Goal: Task Accomplishment & Management: Manage account settings

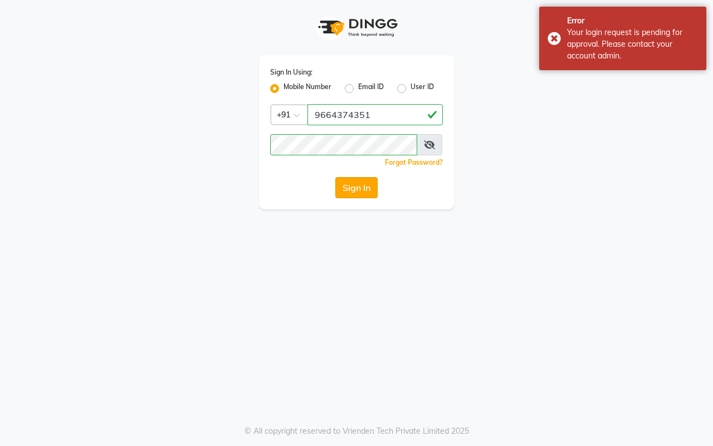
click at [350, 190] on button "Sign In" at bounding box center [356, 187] width 42 height 21
click at [350, 190] on div "Sign In" at bounding box center [356, 187] width 173 height 21
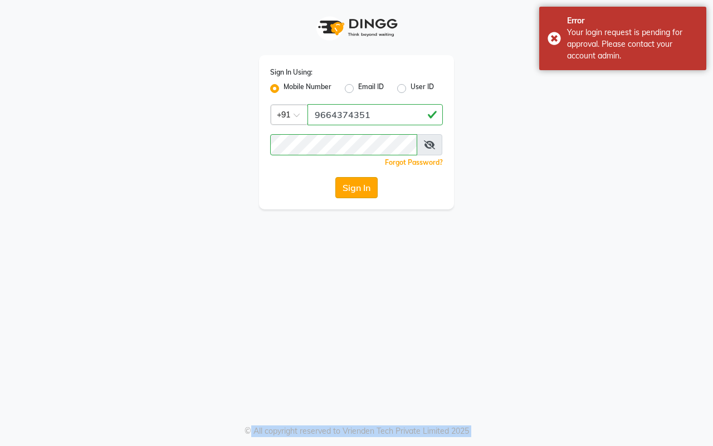
click at [350, 190] on button "Sign In" at bounding box center [356, 187] width 42 height 21
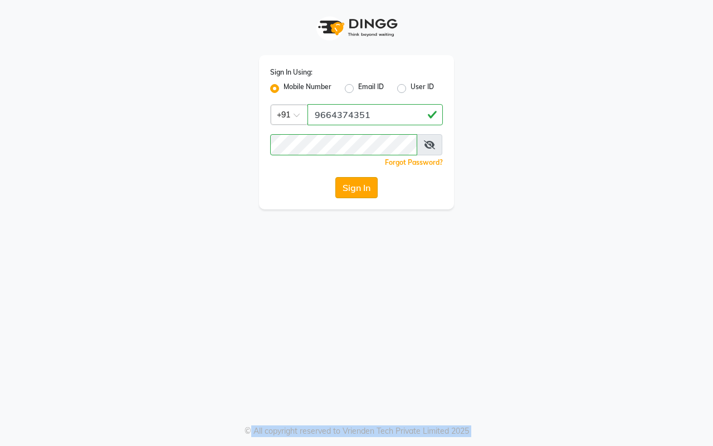
click at [355, 192] on button "Sign In" at bounding box center [356, 187] width 42 height 21
click at [359, 190] on button "Sign In" at bounding box center [356, 187] width 42 height 21
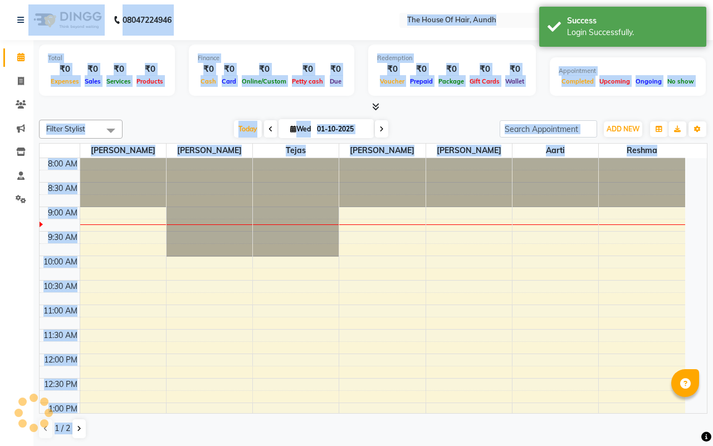
select select "en"
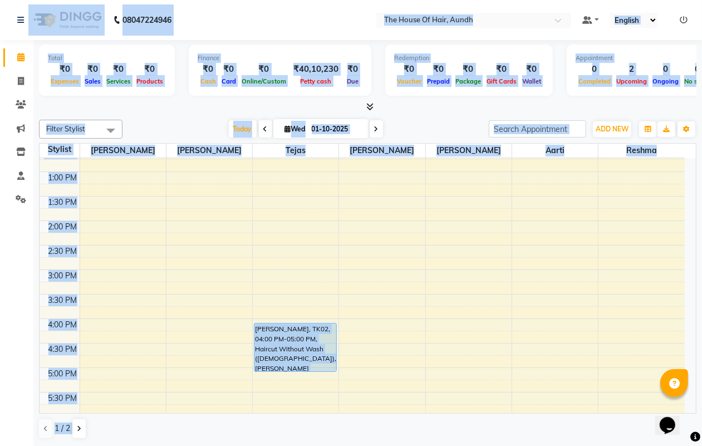
scroll to position [230, 0]
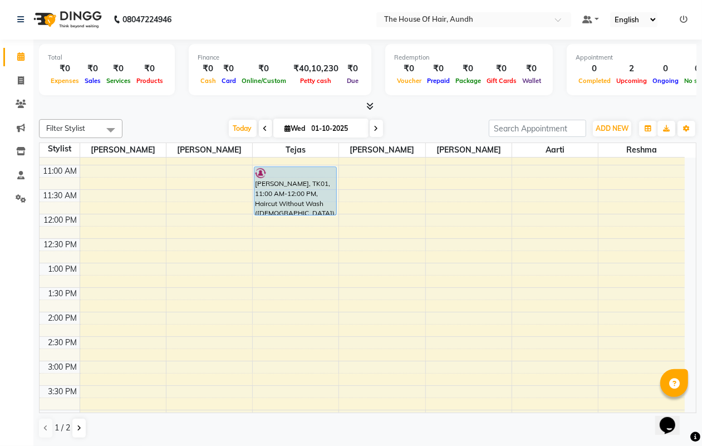
scroll to position [70, 0]
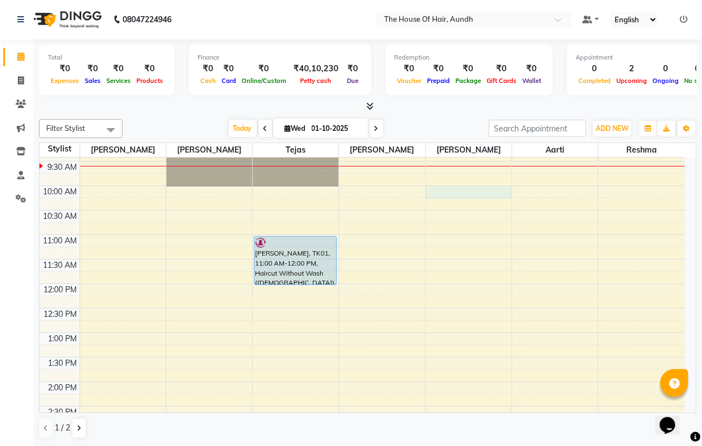
click at [449, 194] on div "8:00 AM 8:30 AM 9:00 AM 9:30 AM 10:00 AM 10:30 AM 11:00 AM 11:30 AM 12:00 PM 12…" at bounding box center [362, 430] width 645 height 685
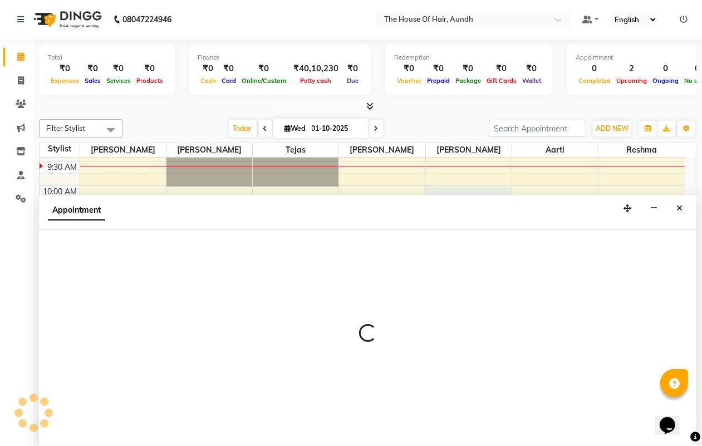
select select "91118"
select select "tentative"
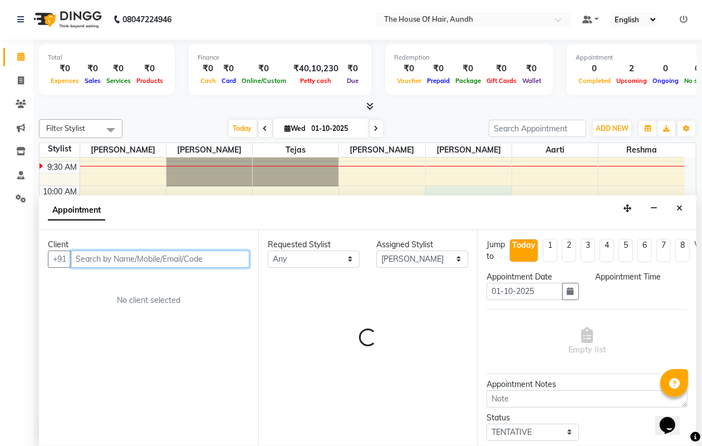
select select "600"
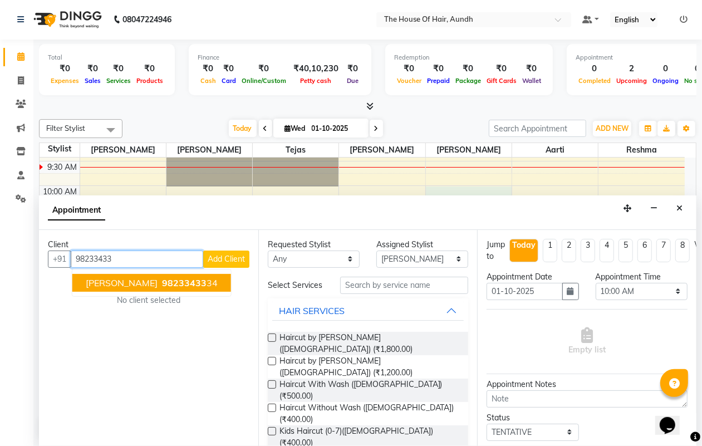
click at [197, 282] on span "98233433" at bounding box center [184, 282] width 45 height 11
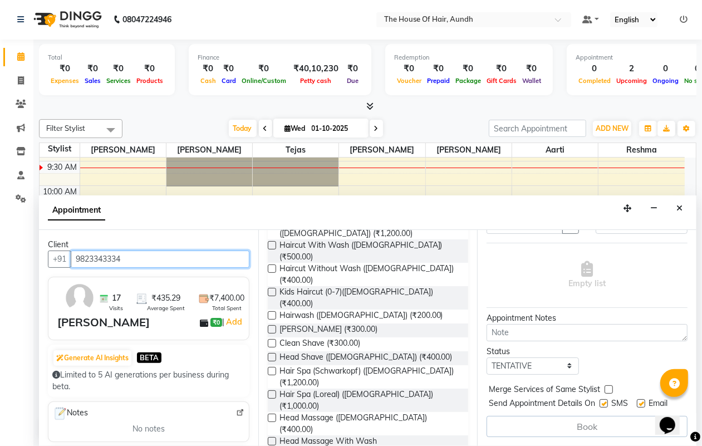
scroll to position [209, 0]
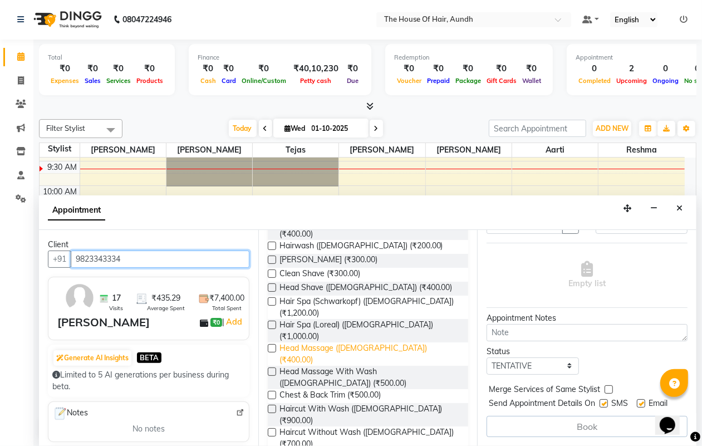
type input "9823343334"
click at [360, 342] on span "Head Massage ([DEMOGRAPHIC_DATA]) (₹400.00)" at bounding box center [369, 353] width 180 height 23
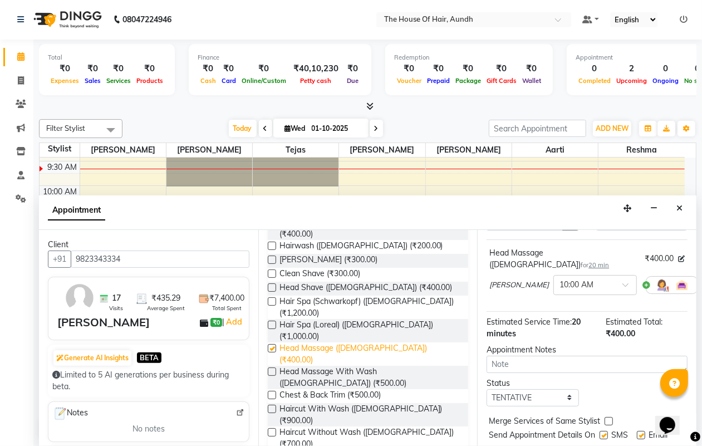
checkbox input "false"
click at [701, 281] on icon at bounding box center [706, 285] width 7 height 8
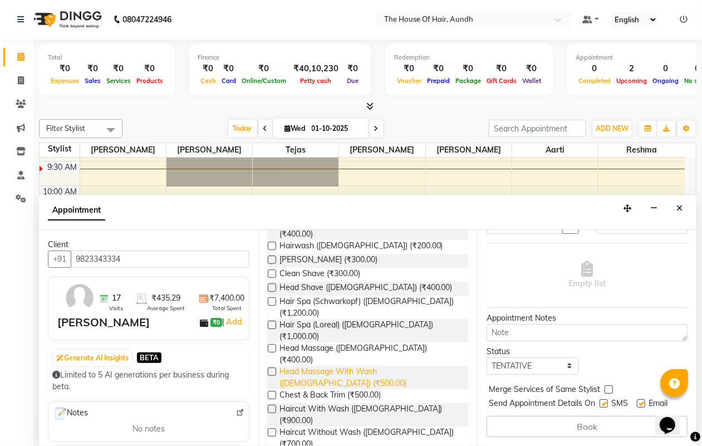
click at [395, 366] on span "Head Massage With Wash ([DEMOGRAPHIC_DATA]) (₹500.00)" at bounding box center [369, 377] width 180 height 23
checkbox input "false"
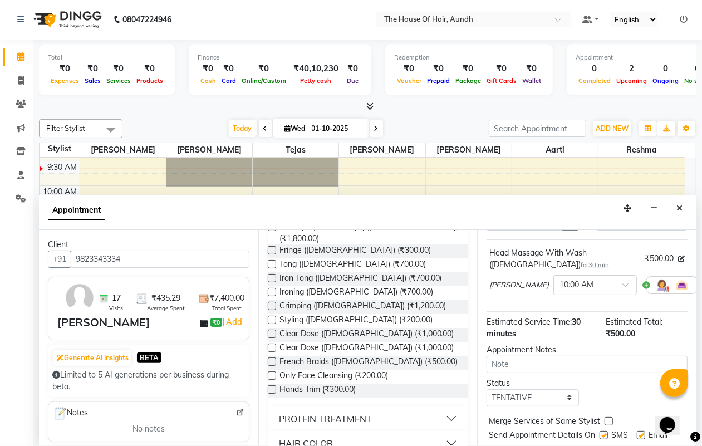
scroll to position [522, 0]
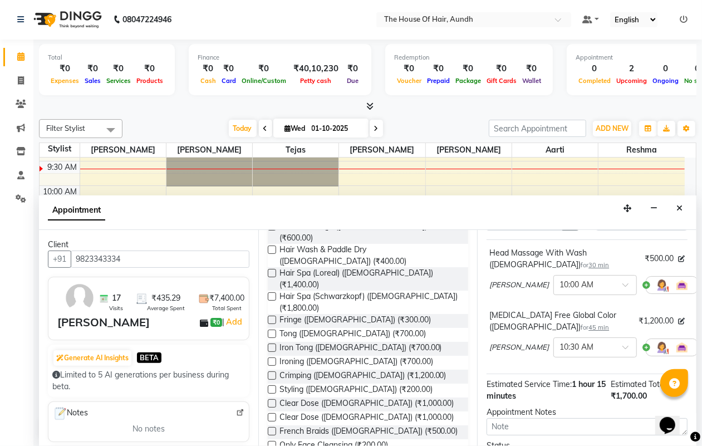
checkbox input "false"
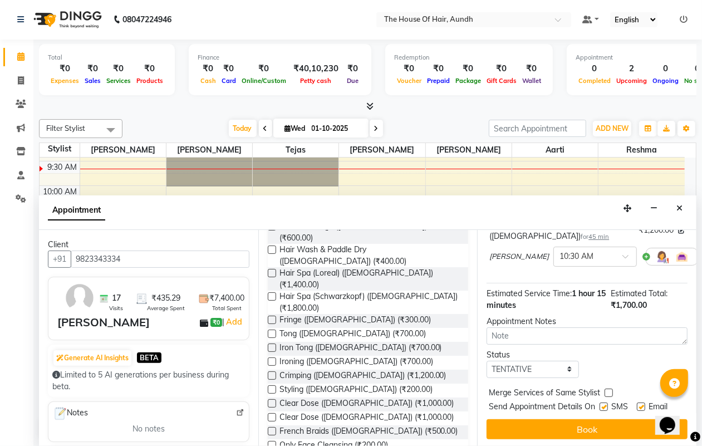
scroll to position [183, 0]
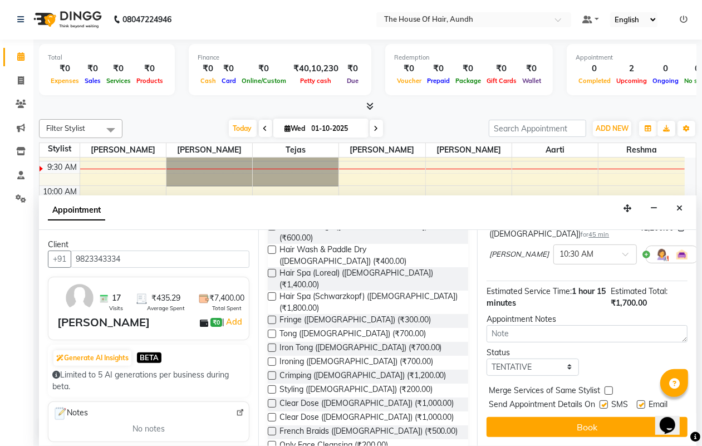
click at [605, 386] on label at bounding box center [609, 390] width 8 height 8
click at [605, 388] on input "checkbox" at bounding box center [608, 391] width 7 height 7
checkbox input "true"
click at [563, 417] on button "Book" at bounding box center [587, 427] width 201 height 20
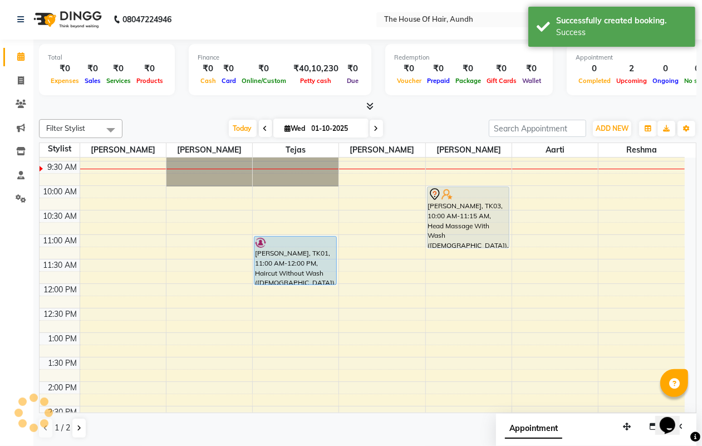
scroll to position [0, 0]
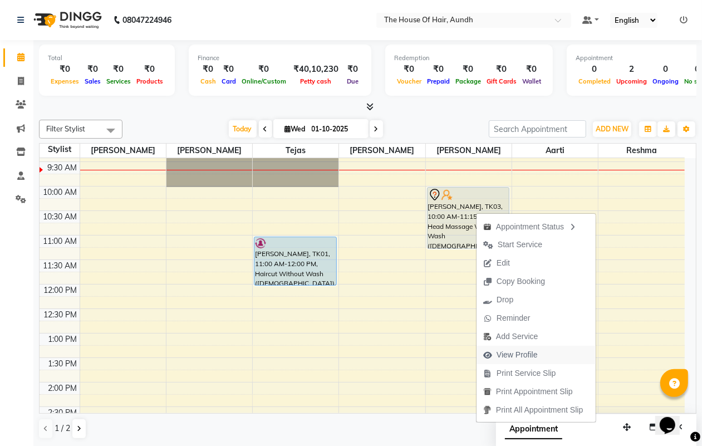
click at [529, 355] on span "View Profile" at bounding box center [517, 355] width 41 height 12
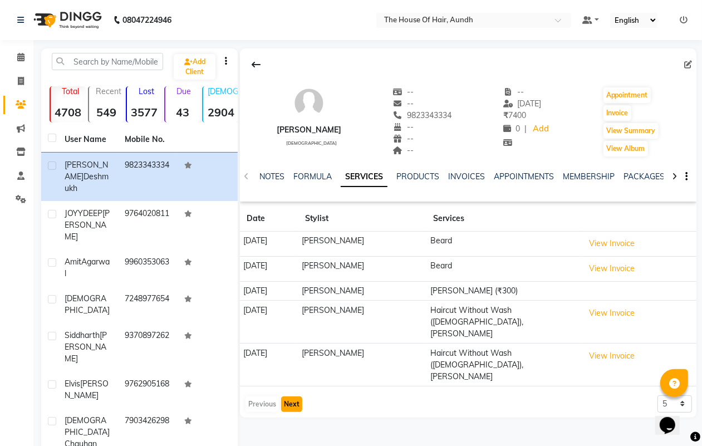
click at [284, 396] on button "Next" at bounding box center [291, 404] width 21 height 16
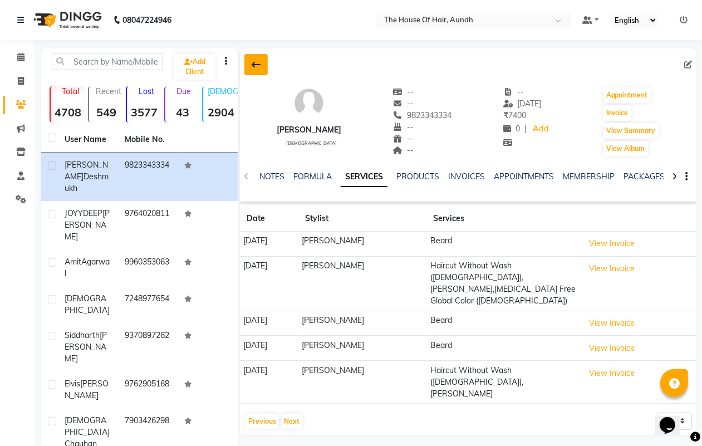
click at [253, 67] on icon at bounding box center [256, 64] width 9 height 9
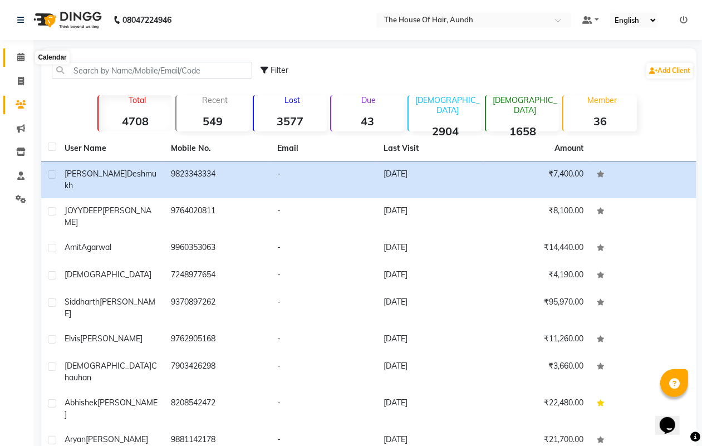
click at [16, 58] on span at bounding box center [20, 57] width 19 height 13
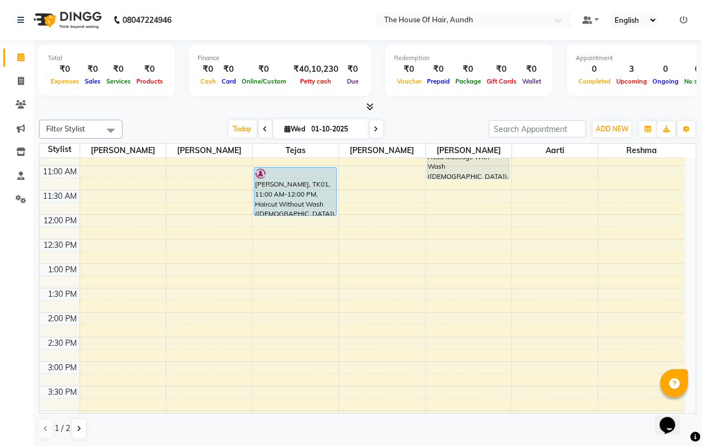
scroll to position [70, 0]
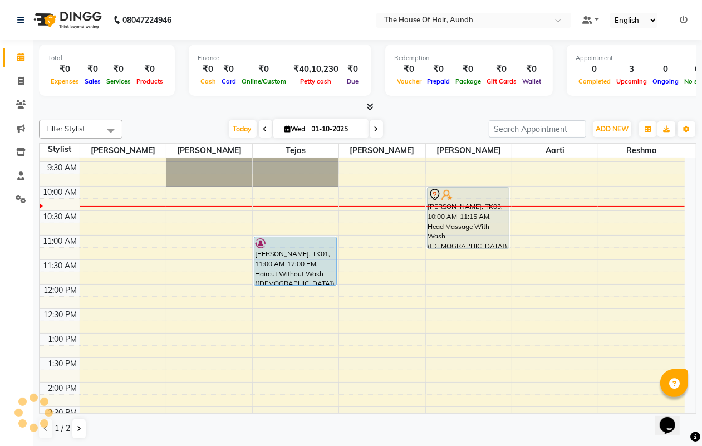
click at [374, 129] on icon at bounding box center [376, 129] width 4 height 7
type input "02-10-2025"
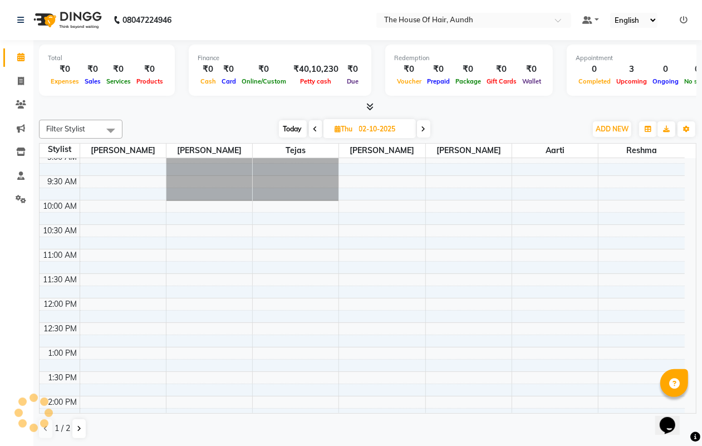
scroll to position [0, 0]
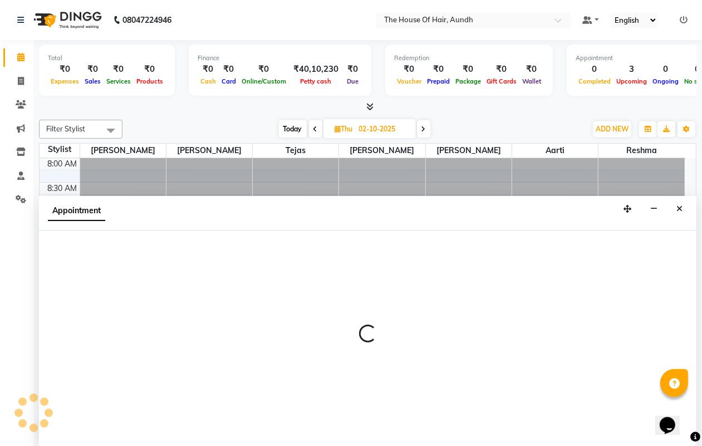
scroll to position [1, 0]
select select "32779"
select select "tentative"
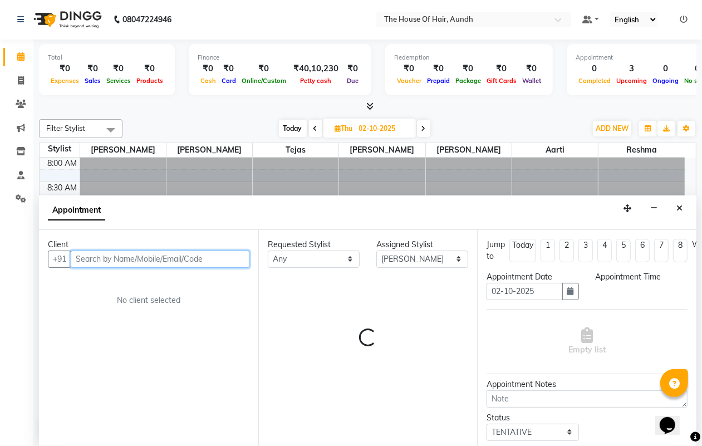
select select "660"
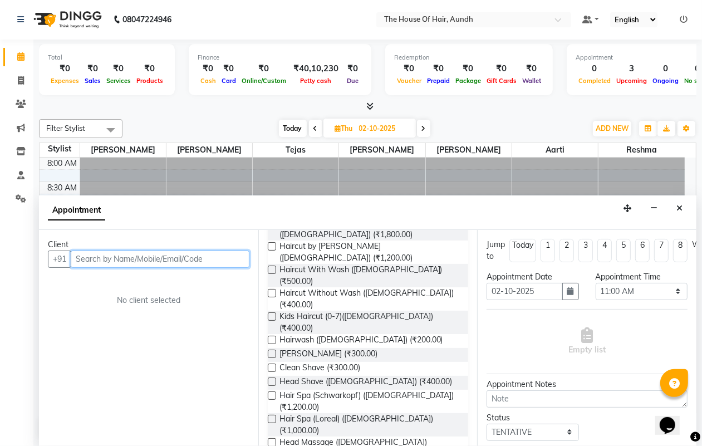
scroll to position [139, 0]
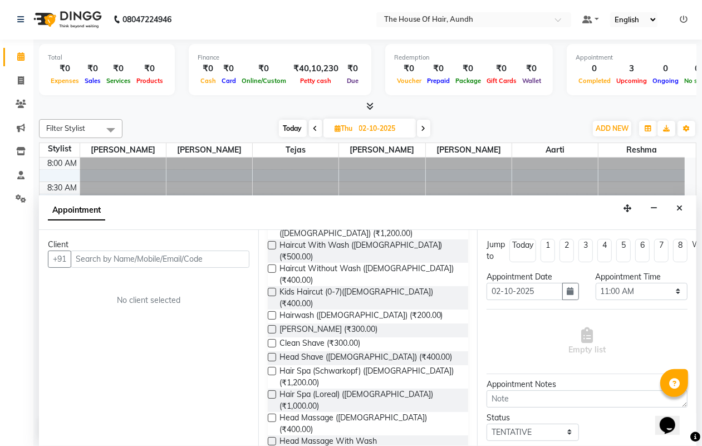
checkbox input "false"
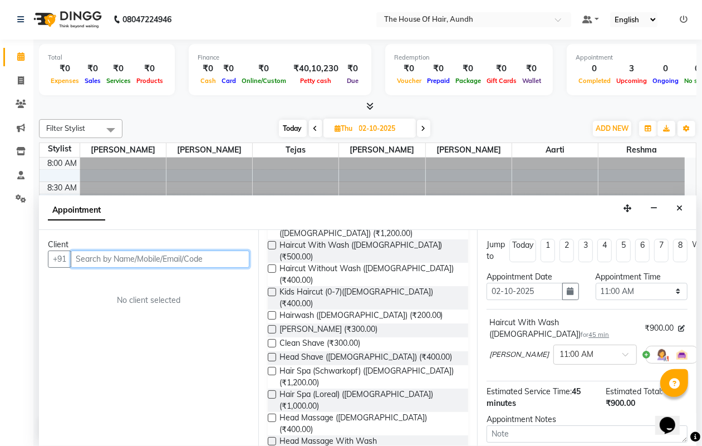
click at [218, 262] on input "text" at bounding box center [160, 259] width 179 height 17
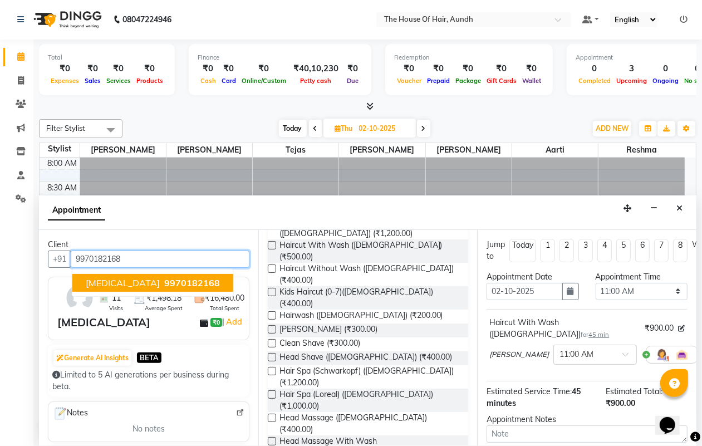
click at [164, 279] on span "9970182168" at bounding box center [192, 282] width 56 height 11
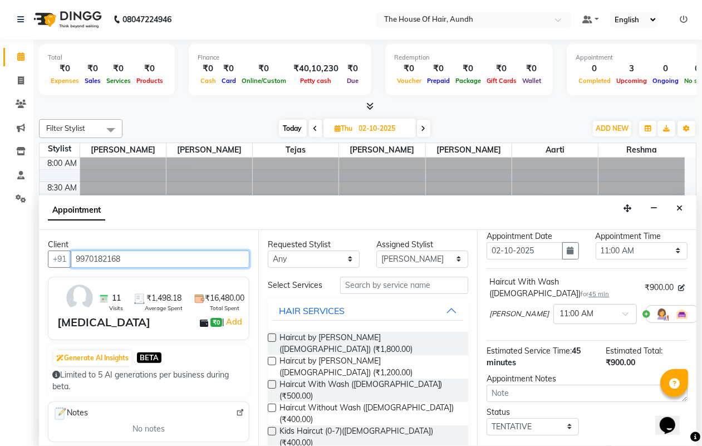
scroll to position [109, 0]
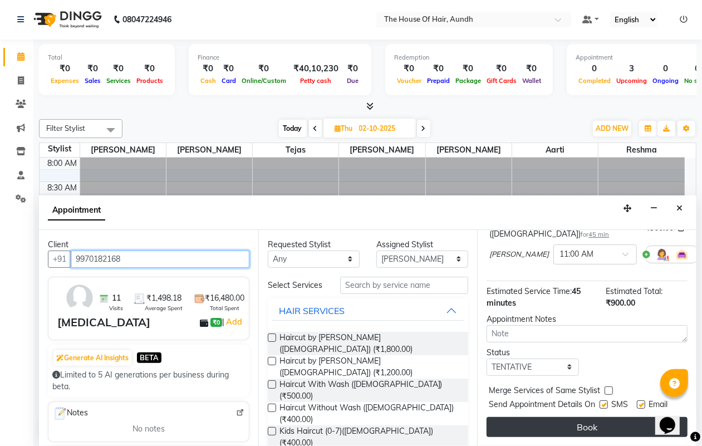
type input "9970182168"
click at [565, 417] on button "Book" at bounding box center [587, 427] width 201 height 20
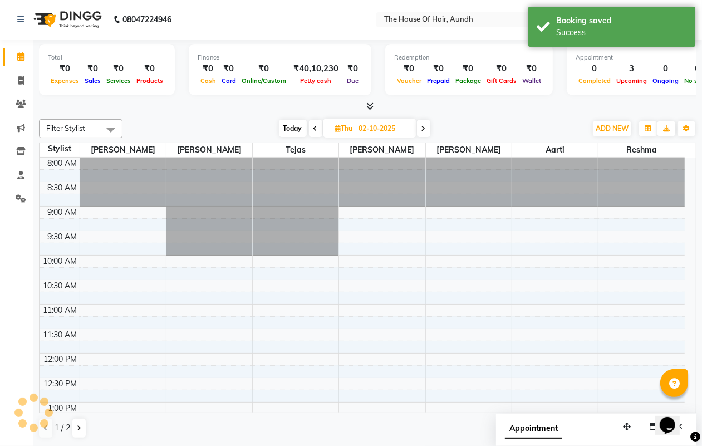
scroll to position [0, 0]
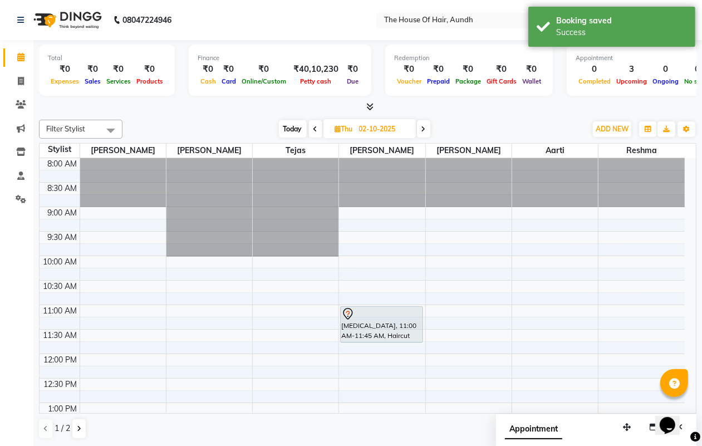
click at [292, 132] on span "Today" at bounding box center [293, 128] width 28 height 17
type input "01-10-2025"
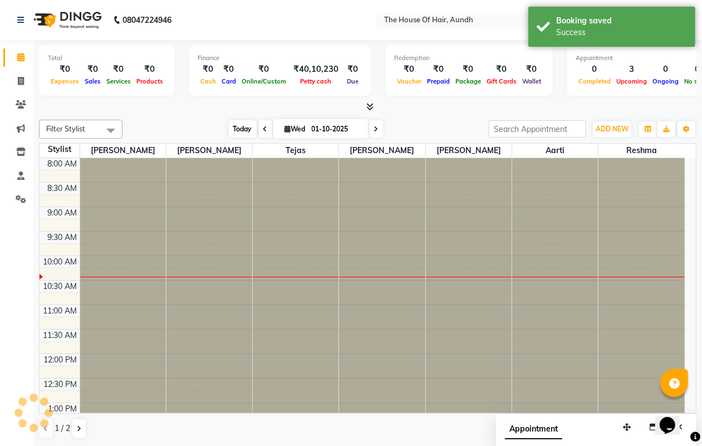
scroll to position [99, 0]
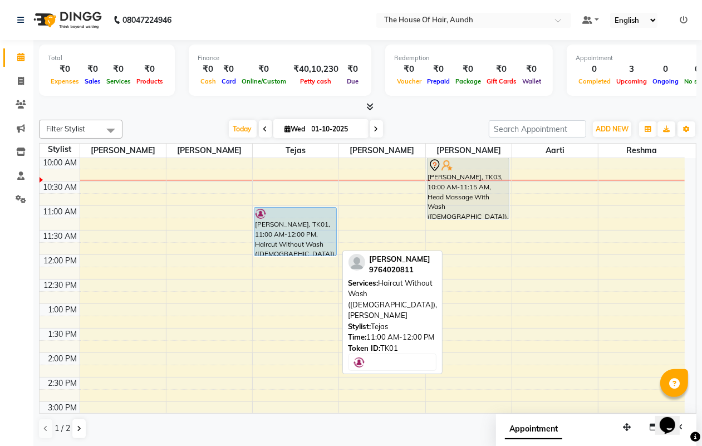
click at [304, 233] on div "[PERSON_NAME], TK01, 11:00 AM-12:00 PM, Haircut Without Wash ([DEMOGRAPHIC_DATA…" at bounding box center [296, 401] width 86 height 685
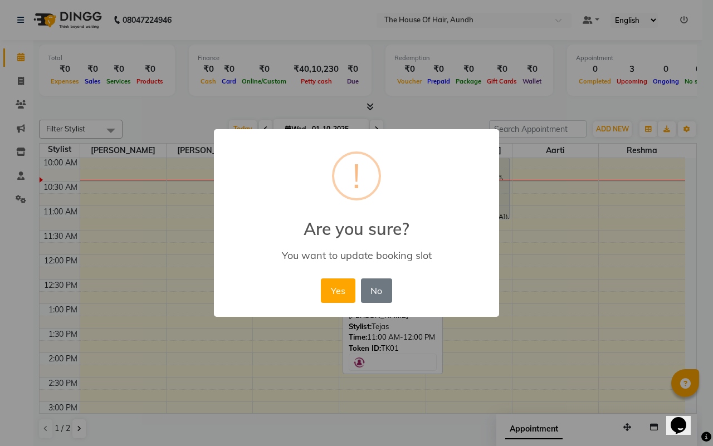
click at [305, 256] on div "You want to update booking slot" at bounding box center [356, 255] width 253 height 13
click at [330, 292] on button "Yes" at bounding box center [338, 290] width 34 height 24
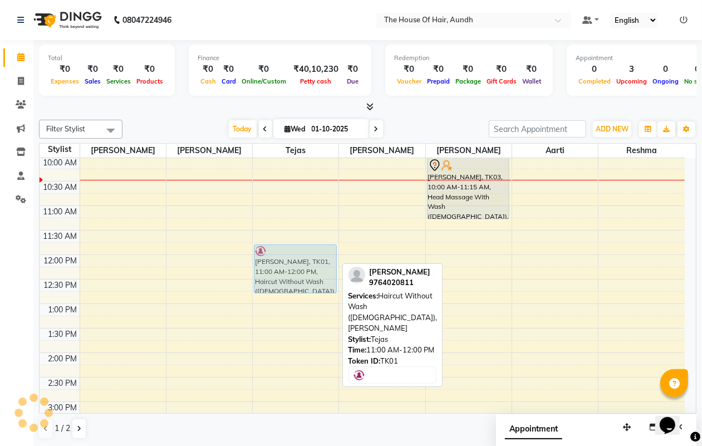
click at [301, 254] on div "[PERSON_NAME], TK01, 11:00 AM-12:00 PM, Haircut Without Wash ([DEMOGRAPHIC_DATA…" at bounding box center [296, 401] width 86 height 685
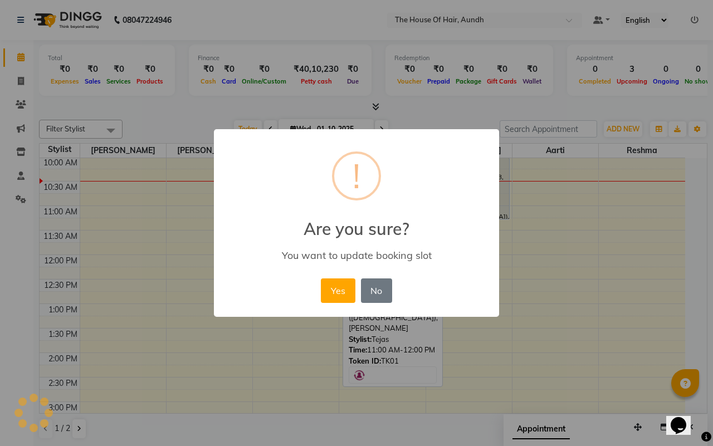
drag, startPoint x: 337, startPoint y: 284, endPoint x: 321, endPoint y: 279, distance: 16.9
click at [333, 285] on button "Yes" at bounding box center [338, 290] width 34 height 24
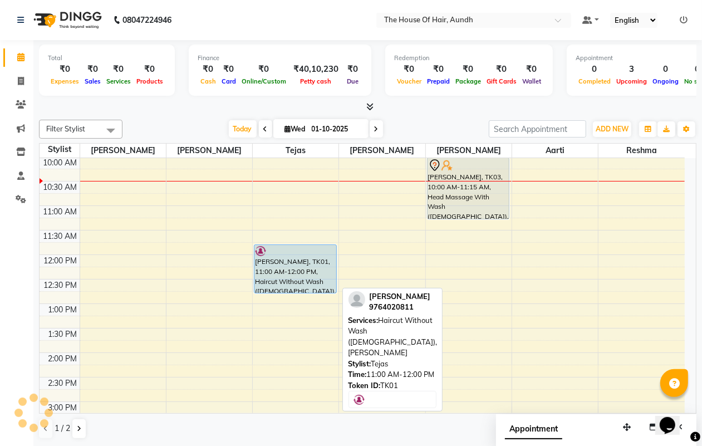
click at [296, 263] on div "[PERSON_NAME], TK01, 11:00 AM-12:00 PM, Haircut Without Wash ([DEMOGRAPHIC_DATA…" at bounding box center [294, 269] width 81 height 48
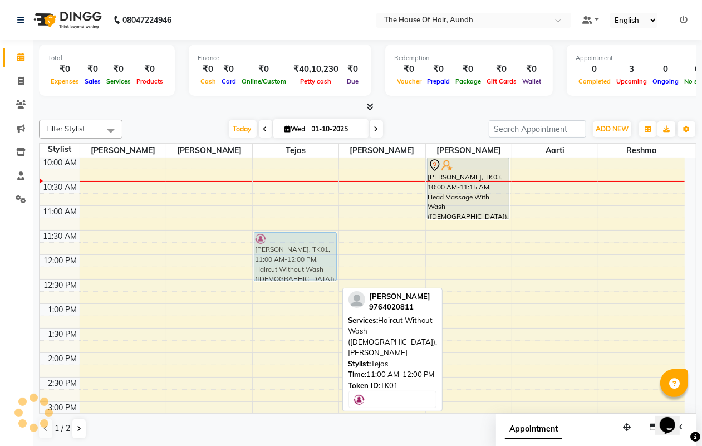
drag, startPoint x: 297, startPoint y: 257, endPoint x: 297, endPoint y: 248, distance: 9.5
click at [297, 248] on div "[PERSON_NAME], TK01, 11:00 AM-12:00 PM, Haircut Without Wash ([DEMOGRAPHIC_DATA…" at bounding box center [296, 401] width 86 height 685
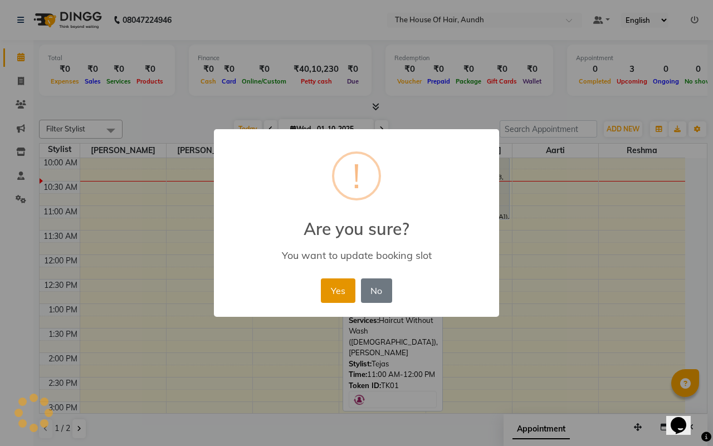
click at [352, 284] on button "Yes" at bounding box center [338, 290] width 34 height 24
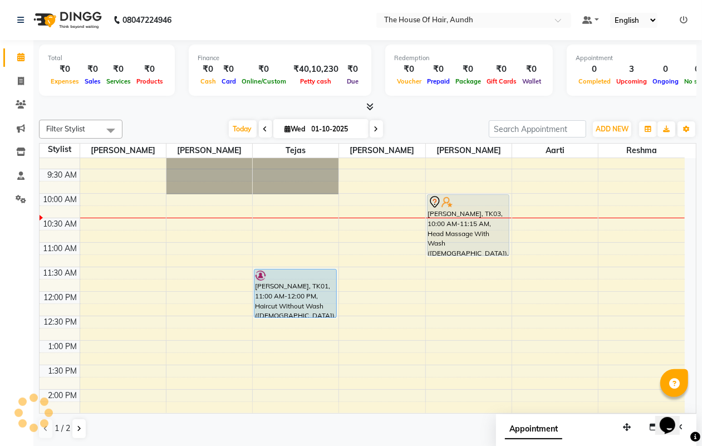
scroll to position [30, 0]
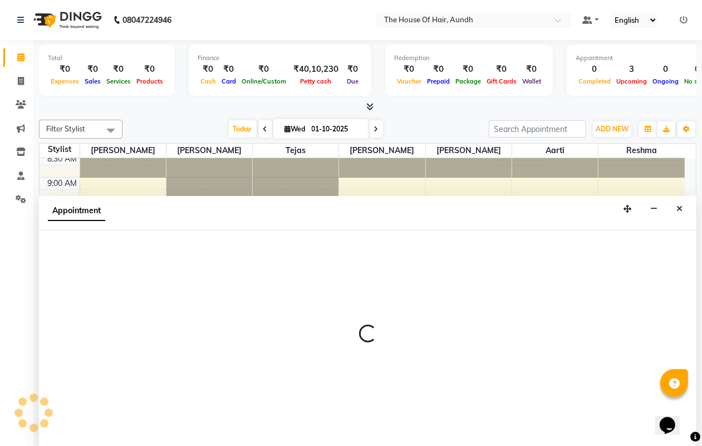
scroll to position [1, 0]
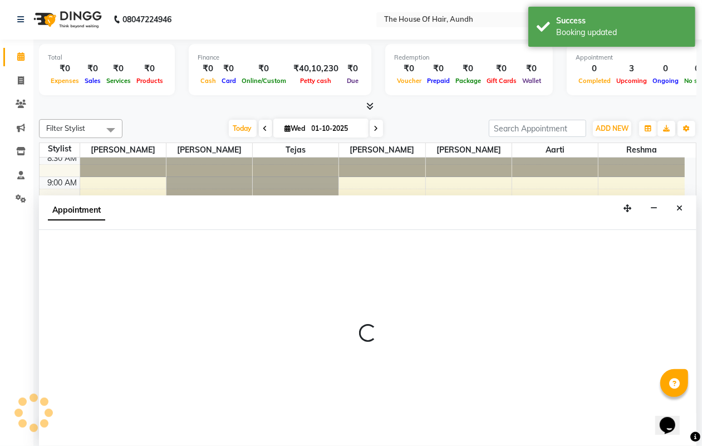
select select "6864"
select select "tentative"
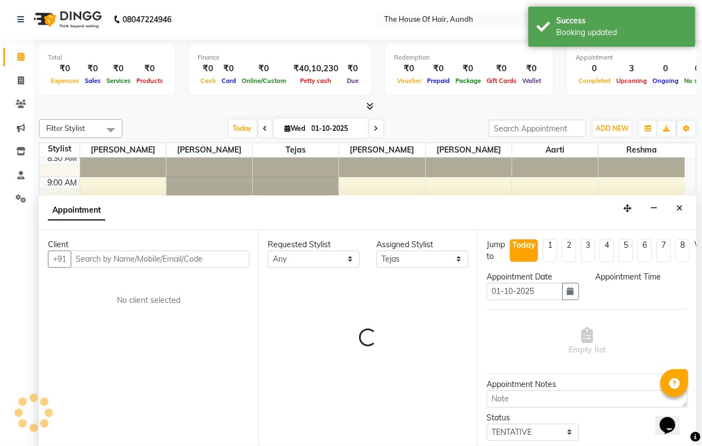
select select "630"
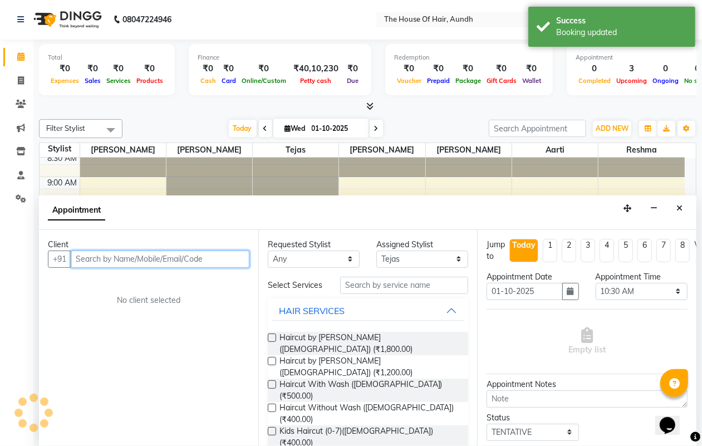
click at [237, 258] on input "text" at bounding box center [160, 259] width 179 height 17
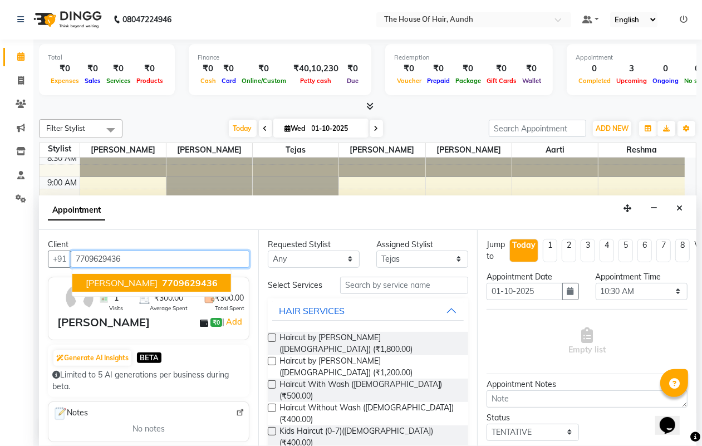
click at [162, 282] on span "7709629436" at bounding box center [190, 282] width 56 height 11
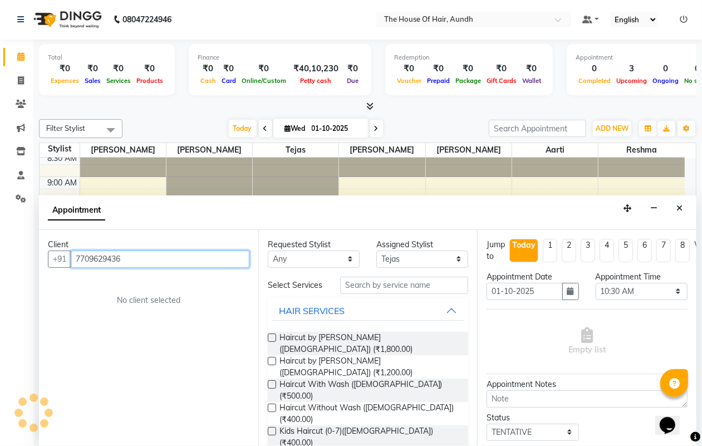
type input "7709629436"
click at [140, 282] on div "Client [PHONE_NUMBER] No client selected" at bounding box center [148, 338] width 219 height 216
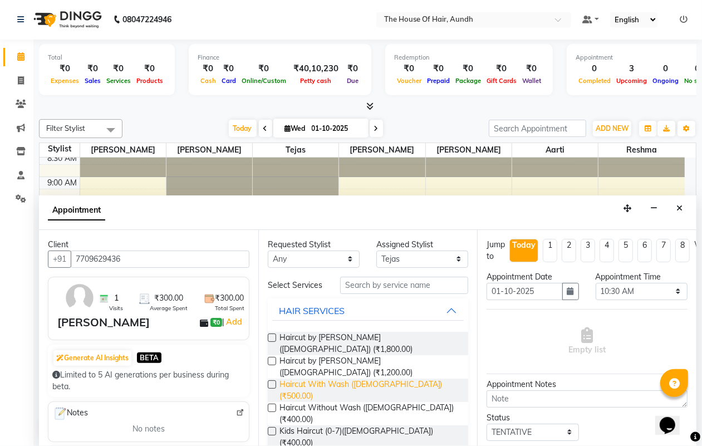
click at [393, 379] on span "Haircut With Wash ([DEMOGRAPHIC_DATA]) (₹500.00)" at bounding box center [369, 390] width 180 height 23
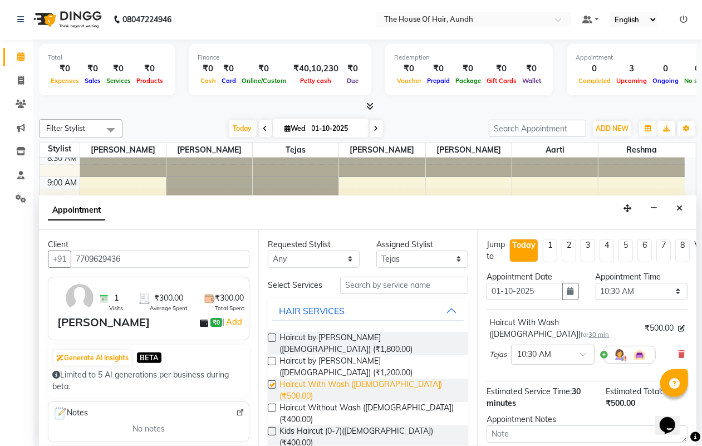
checkbox input "false"
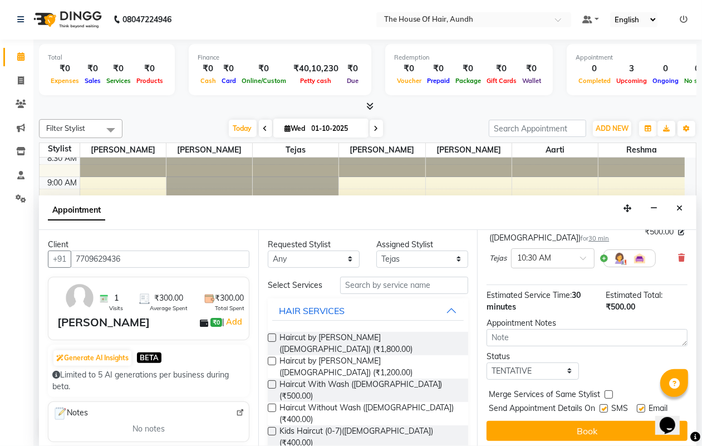
scroll to position [109, 0]
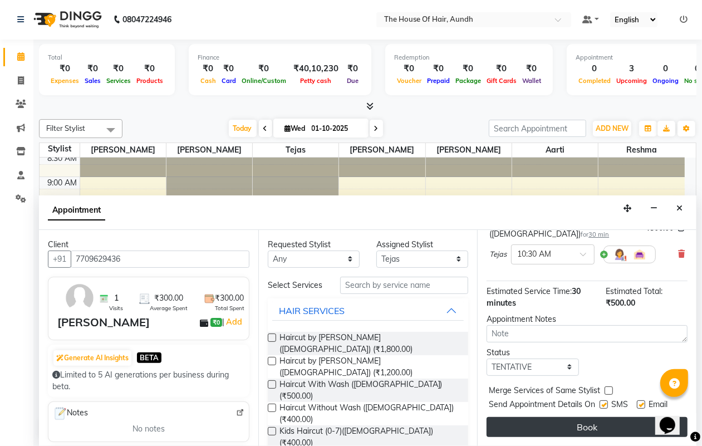
drag, startPoint x: 608, startPoint y: 413, endPoint x: 602, endPoint y: 414, distance: 6.2
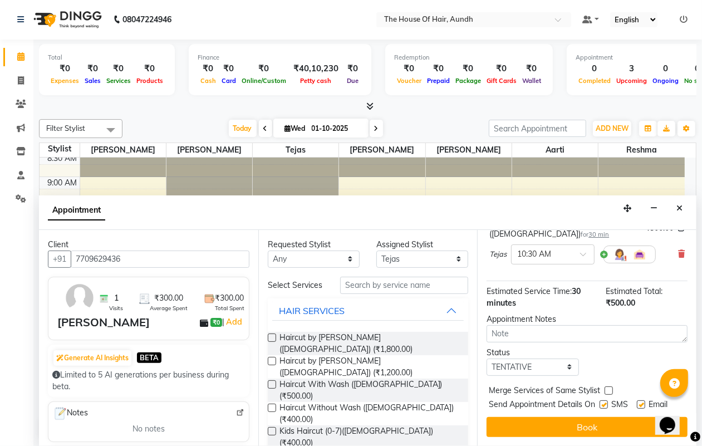
click at [608, 417] on button "Book" at bounding box center [587, 427] width 201 height 20
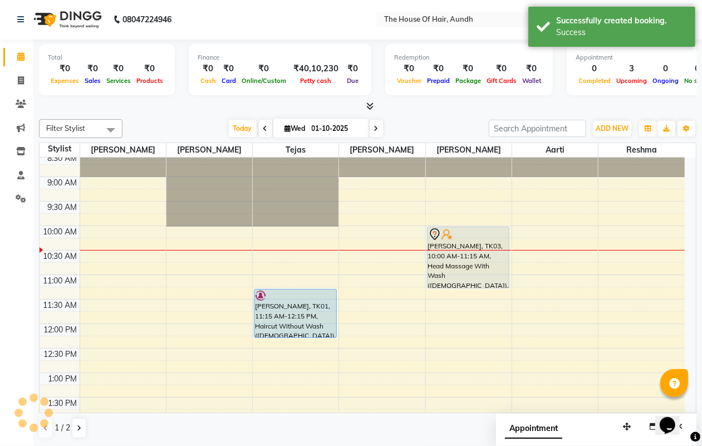
scroll to position [0, 0]
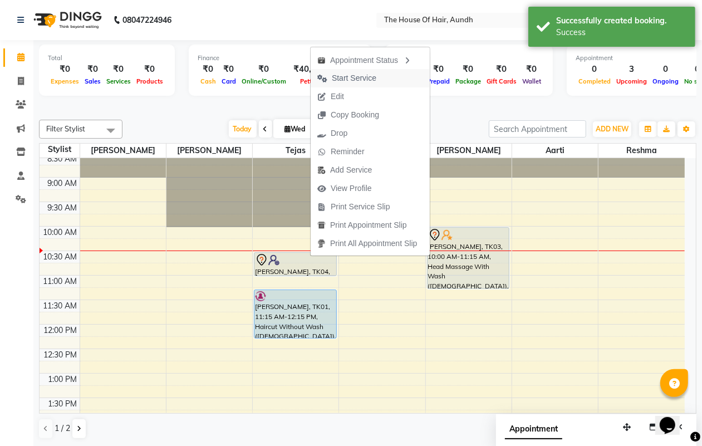
click at [346, 73] on span "Start Service" at bounding box center [354, 78] width 45 height 12
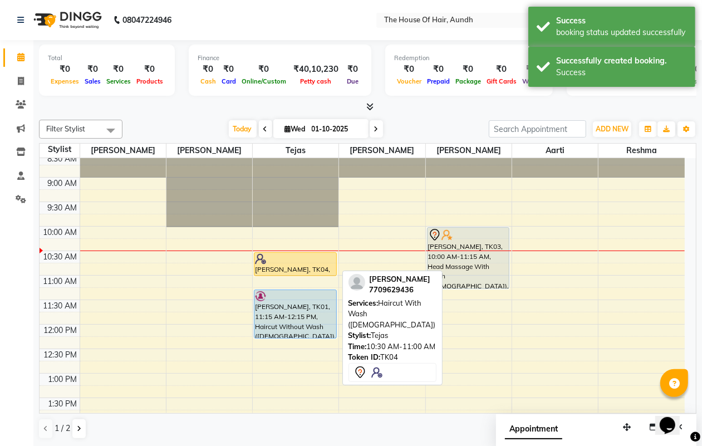
click at [309, 260] on div at bounding box center [295, 258] width 80 height 11
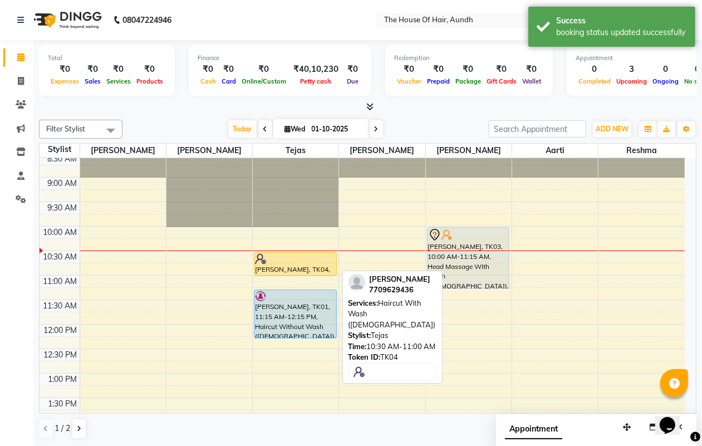
click at [306, 265] on div "[PERSON_NAME], TK04, 10:30 AM-11:00 AM, Haircut With Wash ([DEMOGRAPHIC_DATA])" at bounding box center [294, 264] width 81 height 23
select select "1"
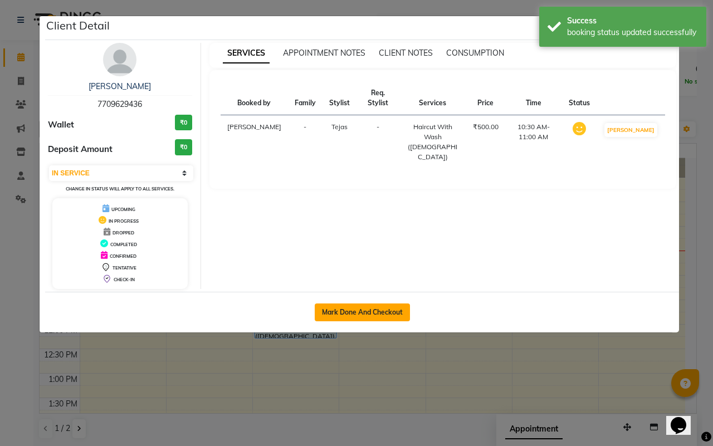
click at [376, 317] on button "Mark Done And Checkout" at bounding box center [362, 312] width 95 height 18
select select "service"
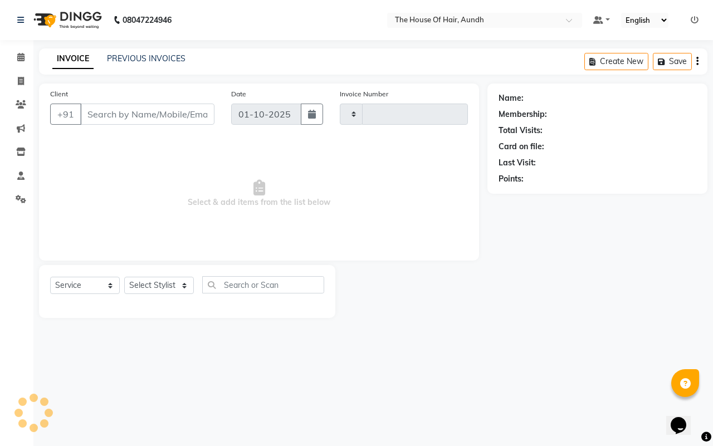
type input "2111"
select select "26"
type input "7709629436"
select select "6864"
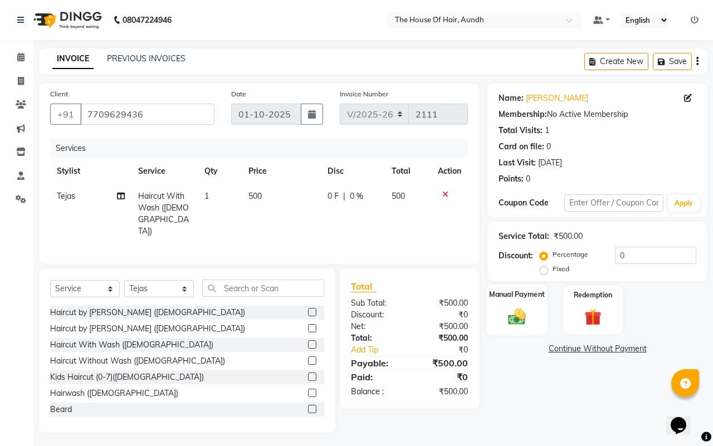
click at [526, 325] on img at bounding box center [516, 316] width 29 height 21
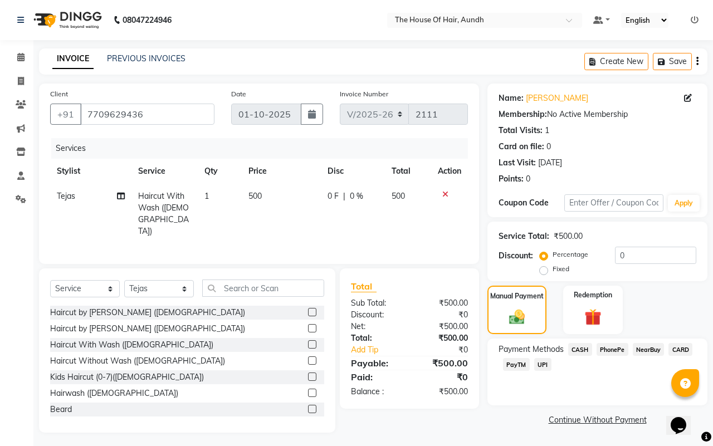
click at [538, 364] on span "UPI" at bounding box center [542, 364] width 17 height 13
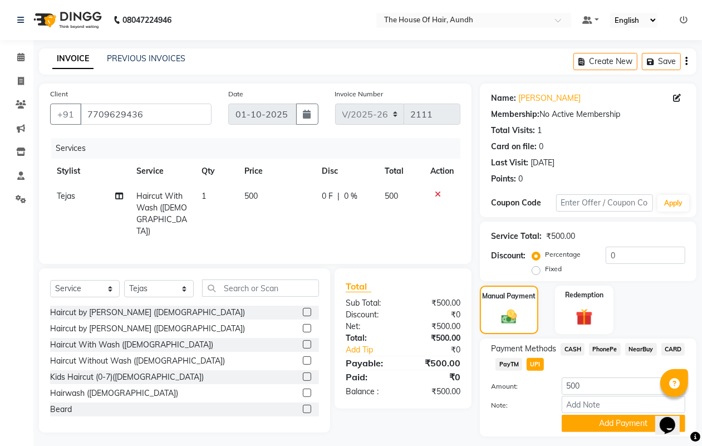
scroll to position [29, 0]
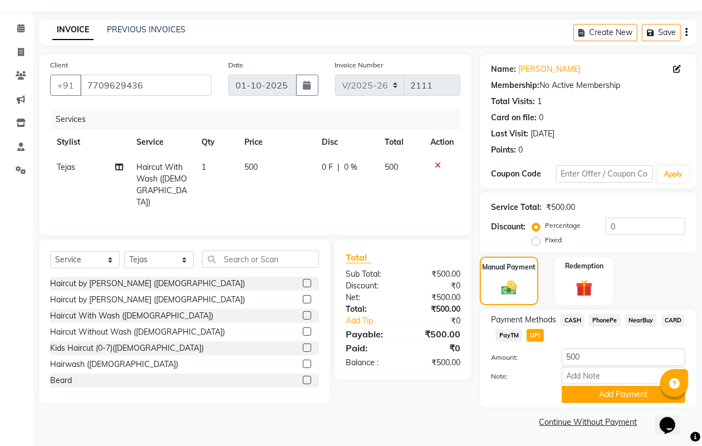
click at [588, 403] on div "Payment Methods CASH PhonePe NearBuy CARD PayTM UPI Amount: 500 Note: Add Payme…" at bounding box center [588, 359] width 217 height 98
click at [588, 396] on button "Add Payment" at bounding box center [624, 394] width 124 height 17
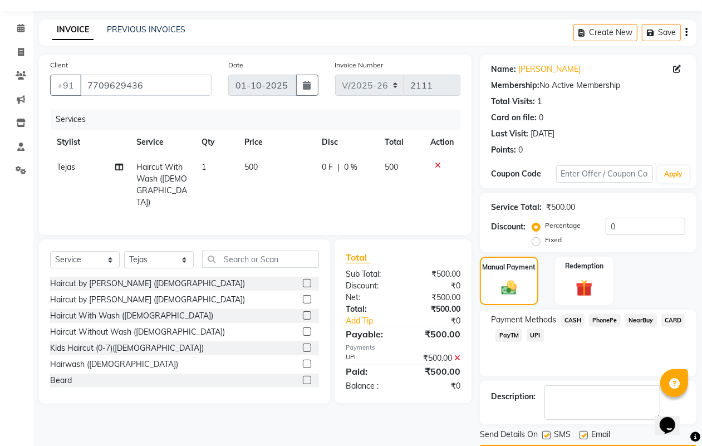
scroll to position [62, 0]
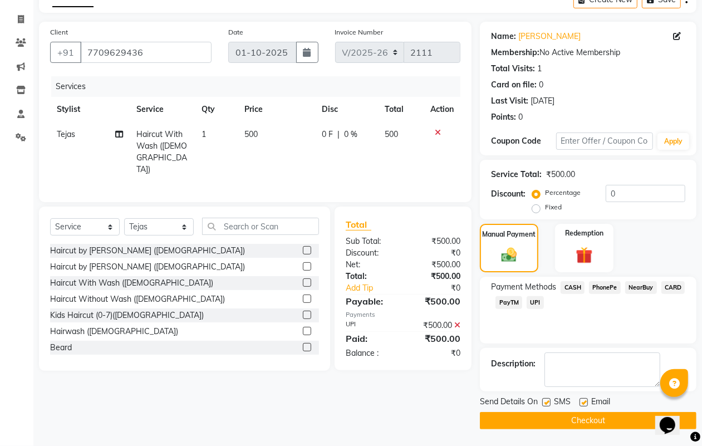
click at [572, 423] on button "Checkout" at bounding box center [588, 420] width 217 height 17
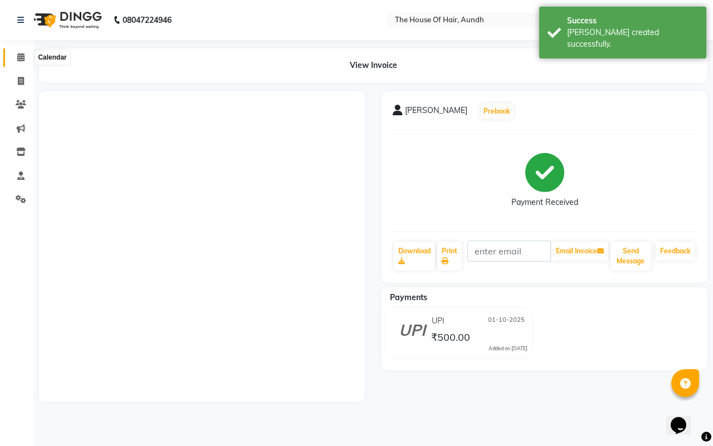
click at [23, 57] on icon at bounding box center [20, 57] width 7 height 8
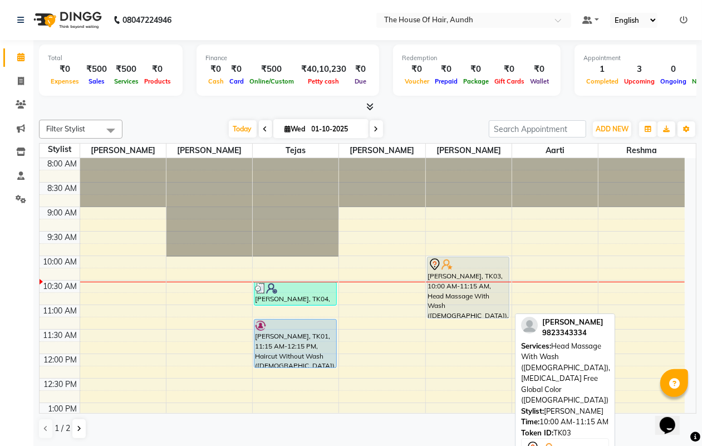
click at [473, 298] on div "[PERSON_NAME], TK03, 10:00 AM-11:15 AM, Head Massage With Wash ([DEMOGRAPHIC_DA…" at bounding box center [468, 287] width 81 height 61
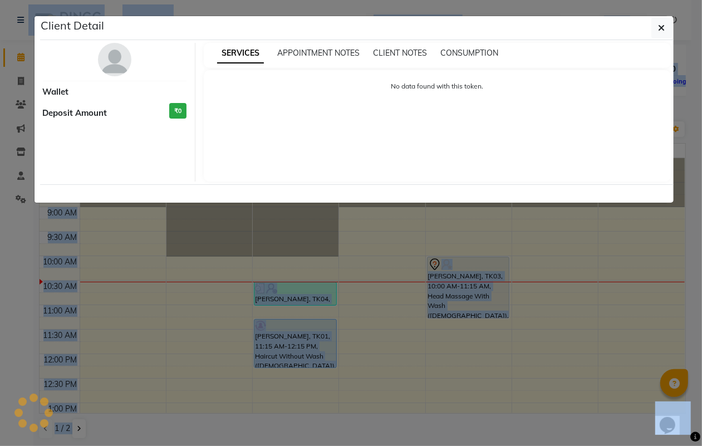
click at [472, 298] on ngb-modal-window "Client Detail Wallet Deposit Amount ₹0 SERVICES APPOINTMENT NOTES CLIENT NOTES …" at bounding box center [351, 223] width 702 height 446
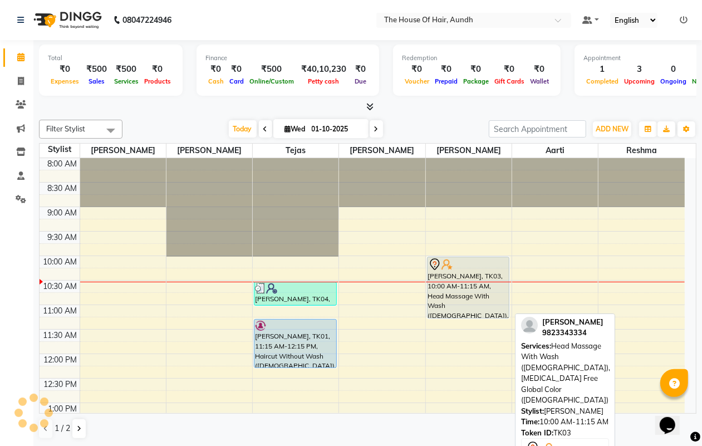
click at [472, 293] on div "[PERSON_NAME], TK03, 10:00 AM-11:15 AM, Head Massage With Wash ([DEMOGRAPHIC_DA…" at bounding box center [468, 287] width 81 height 61
select select "7"
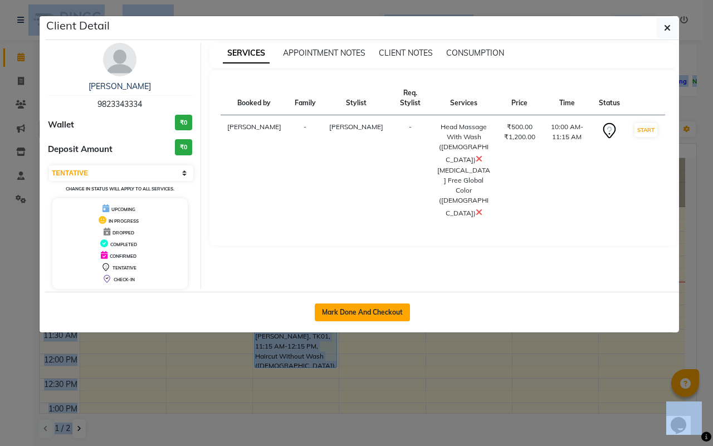
click at [396, 313] on button "Mark Done And Checkout" at bounding box center [362, 312] width 95 height 18
select select "service"
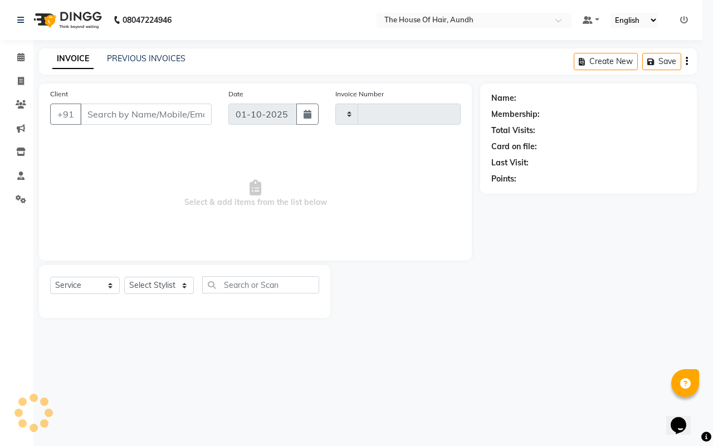
type input "2112"
select select "26"
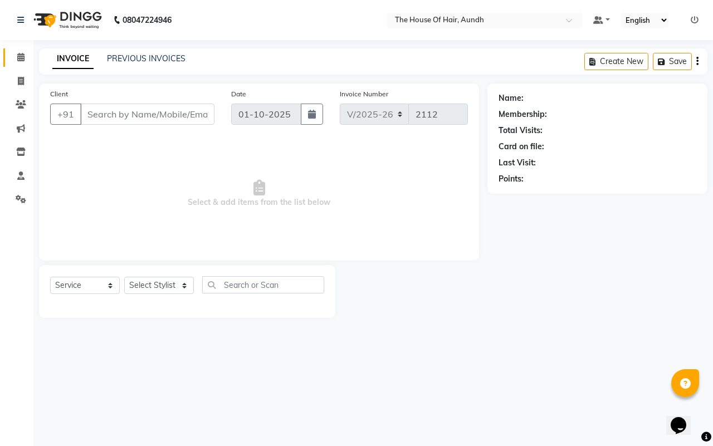
type input "9823343334"
select select "91118"
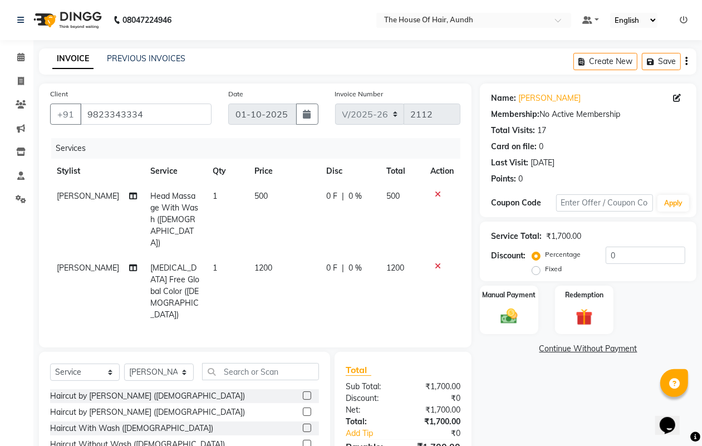
click at [438, 262] on icon at bounding box center [438, 266] width 6 height 8
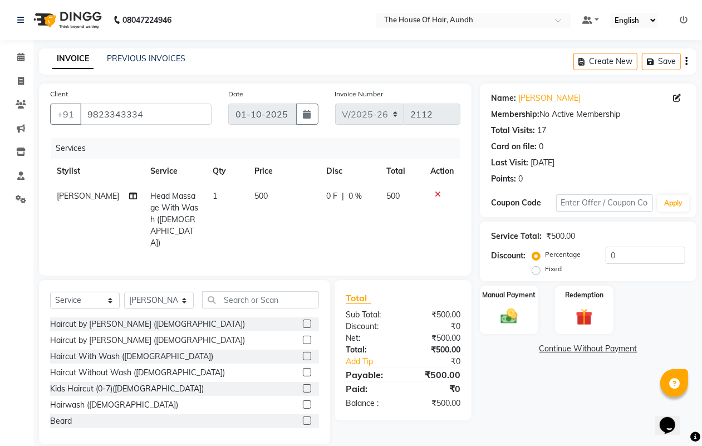
click at [303, 416] on label at bounding box center [307, 420] width 8 height 8
click at [303, 418] on input "checkbox" at bounding box center [306, 421] width 7 height 7
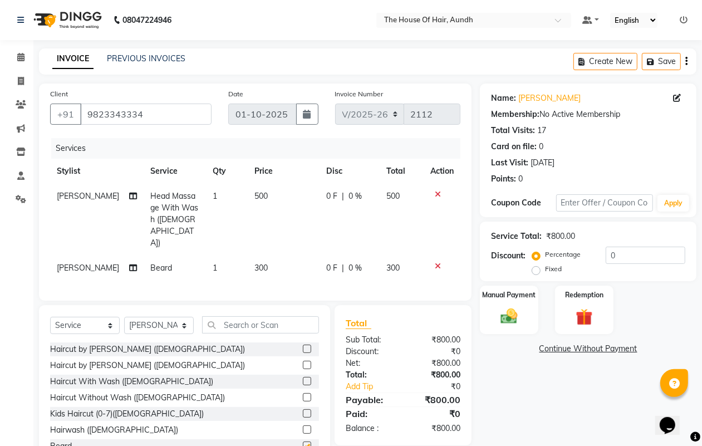
checkbox input "false"
click at [167, 205] on span "Head Massage With Wash ([DEMOGRAPHIC_DATA])" at bounding box center [174, 219] width 48 height 57
select select "91118"
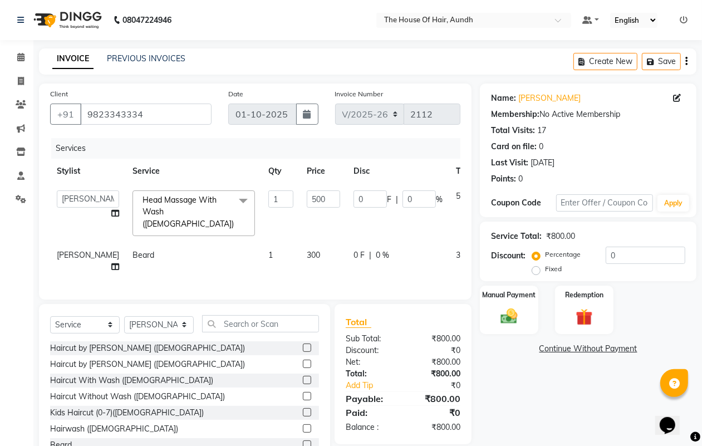
click at [168, 205] on span "Head Massage With Wash ([DEMOGRAPHIC_DATA]) x" at bounding box center [191, 212] width 102 height 36
click at [168, 199] on span "Head Massage With Wash ([DEMOGRAPHIC_DATA])" at bounding box center [188, 212] width 91 height 34
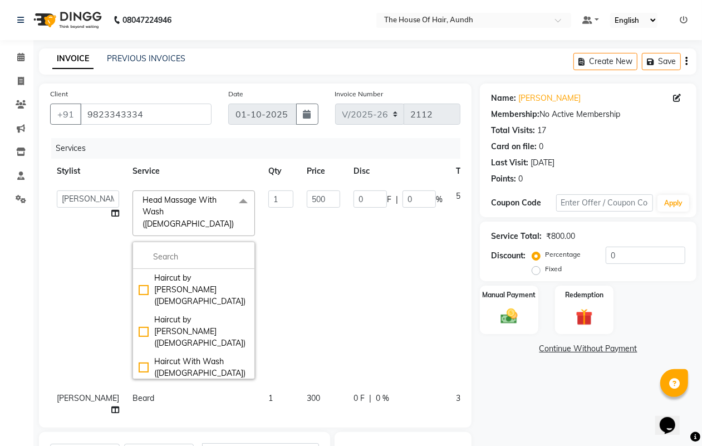
click at [176, 386] on div "Haircut Without Wash ([DEMOGRAPHIC_DATA])" at bounding box center [194, 397] width 110 height 23
checkbox input "true"
checkbox input "false"
type input "400"
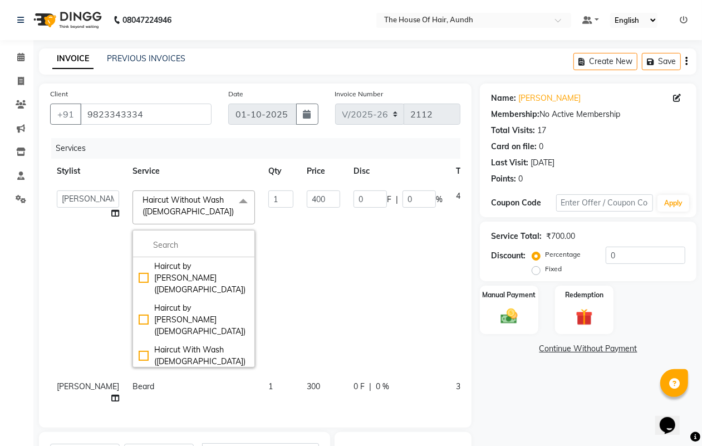
click at [377, 173] on th "Disc" at bounding box center [398, 171] width 102 height 25
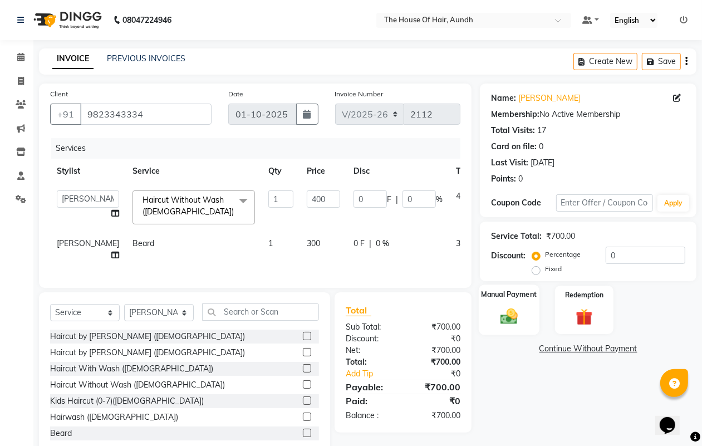
click at [515, 318] on img at bounding box center [509, 316] width 28 height 20
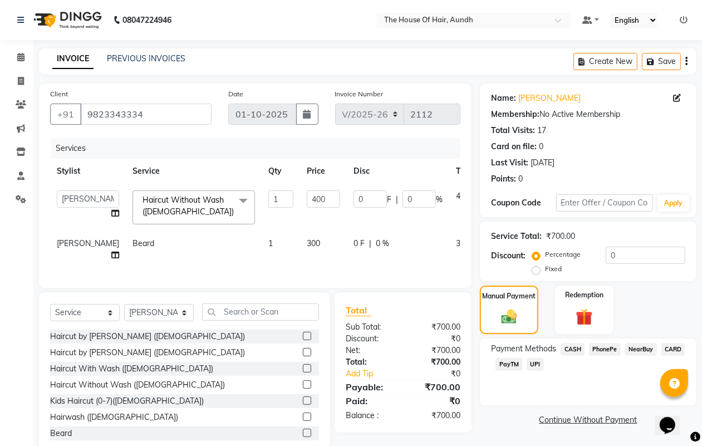
scroll to position [37, 0]
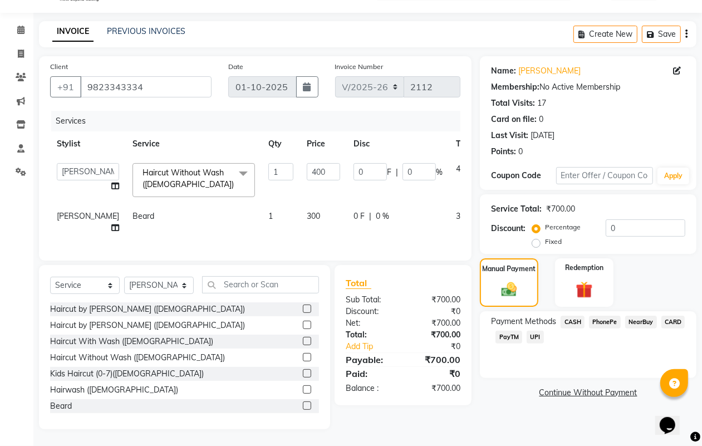
click at [533, 331] on span "UPI" at bounding box center [535, 337] width 17 height 13
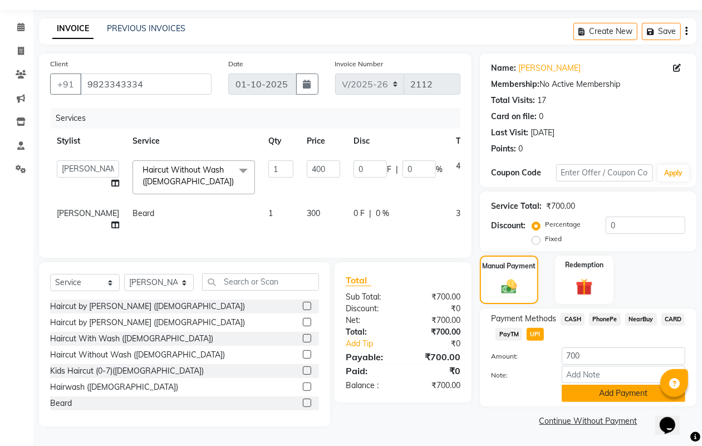
click at [614, 385] on button "Add Payment" at bounding box center [624, 393] width 124 height 17
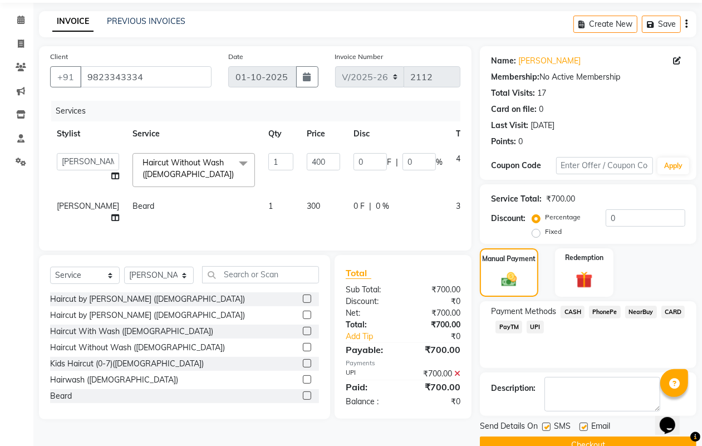
scroll to position [62, 0]
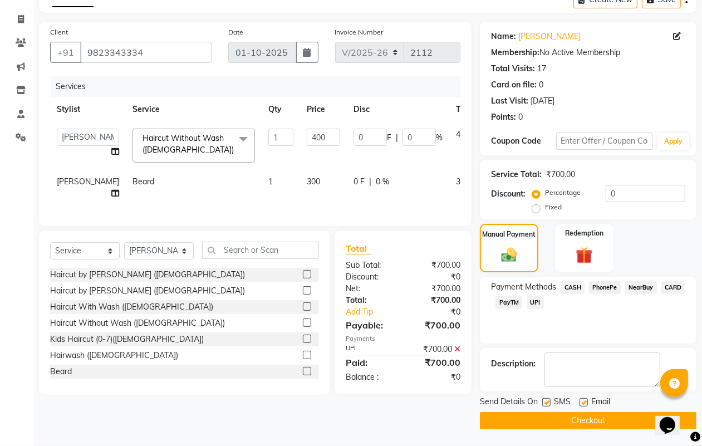
click at [591, 430] on main "INVOICE PREVIOUS INVOICES Create New Save Client [PHONE_NUMBER] Date [DATE] Inv…" at bounding box center [367, 216] width 669 height 459
click at [597, 420] on button "Checkout" at bounding box center [588, 420] width 217 height 17
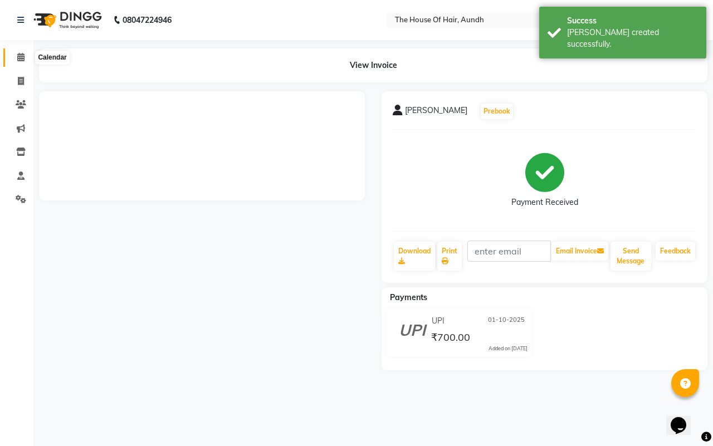
click at [21, 54] on icon at bounding box center [20, 57] width 7 height 8
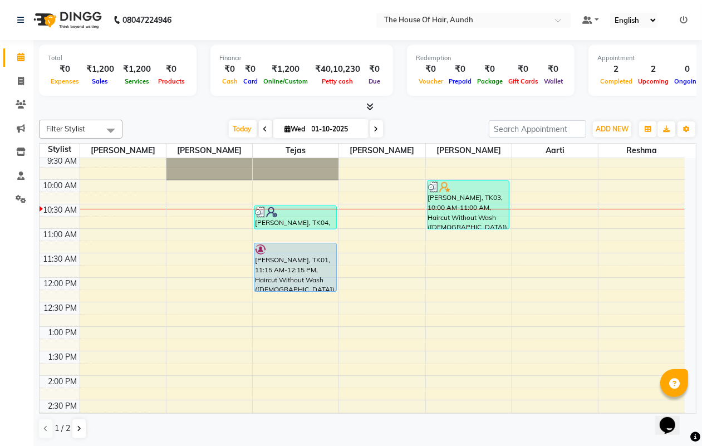
scroll to position [70, 0]
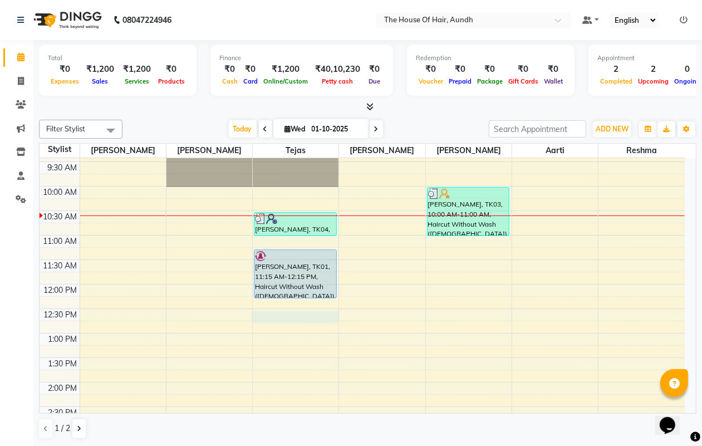
click at [287, 316] on div "8:00 AM 8:30 AM 9:00 AM 9:30 AM 10:00 AM 10:30 AM 11:00 AM 11:30 AM 12:00 PM 12…" at bounding box center [362, 431] width 645 height 685
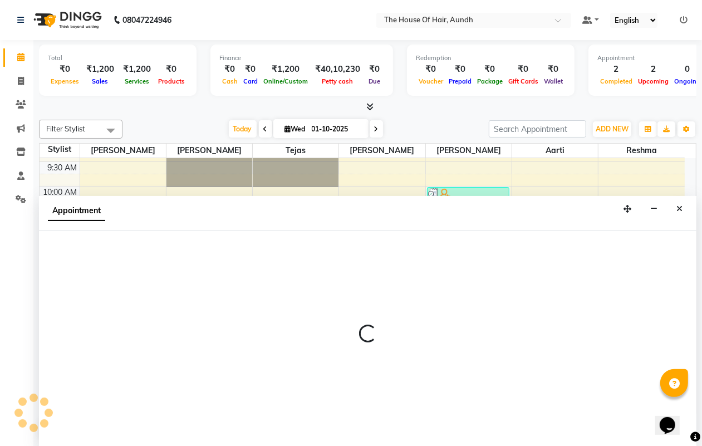
scroll to position [1, 0]
select select "6864"
select select "750"
select select "tentative"
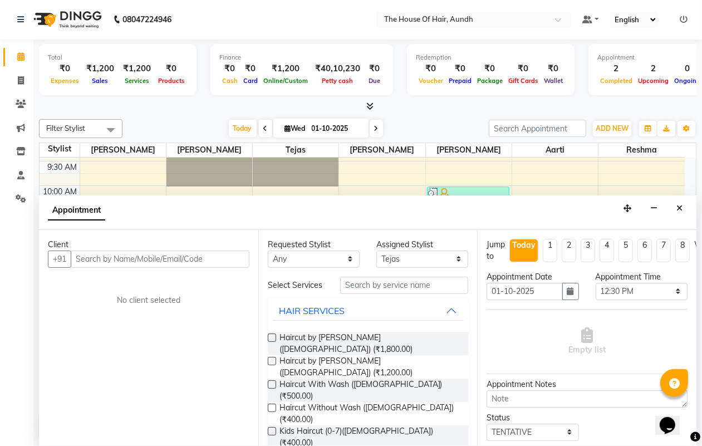
click at [174, 255] on input "text" at bounding box center [160, 259] width 179 height 17
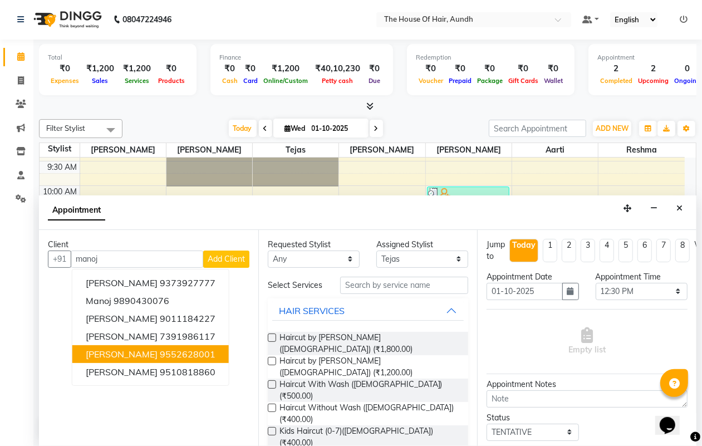
click at [197, 351] on ngb-highlight "9552628001" at bounding box center [188, 354] width 56 height 11
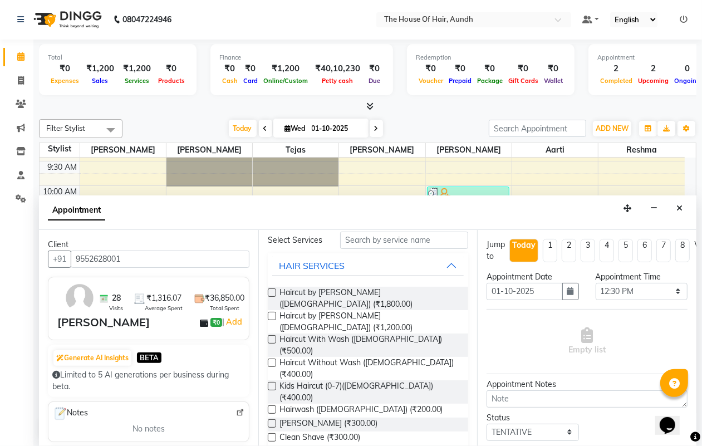
scroll to position [70, 0]
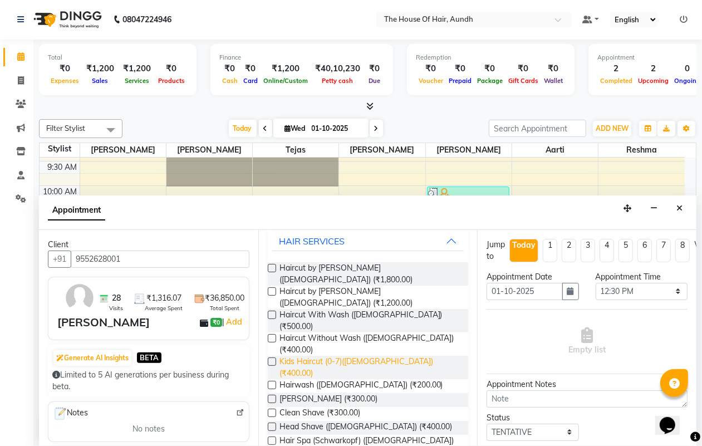
type input "9552628001"
click at [385, 356] on span "Kids Haircut (0-7)([DEMOGRAPHIC_DATA]) (₹400.00)" at bounding box center [369, 367] width 180 height 23
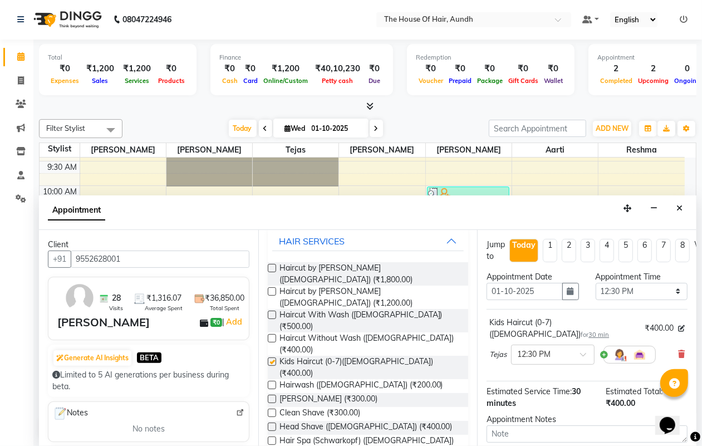
checkbox input "false"
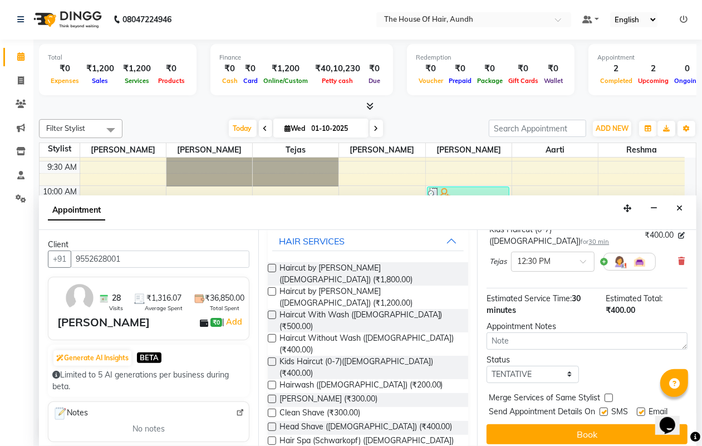
scroll to position [109, 0]
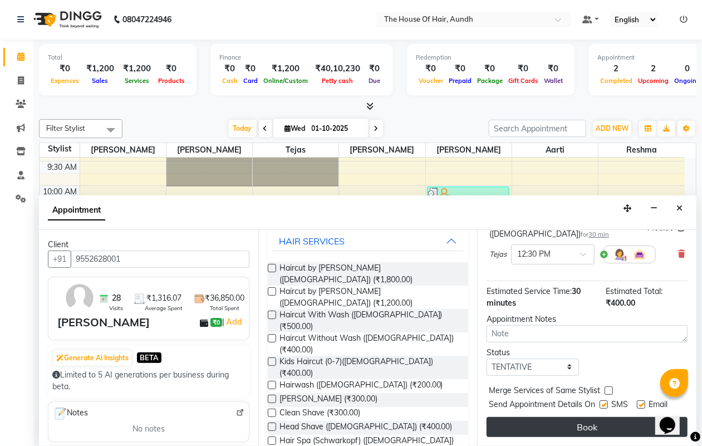
drag, startPoint x: 600, startPoint y: 418, endPoint x: 598, endPoint y: 410, distance: 7.9
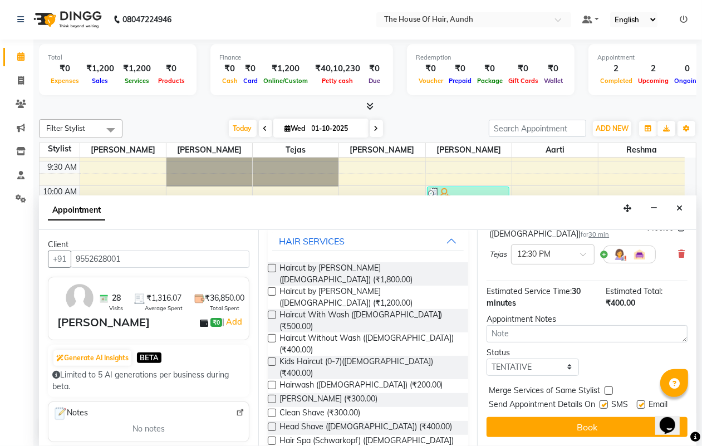
click at [600, 417] on button "Book" at bounding box center [587, 427] width 201 height 20
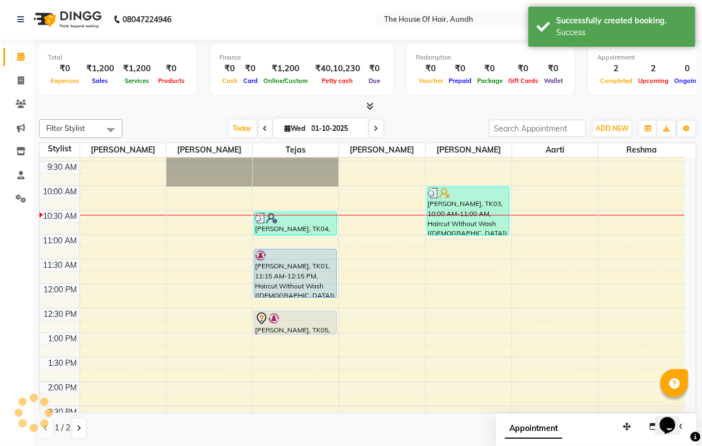
scroll to position [0, 0]
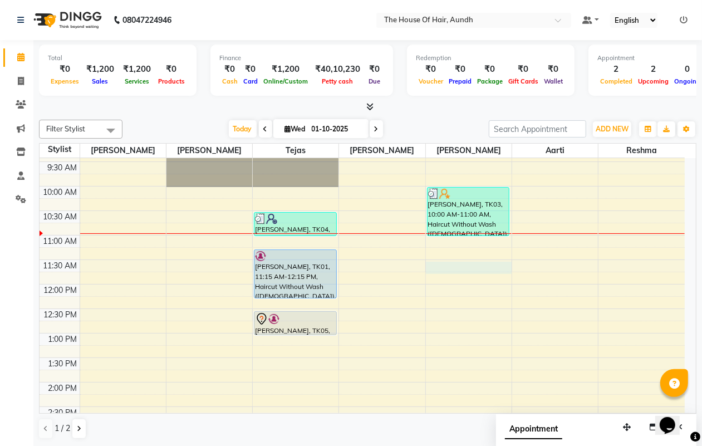
click at [441, 263] on div "8:00 AM 8:30 AM 9:00 AM 9:30 AM 10:00 AM 10:30 AM 11:00 AM 11:30 AM 12:00 PM 12…" at bounding box center [362, 431] width 645 height 685
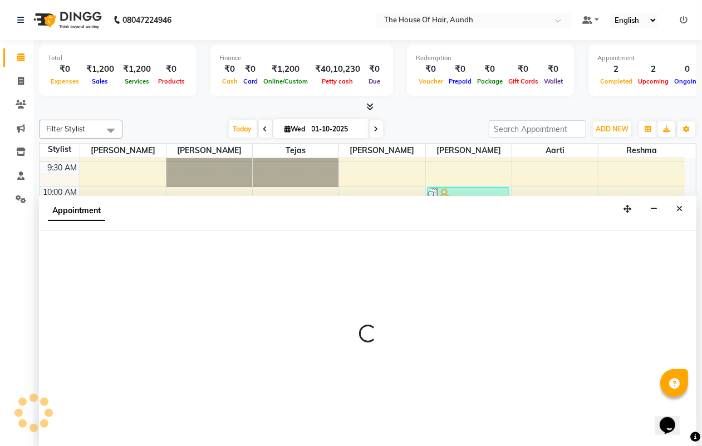
scroll to position [1, 0]
select select "91118"
select select "tentative"
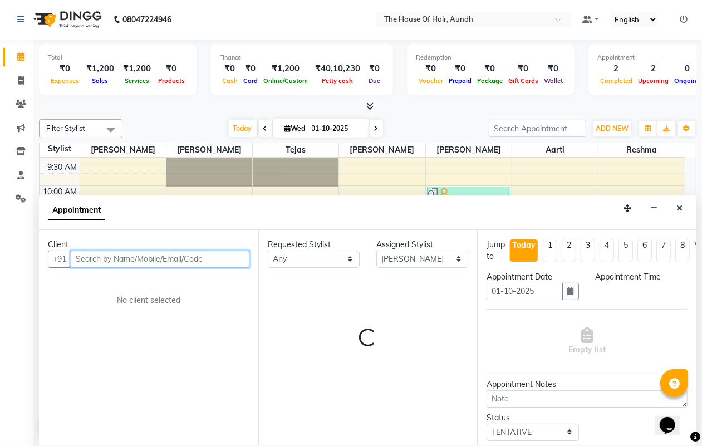
select select "690"
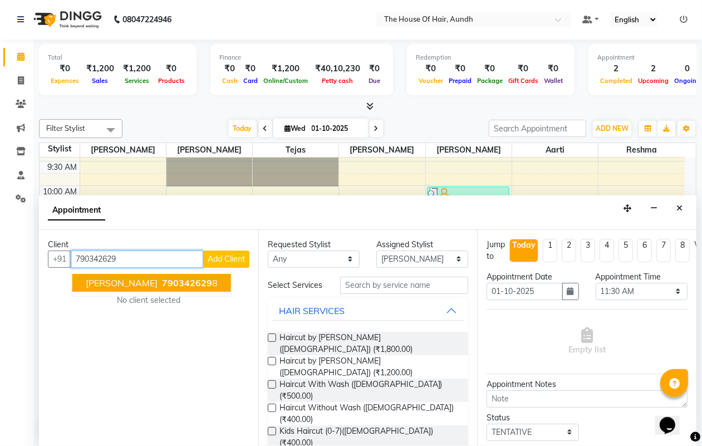
click at [174, 284] on span "790342629" at bounding box center [187, 282] width 50 height 11
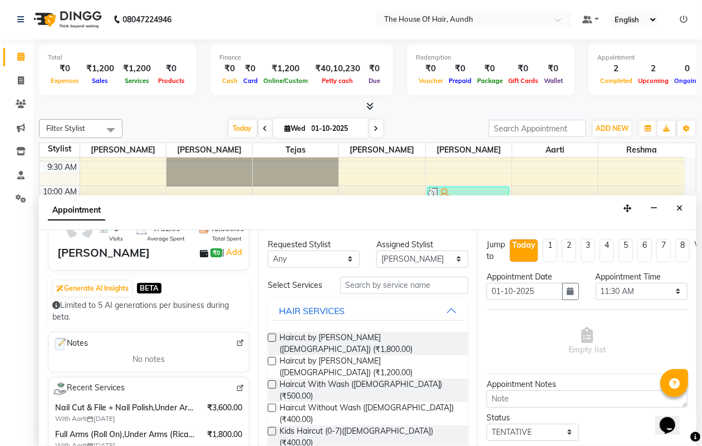
scroll to position [0, 0]
type input "7903426298"
click at [430, 277] on div "Select Services" at bounding box center [368, 285] width 218 height 17
click at [426, 282] on input "text" at bounding box center [404, 285] width 128 height 17
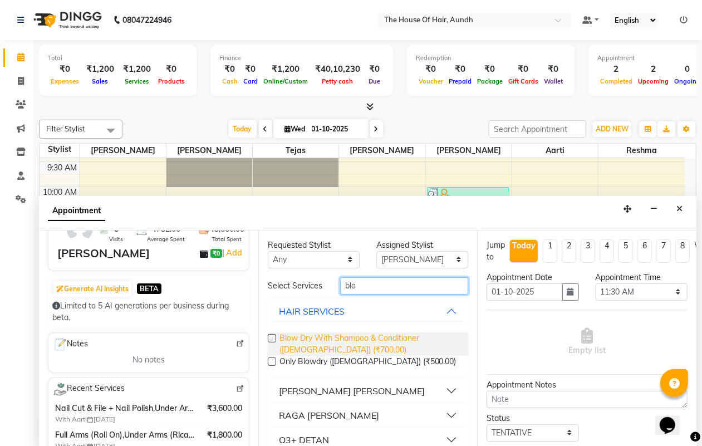
type input "blo"
click at [352, 354] on span "Blow Dry With Shampoo & Conditioner ([DEMOGRAPHIC_DATA]) (₹700.00)" at bounding box center [369, 343] width 180 height 23
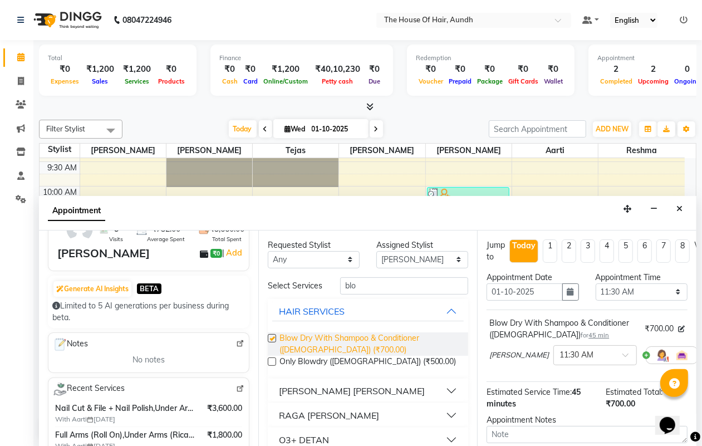
checkbox input "false"
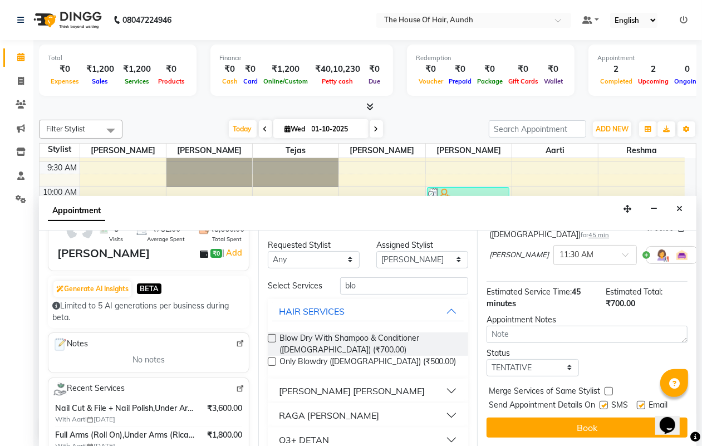
scroll to position [120, 0]
click at [610, 387] on label at bounding box center [609, 391] width 8 height 8
click at [610, 389] on input "checkbox" at bounding box center [608, 392] width 7 height 7
checkbox input "true"
click at [549, 359] on select "Select TENTATIVE CONFIRM CHECK-IN UPCOMING" at bounding box center [533, 367] width 92 height 17
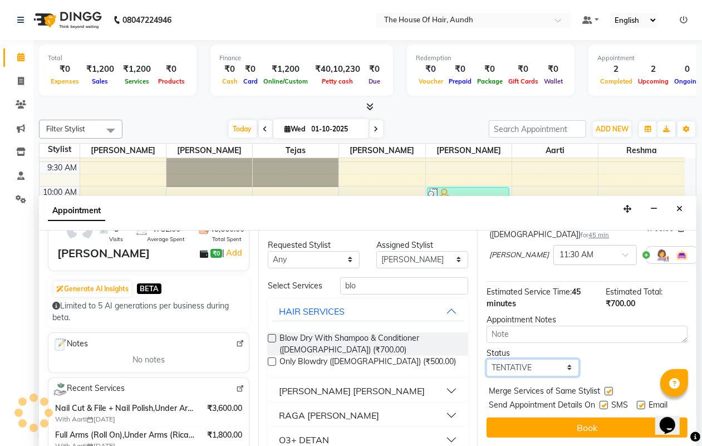
select select "upcoming"
click at [487, 359] on select "Select TENTATIVE CONFIRM CHECK-IN UPCOMING" at bounding box center [533, 367] width 92 height 17
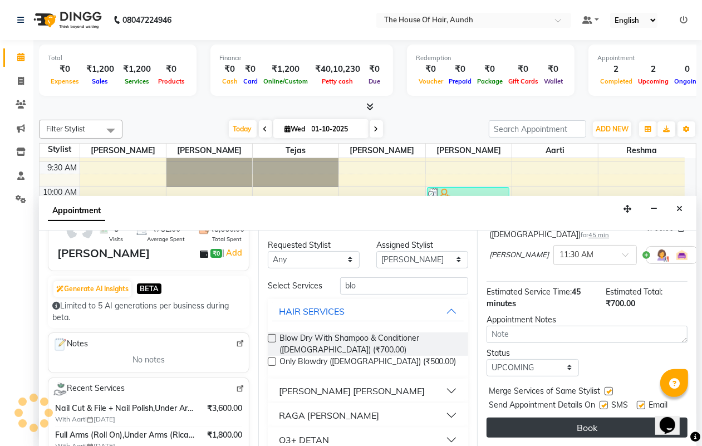
click at [530, 419] on button "Book" at bounding box center [587, 428] width 201 height 20
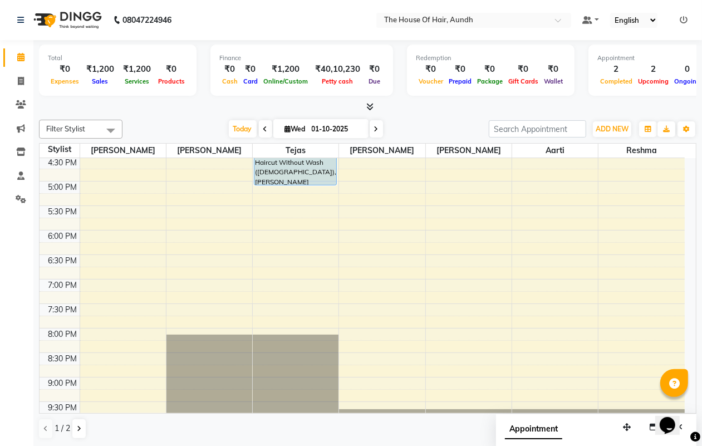
scroll to position [438, 0]
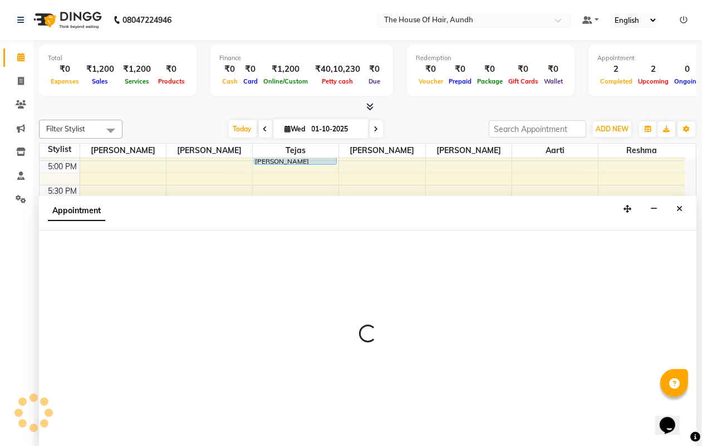
scroll to position [1, 0]
select select "6864"
select select "1185"
select select "tentative"
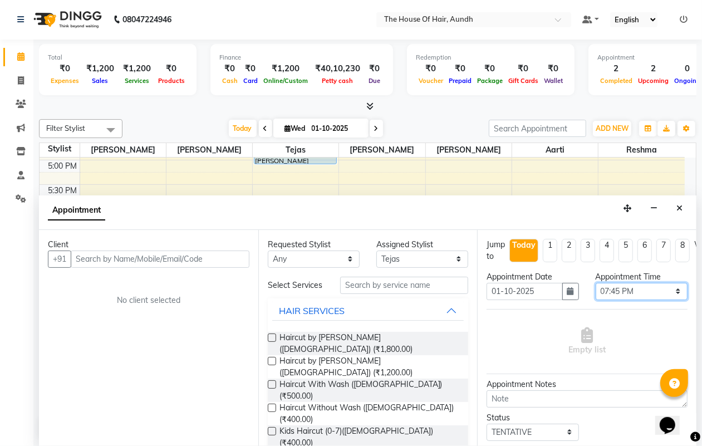
click at [622, 291] on select "Select 09:00 AM 09:15 AM 09:30 AM 09:45 AM 10:00 AM 10:15 AM 10:30 AM 10:45 AM …" at bounding box center [642, 291] width 92 height 17
select select "1200"
click at [596, 283] on select "Select 09:00 AM 09:15 AM 09:30 AM 09:45 AM 10:00 AM 10:15 AM 10:30 AM 10:45 AM …" at bounding box center [642, 291] width 92 height 17
click at [302, 379] on span "Haircut With Wash ([DEMOGRAPHIC_DATA]) (₹500.00)" at bounding box center [369, 390] width 180 height 23
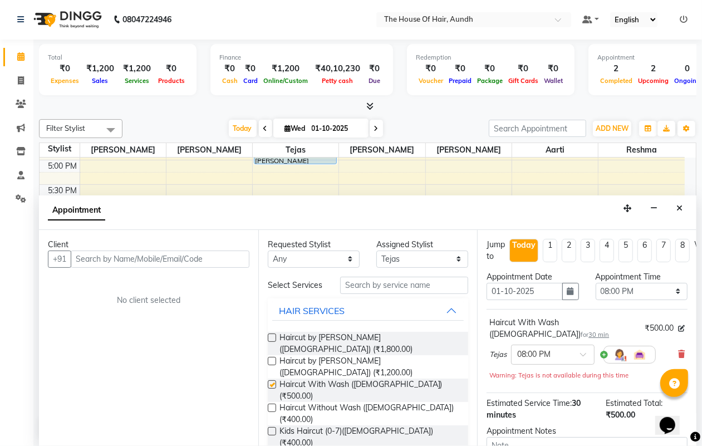
checkbox input "false"
click at [205, 256] on input "text" at bounding box center [160, 259] width 179 height 17
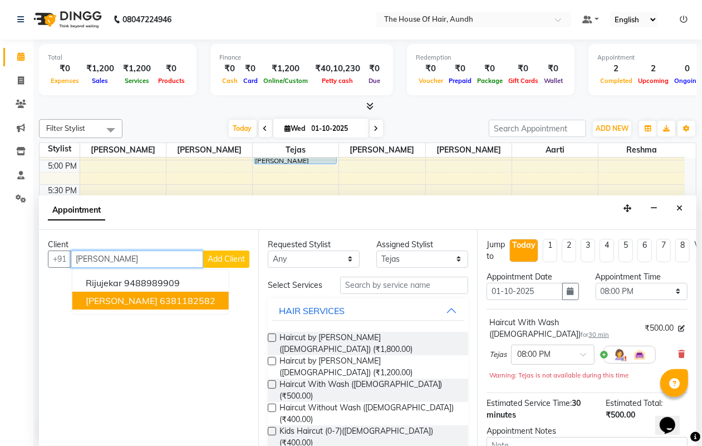
click at [162, 297] on button "[PERSON_NAME] 6381182582" at bounding box center [150, 301] width 156 height 18
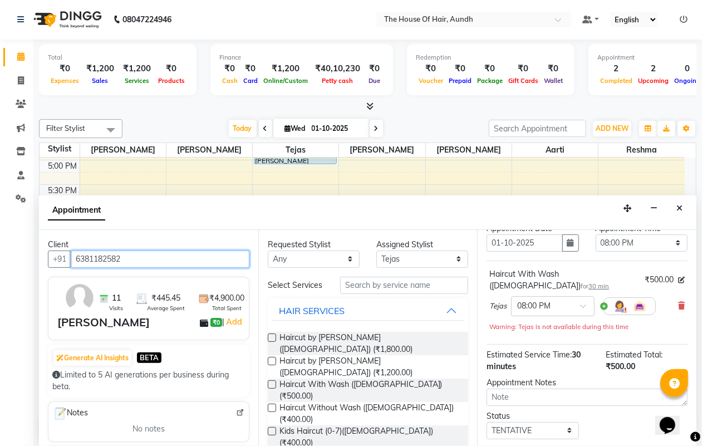
scroll to position [120, 0]
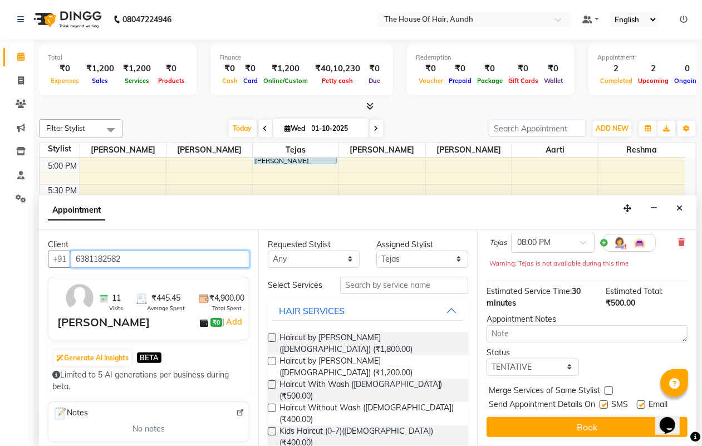
type input "6381182582"
click at [523, 359] on select "Select TENTATIVE CONFIRM CHECK-IN UPCOMING" at bounding box center [533, 367] width 92 height 17
select select "upcoming"
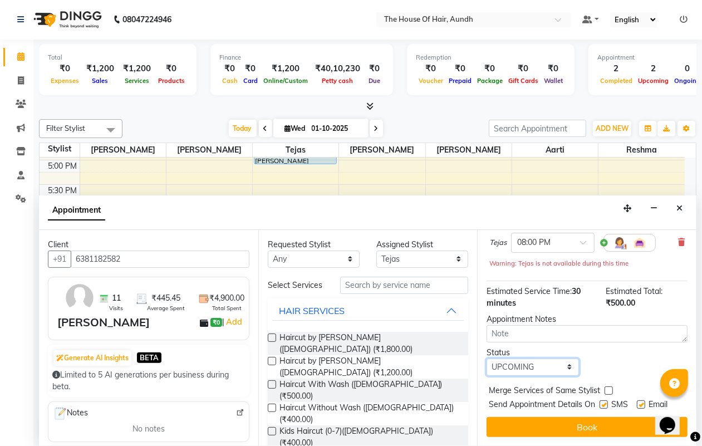
click at [487, 359] on select "Select TENTATIVE CONFIRM CHECK-IN UPCOMING" at bounding box center [533, 367] width 92 height 17
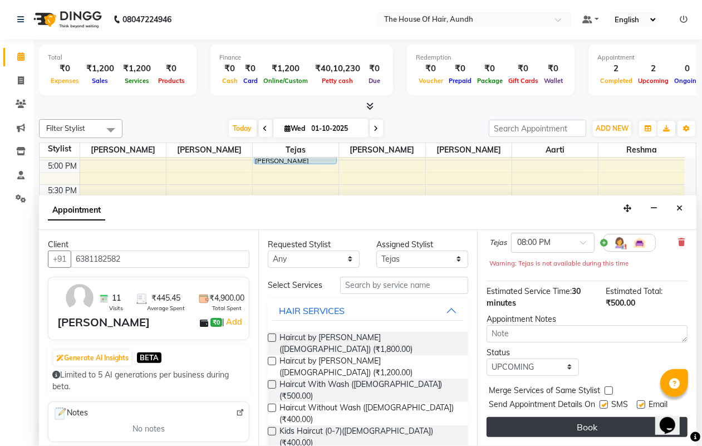
drag, startPoint x: 508, startPoint y: 418, endPoint x: 508, endPoint y: 411, distance: 6.7
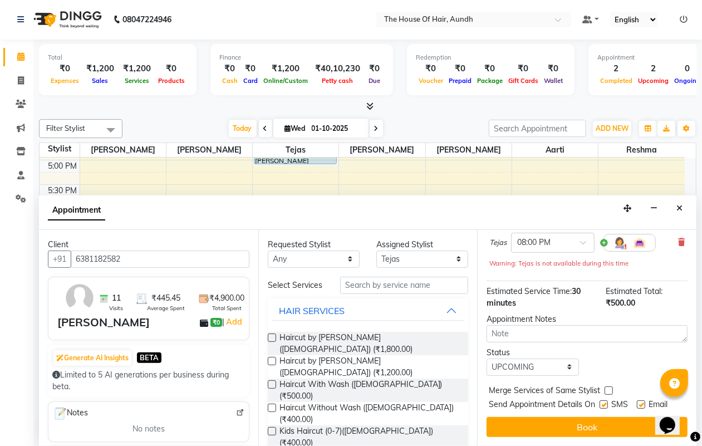
click at [508, 418] on button "Book" at bounding box center [587, 427] width 201 height 20
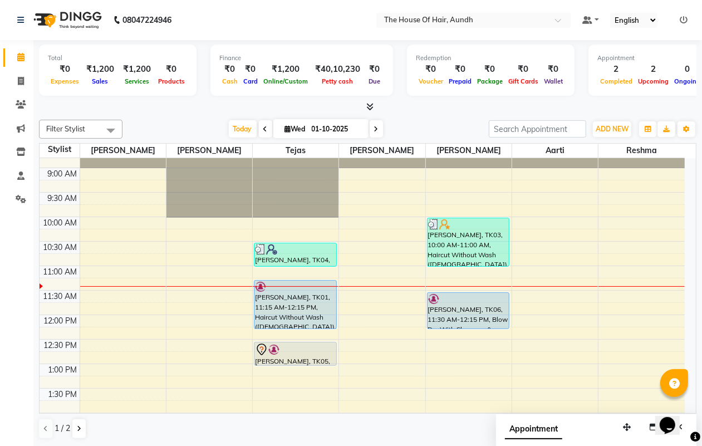
scroll to position [70, 0]
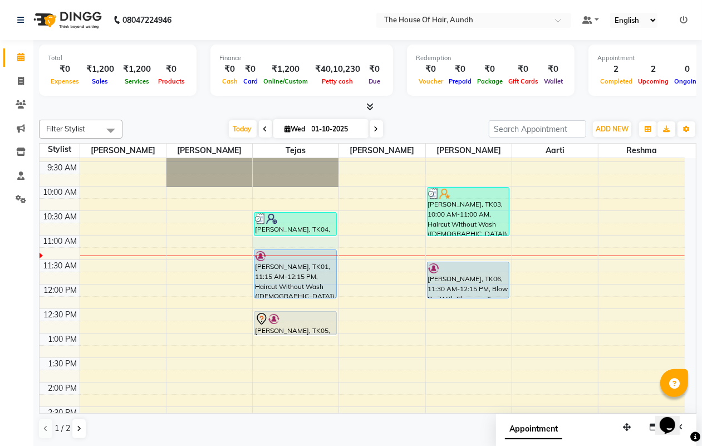
click at [291, 245] on div "8:00 AM 8:30 AM 9:00 AM 9:30 AM 10:00 AM 10:30 AM 11:00 AM 11:30 AM 12:00 PM 12…" at bounding box center [362, 431] width 645 height 685
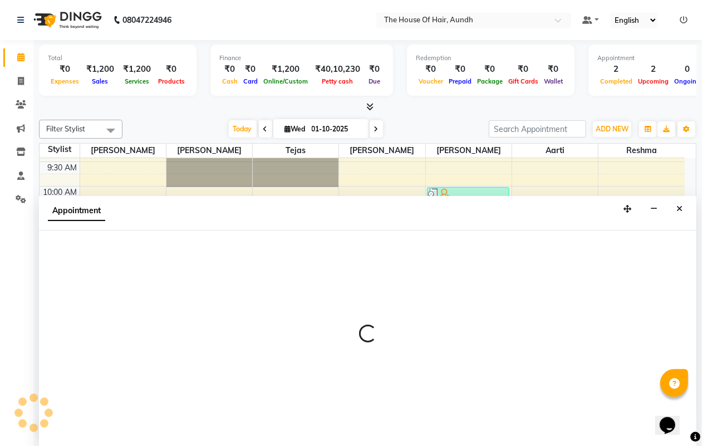
scroll to position [1, 0]
select select "6864"
select select "tentative"
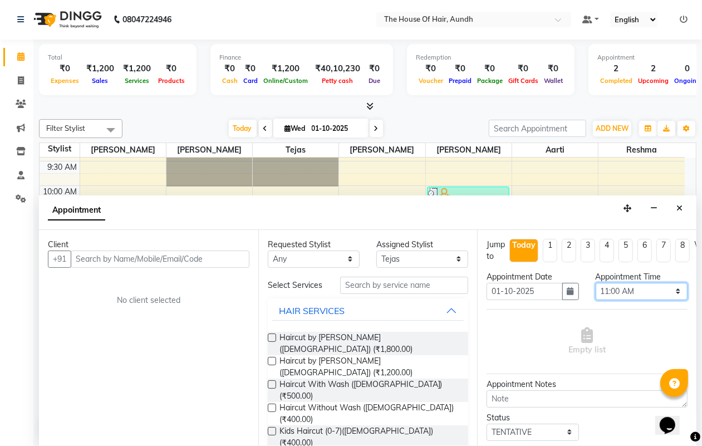
click at [616, 289] on select "Select 09:00 AM 09:15 AM 09:30 AM 09:45 AM 10:00 AM 10:15 AM 10:30 AM 10:45 AM …" at bounding box center [642, 291] width 92 height 17
select select "645"
click at [596, 283] on select "Select 09:00 AM 09:15 AM 09:30 AM 09:45 AM 10:00 AM 10:15 AM 10:30 AM 10:45 AM …" at bounding box center [642, 291] width 92 height 17
drag, startPoint x: 223, startPoint y: 248, endPoint x: 223, endPoint y: 256, distance: 8.4
click at [223, 256] on div "Client +91 No client selected" at bounding box center [148, 338] width 219 height 216
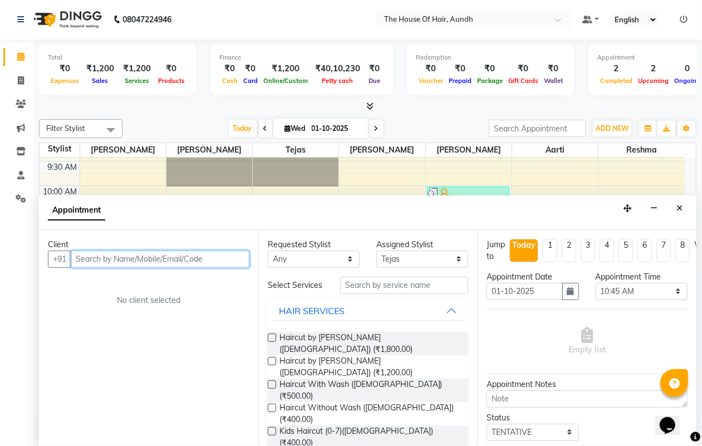
click at [223, 254] on input "text" at bounding box center [160, 259] width 179 height 17
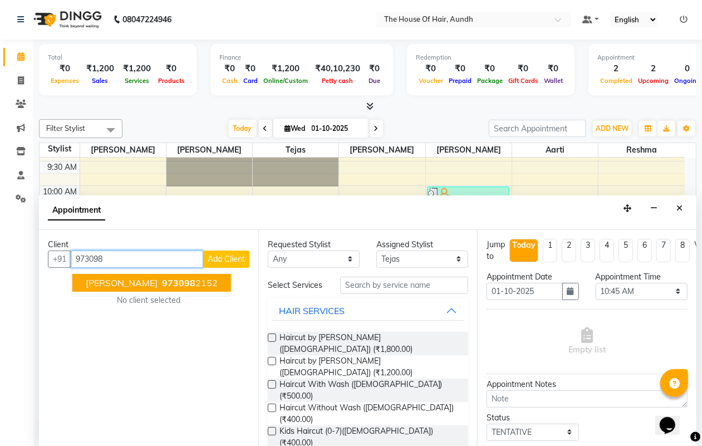
click at [184, 279] on span "973098" at bounding box center [178, 282] width 33 height 11
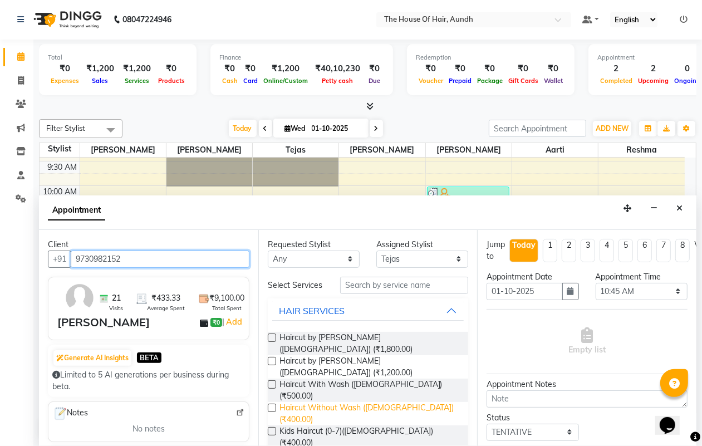
type input "9730982152"
click at [355, 402] on span "Haircut Without Wash ([DEMOGRAPHIC_DATA]) (₹400.00)" at bounding box center [369, 413] width 180 height 23
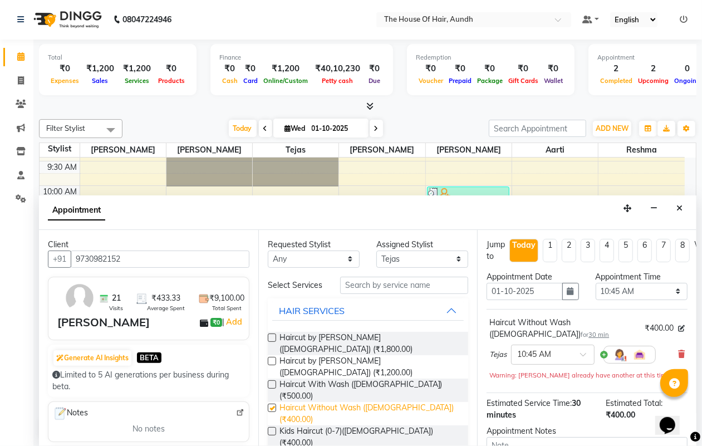
checkbox input "false"
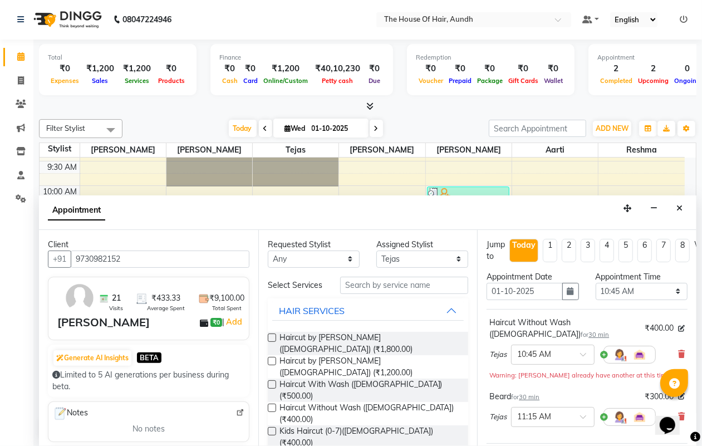
checkbox input "false"
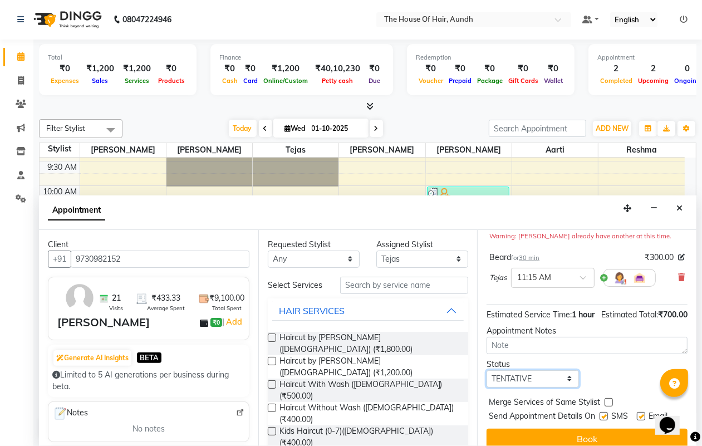
click at [538, 379] on select "Select TENTATIVE CONFIRM CHECK-IN UPCOMING" at bounding box center [533, 378] width 92 height 17
select select "upcoming"
click at [487, 371] on select "Select TENTATIVE CONFIRM CHECK-IN UPCOMING" at bounding box center [533, 378] width 92 height 17
click at [607, 404] on label at bounding box center [609, 402] width 8 height 8
click at [607, 404] on input "checkbox" at bounding box center [608, 403] width 7 height 7
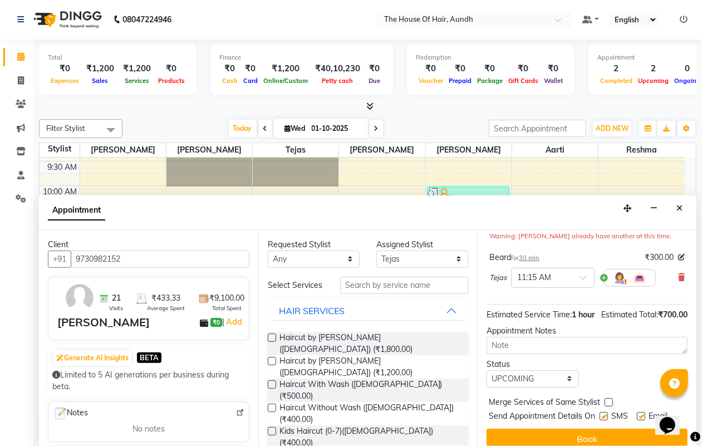
checkbox input "true"
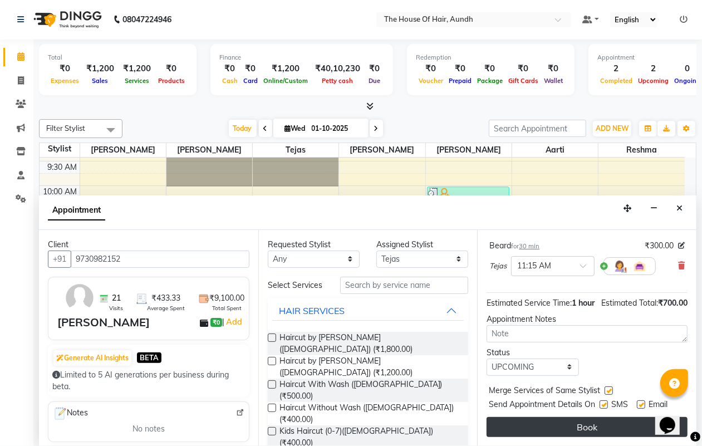
click at [547, 421] on button "Book" at bounding box center [587, 427] width 201 height 20
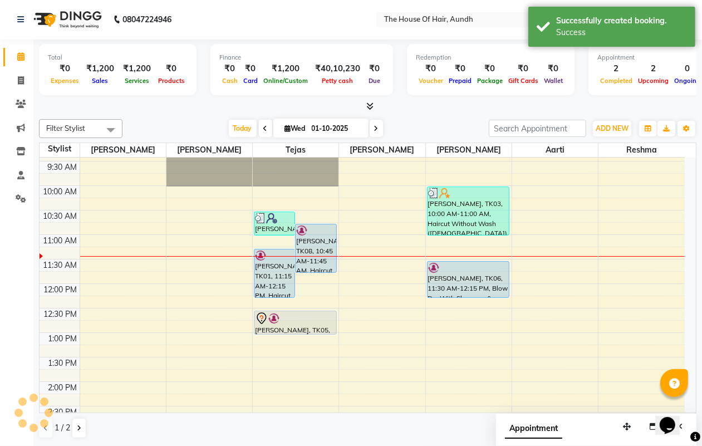
scroll to position [0, 0]
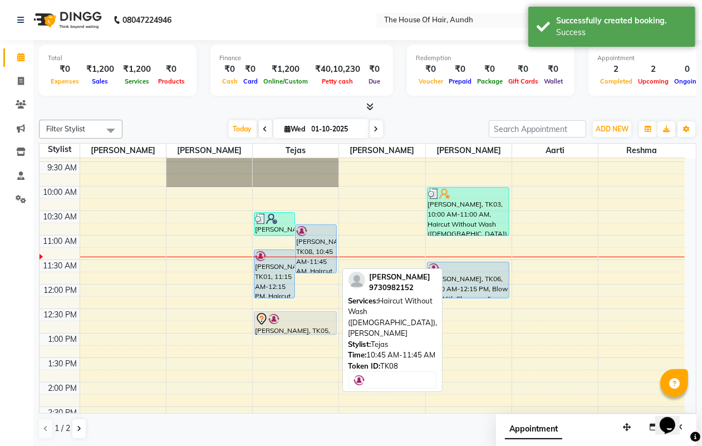
click at [320, 238] on div "[PERSON_NAME], TK08, 10:45 AM-11:45 AM, Haircut Without Wash ([DEMOGRAPHIC_DATA…" at bounding box center [316, 249] width 40 height 48
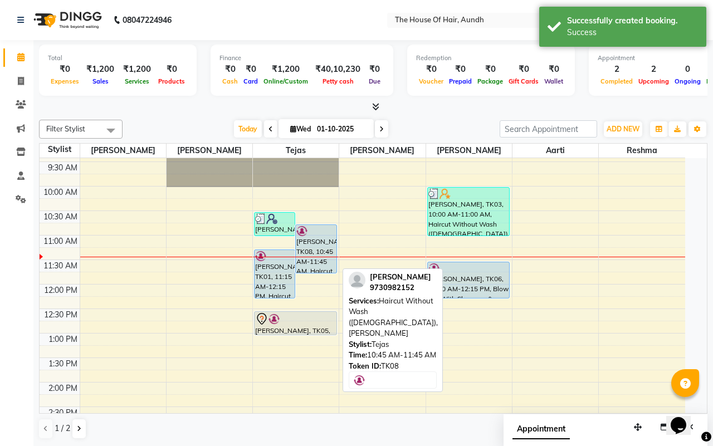
select select "5"
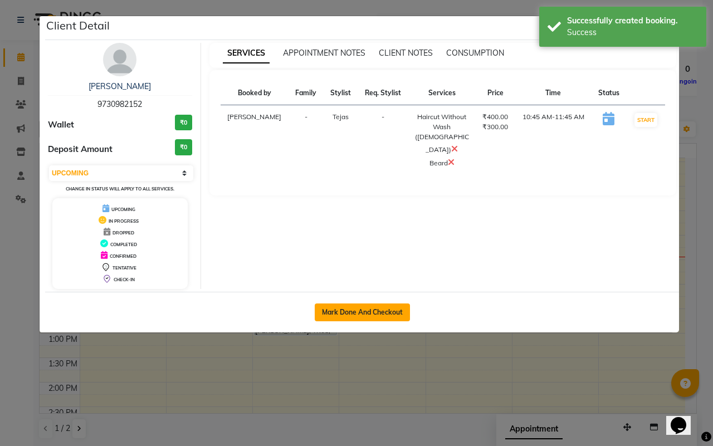
click at [335, 312] on button "Mark Done And Checkout" at bounding box center [362, 312] width 95 height 18
select select "service"
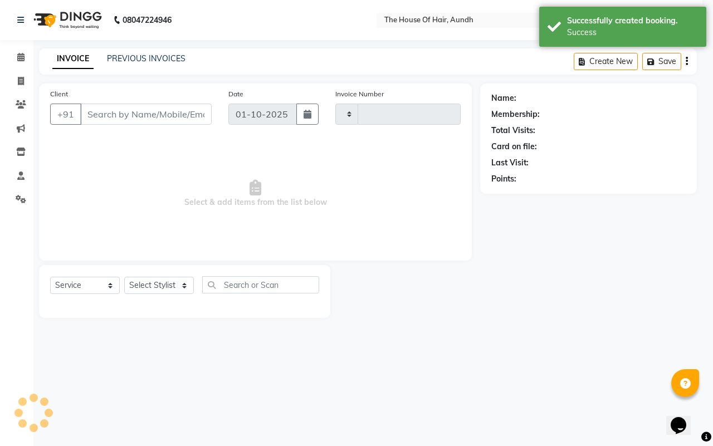
type input "2113"
select select "26"
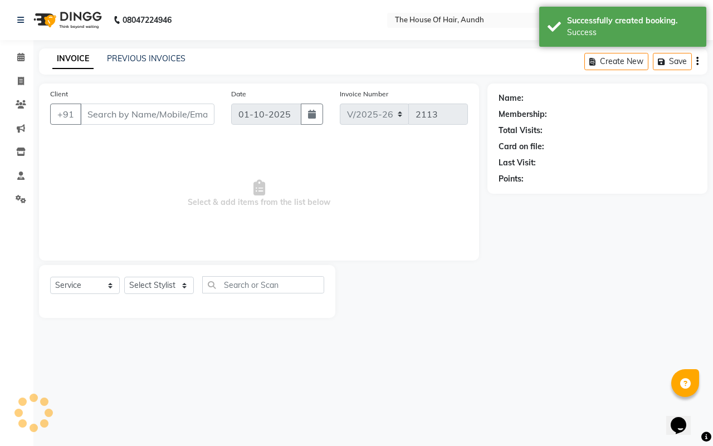
type input "9730982152"
select select "6864"
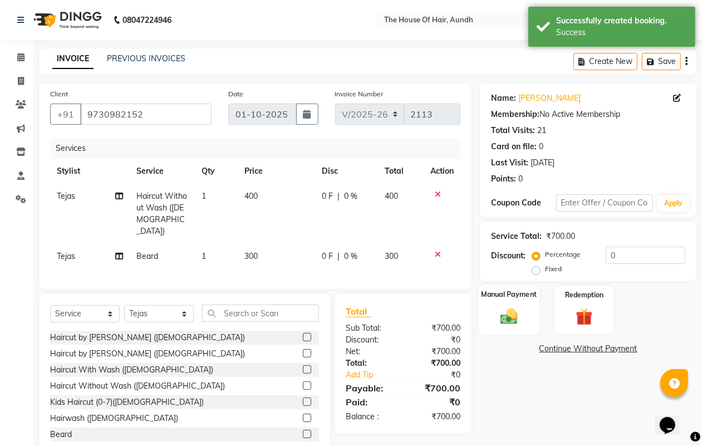
scroll to position [26, 0]
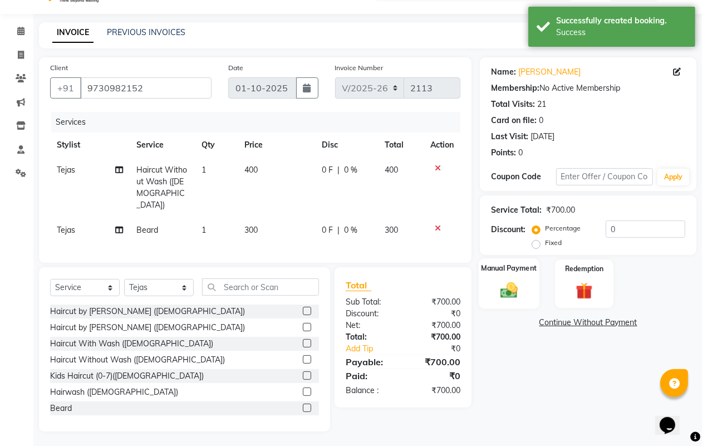
click at [510, 296] on img at bounding box center [509, 290] width 28 height 20
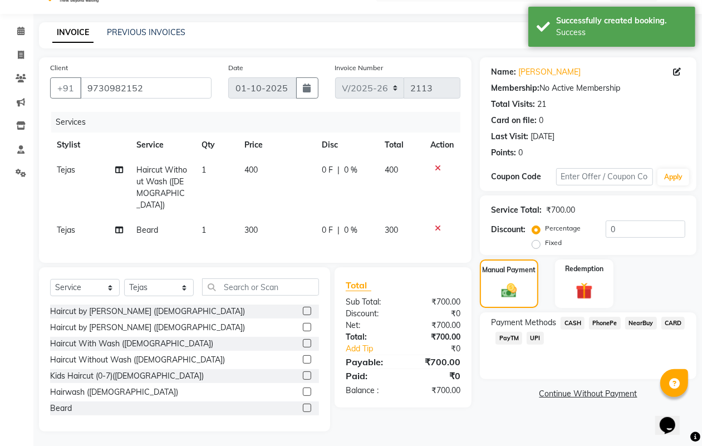
click at [534, 340] on span "UPI" at bounding box center [535, 338] width 17 height 13
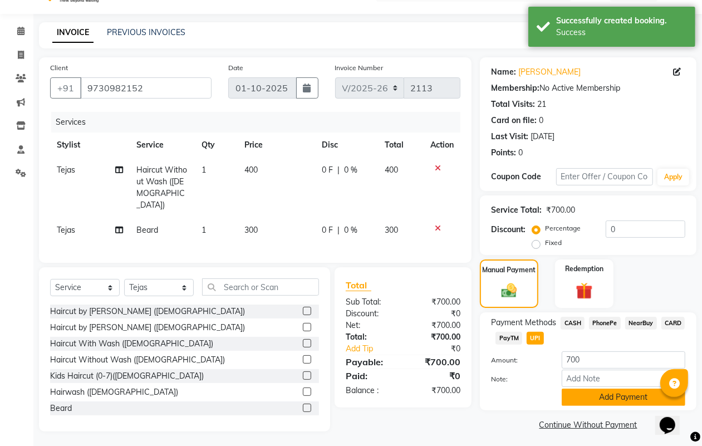
click at [587, 391] on button "Add Payment" at bounding box center [624, 397] width 124 height 17
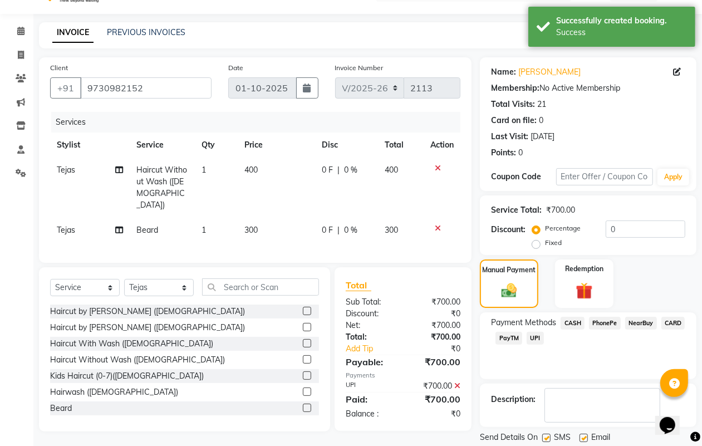
scroll to position [62, 0]
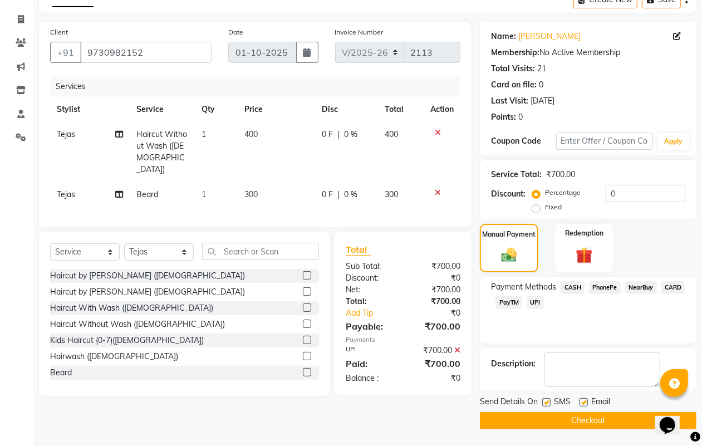
click at [548, 415] on button "Checkout" at bounding box center [588, 420] width 217 height 17
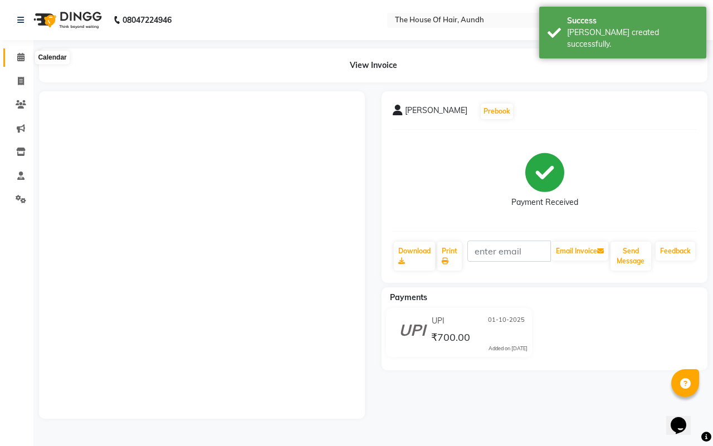
click at [14, 54] on span at bounding box center [20, 57] width 19 height 13
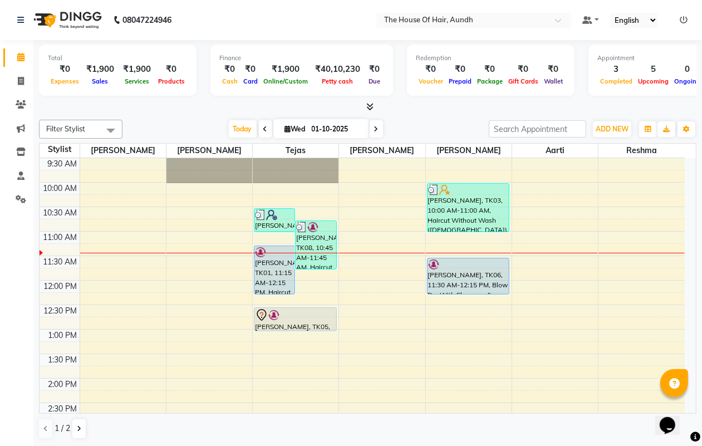
scroll to position [70, 0]
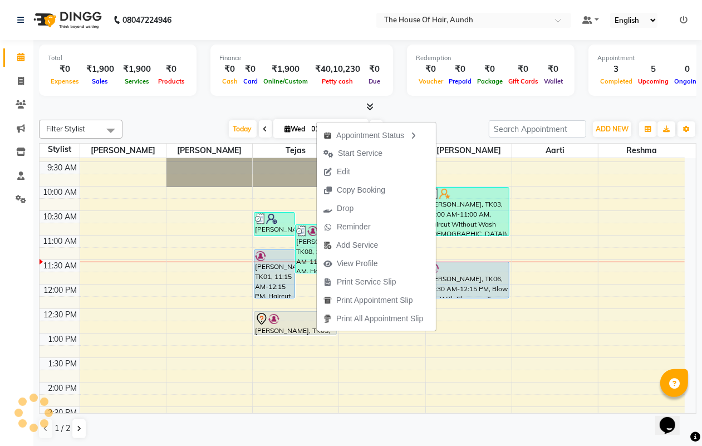
drag, startPoint x: 316, startPoint y: 331, endPoint x: 0, endPoint y: 187, distance: 347.5
click at [0, 188] on li "Settings" at bounding box center [16, 200] width 33 height 24
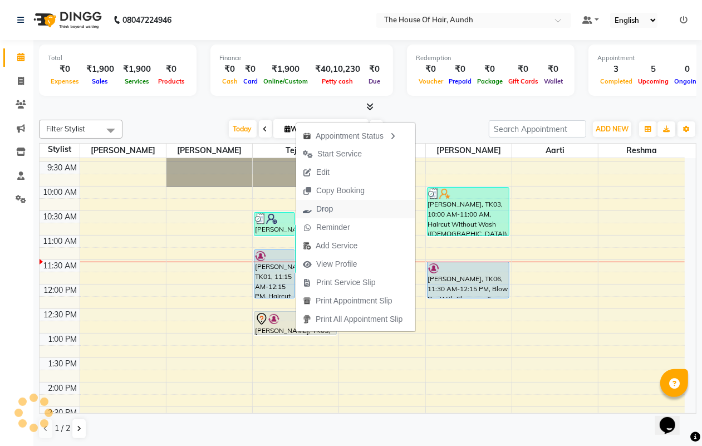
click at [327, 204] on span "Drop" at bounding box center [324, 209] width 17 height 12
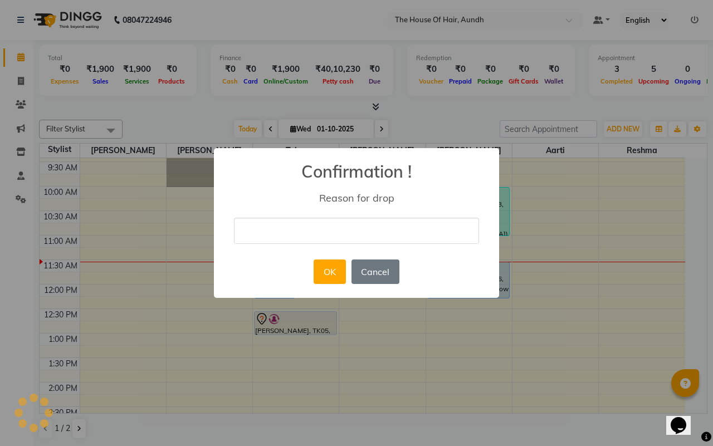
click at [327, 229] on input "text" at bounding box center [356, 231] width 245 height 26
type input "not coming"
click at [322, 280] on button "OK" at bounding box center [329, 271] width 32 height 24
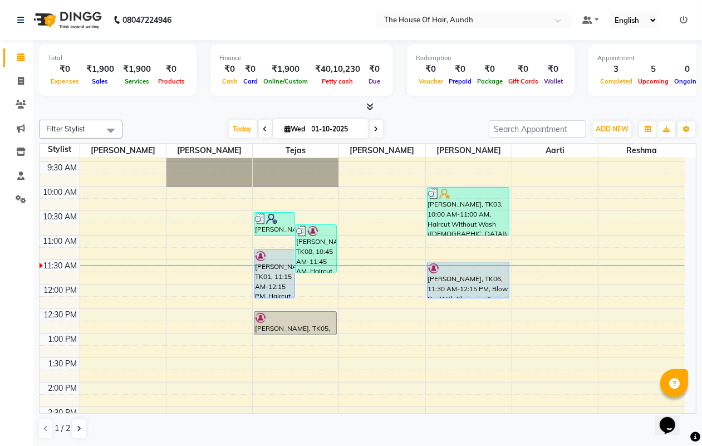
click at [285, 129] on icon at bounding box center [288, 128] width 6 height 7
select select "10"
select select "2025"
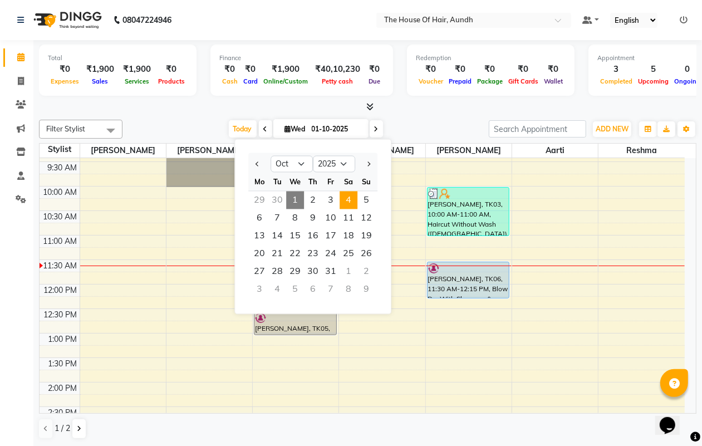
click at [347, 203] on span "4" at bounding box center [349, 201] width 18 height 18
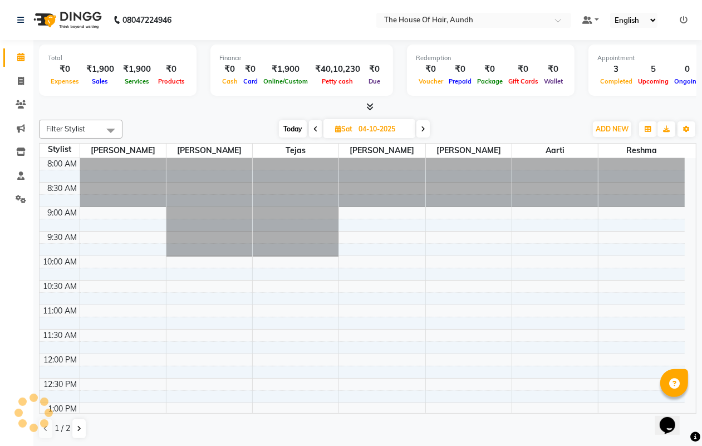
scroll to position [149, 0]
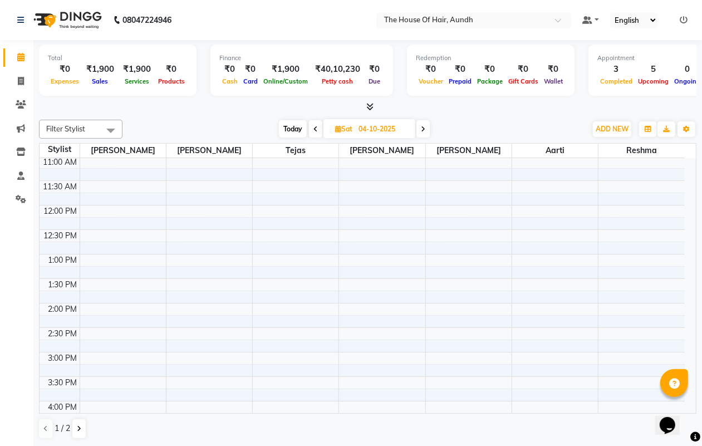
click at [297, 128] on span "Today" at bounding box center [293, 128] width 28 height 17
type input "01-10-2025"
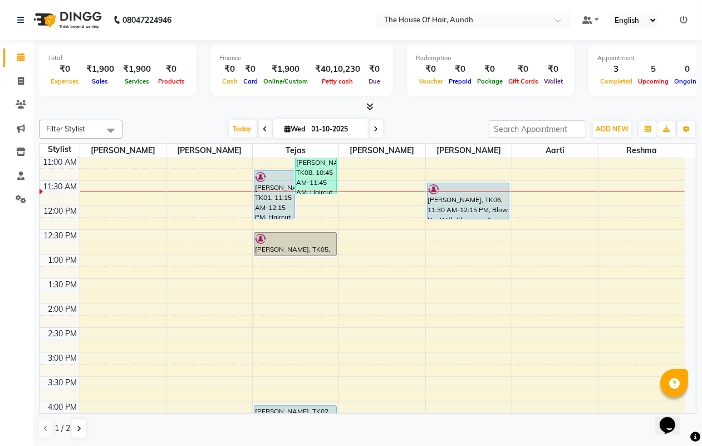
click at [285, 129] on icon at bounding box center [288, 128] width 6 height 7
select select "10"
select select "2025"
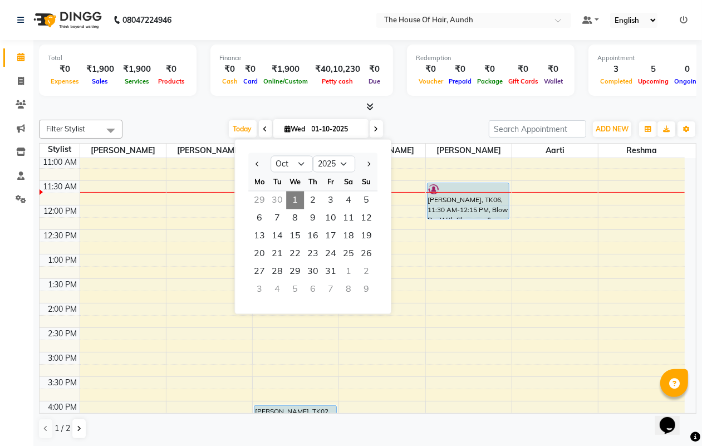
click at [0, 285] on div "Calendar Invoice Clients Marketing Inventory Staff Settings Completed InProgres…" at bounding box center [75, 231] width 150 height 398
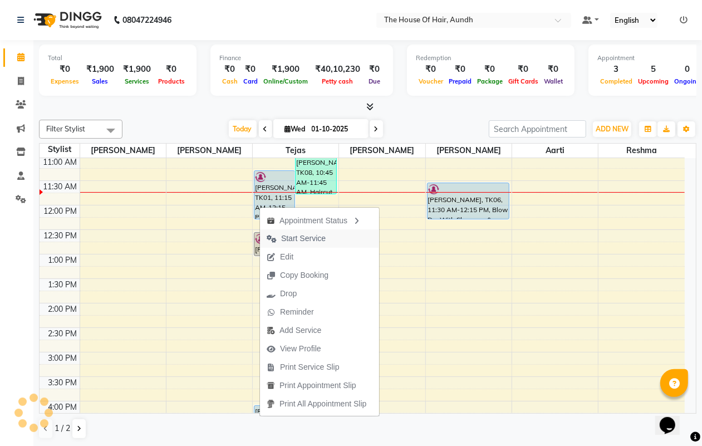
click at [296, 240] on span "Start Service" at bounding box center [303, 239] width 45 height 12
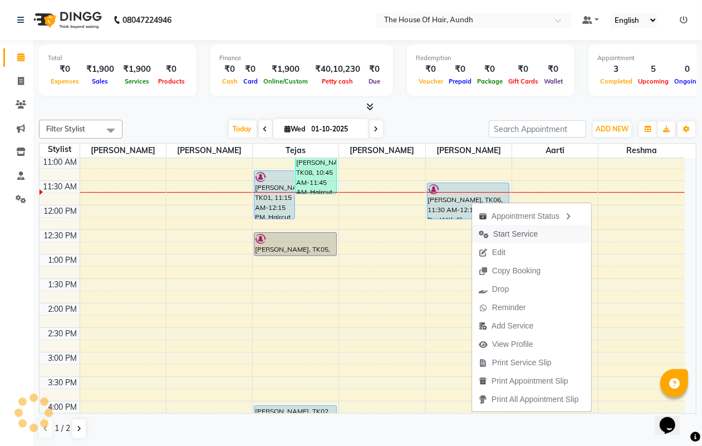
click at [495, 235] on span "Start Service" at bounding box center [515, 234] width 45 height 12
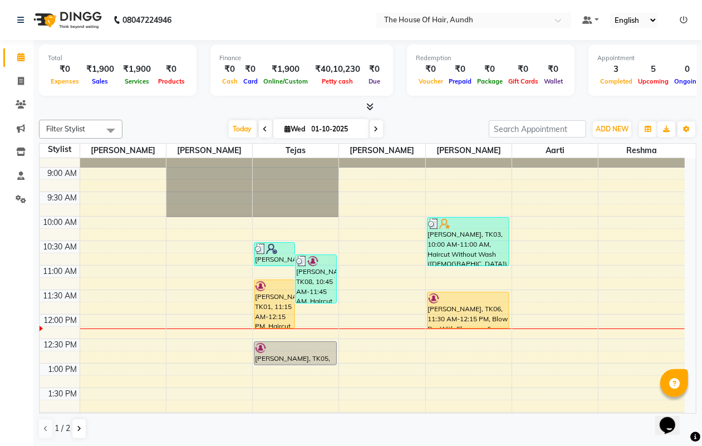
scroll to position [70, 0]
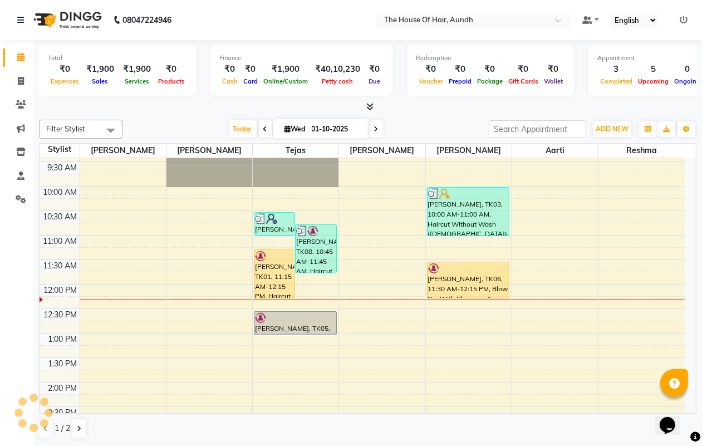
click at [285, 128] on icon at bounding box center [288, 128] width 6 height 7
select select "10"
select select "2025"
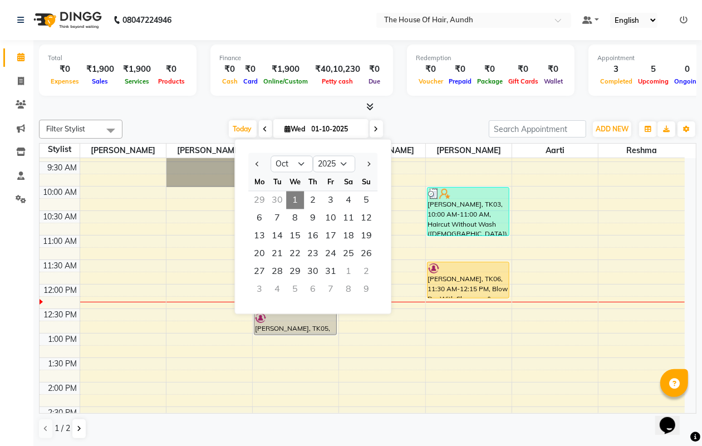
click at [0, 261] on div "Calendar Invoice Clients Marketing Inventory Staff Settings Completed InProgres…" at bounding box center [75, 231] width 150 height 398
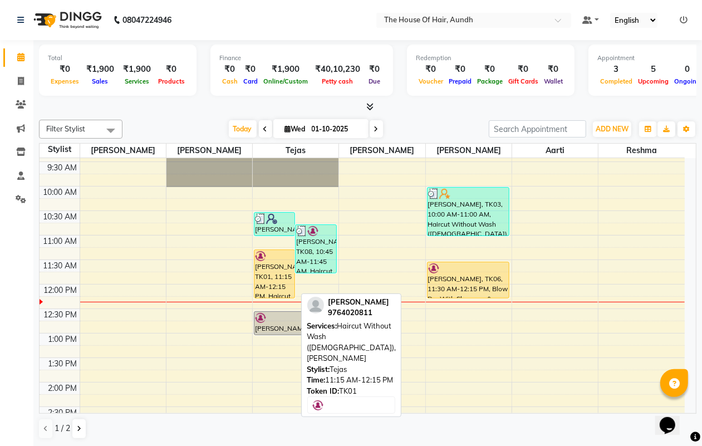
click at [273, 282] on div "[PERSON_NAME], TK01, 11:15 AM-12:15 PM, Haircut Without Wash ([DEMOGRAPHIC_DATA…" at bounding box center [274, 274] width 40 height 48
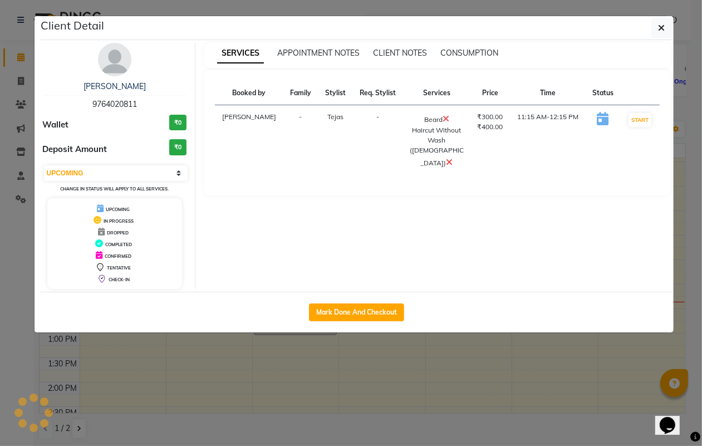
select select "1"
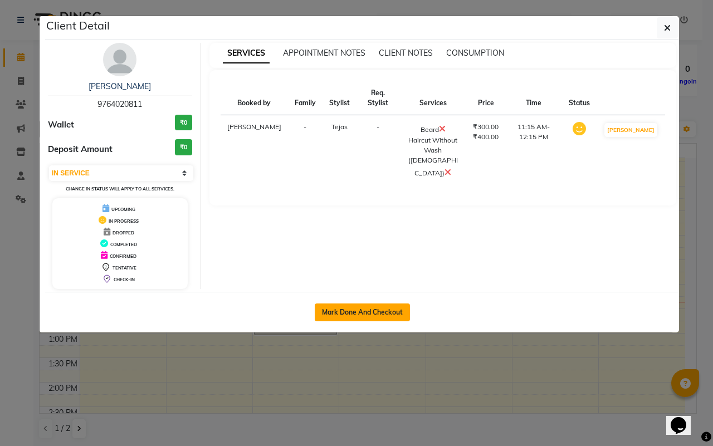
click at [316, 310] on button "Mark Done And Checkout" at bounding box center [362, 312] width 95 height 18
select select "service"
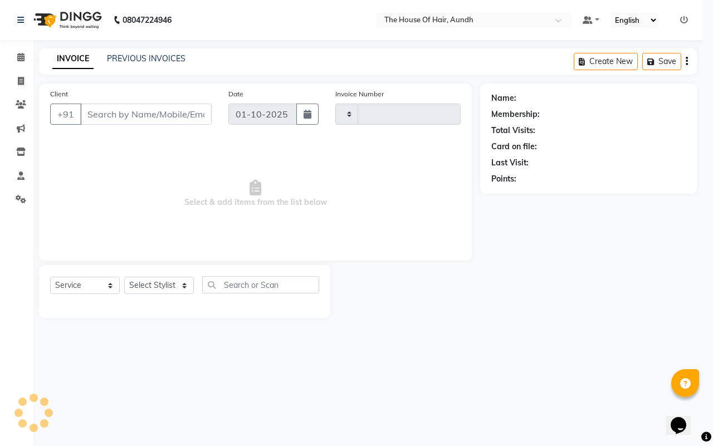
type input "2114"
select select "26"
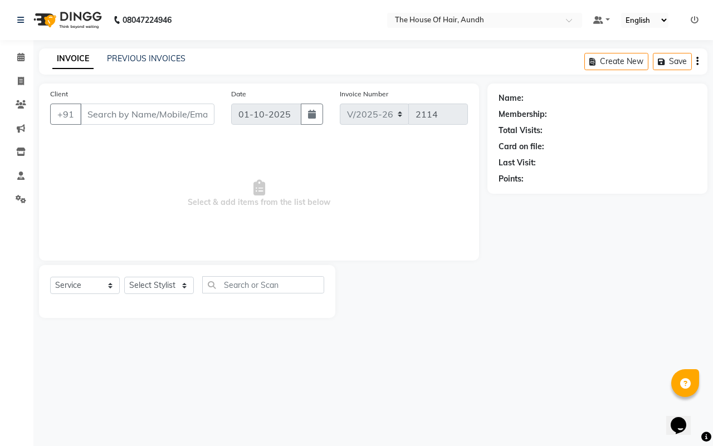
type input "9764020811"
select select "6864"
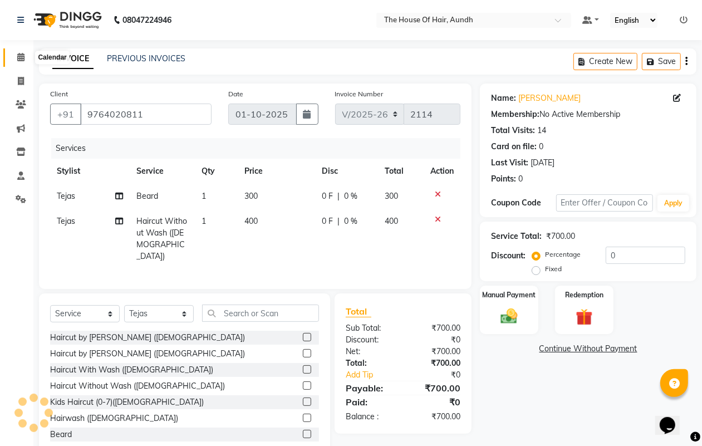
click at [16, 53] on span at bounding box center [20, 57] width 19 height 13
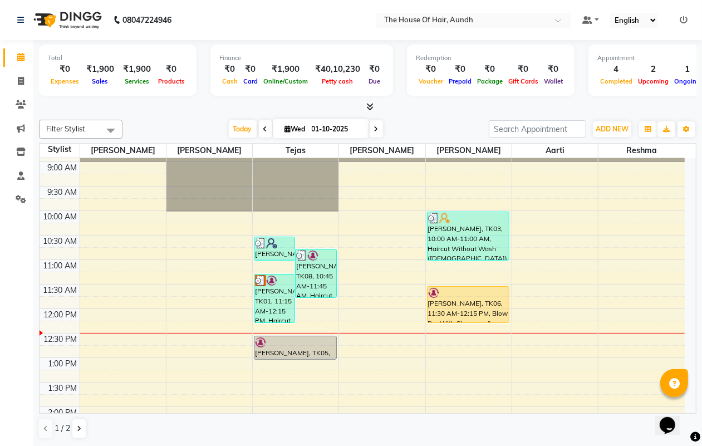
scroll to position [70, 0]
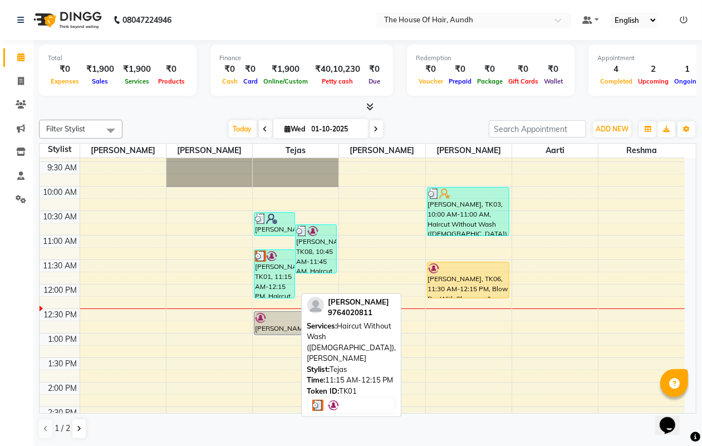
click at [260, 279] on div "[PERSON_NAME], TK01, 11:15 AM-12:15 PM, Haircut Without Wash ([DEMOGRAPHIC_DATA…" at bounding box center [274, 274] width 40 height 48
select select "3"
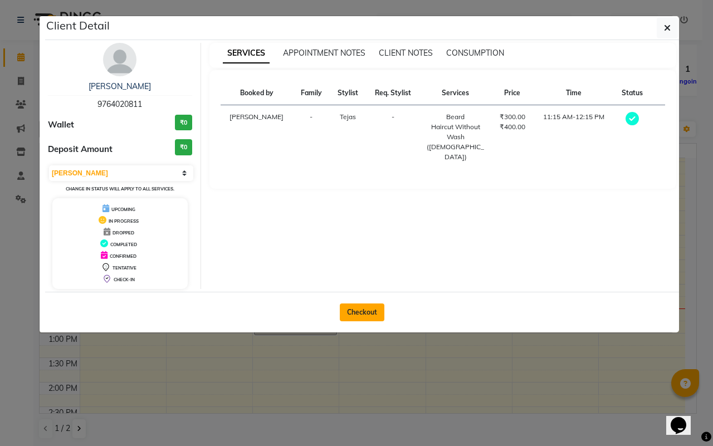
click at [367, 315] on button "Checkout" at bounding box center [362, 312] width 45 height 18
select select "service"
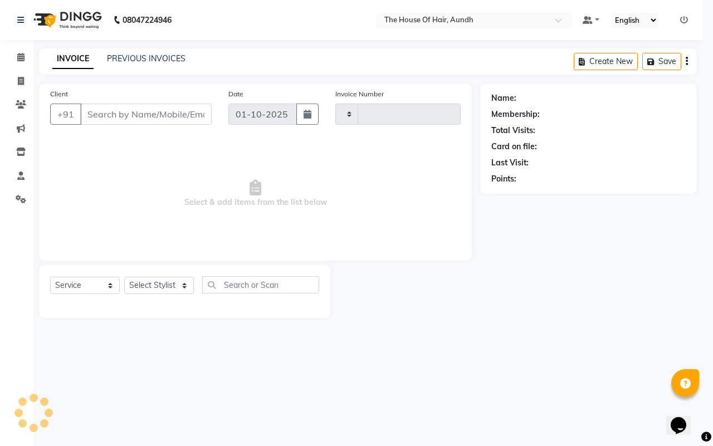
type input "2114"
select select "26"
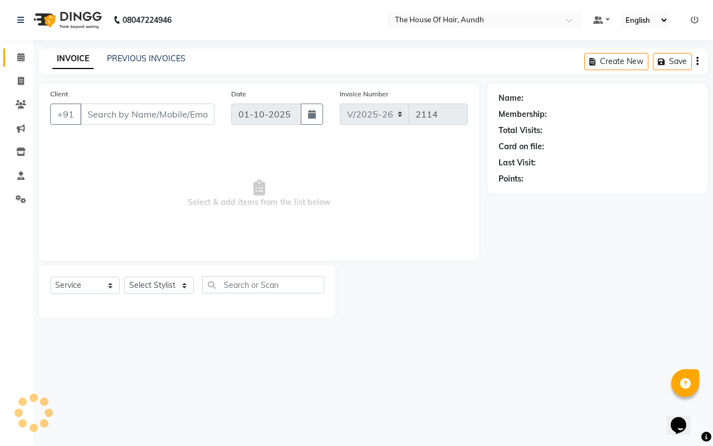
type input "9764020811"
select select "6864"
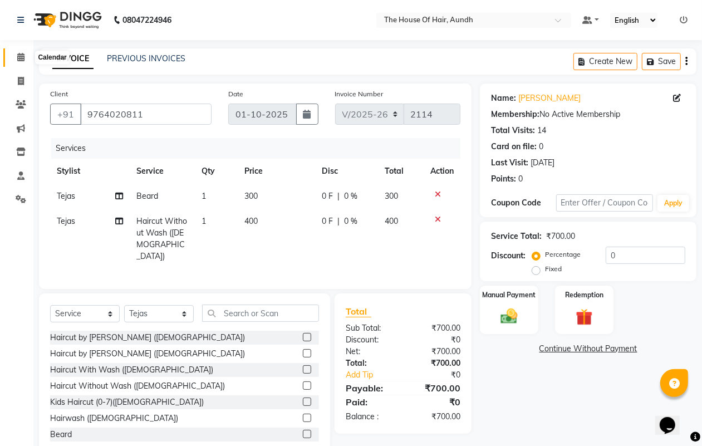
click at [16, 52] on span at bounding box center [20, 57] width 19 height 13
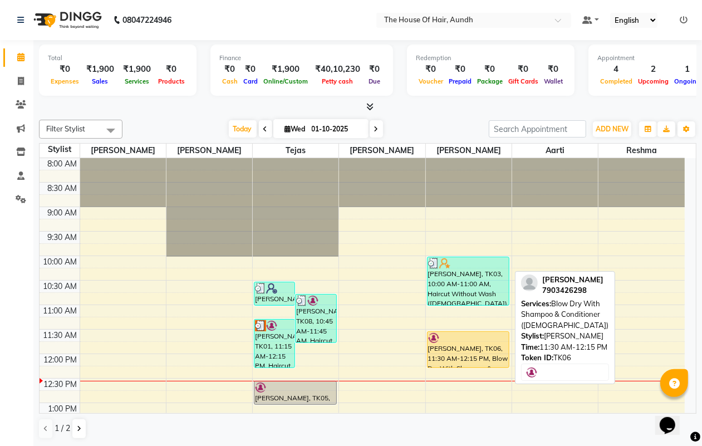
click at [451, 352] on div "[PERSON_NAME], TK06, 11:30 AM-12:15 PM, Blow Dry With Shampoo & Conditioner ([D…" at bounding box center [468, 350] width 81 height 36
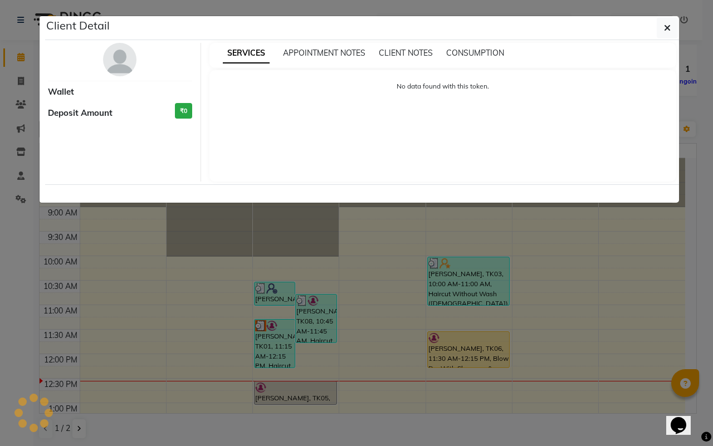
click at [451, 352] on ngb-modal-window "Client Detail Wallet Deposit Amount ₹0 SERVICES APPOINTMENT NOTES CLIENT NOTES …" at bounding box center [356, 223] width 713 height 446
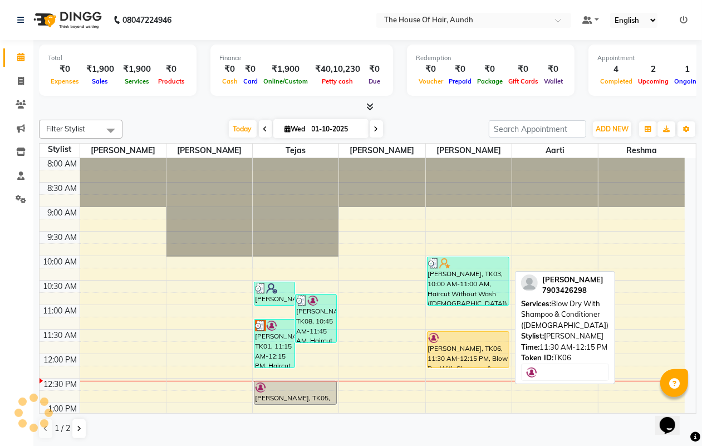
click at [451, 352] on div "[PERSON_NAME], TK06, 11:30 AM-12:15 PM, Blow Dry With Shampoo & Conditioner ([D…" at bounding box center [468, 350] width 81 height 36
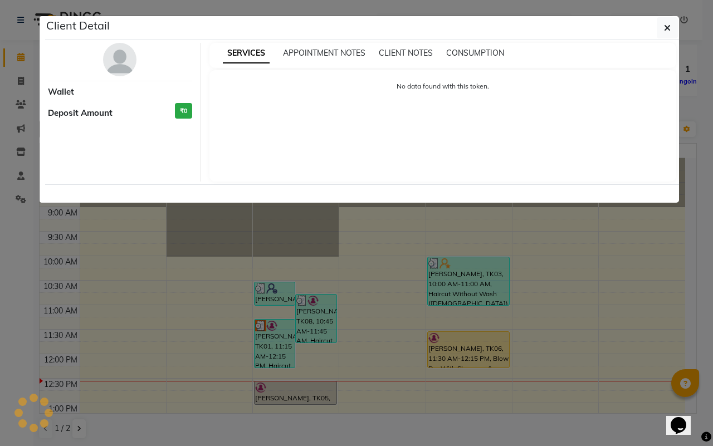
select select "1"
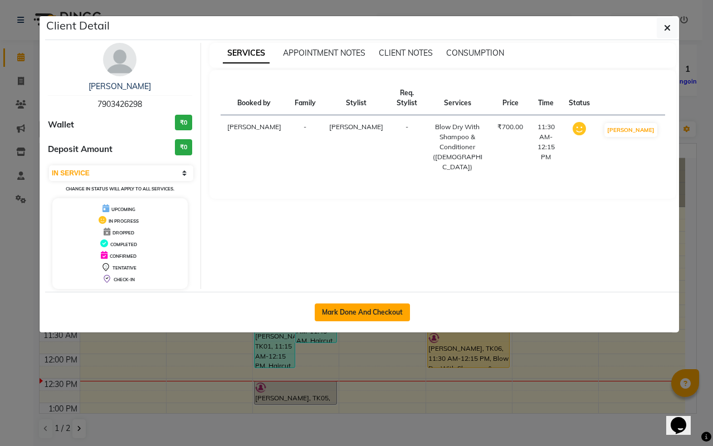
click at [327, 313] on button "Mark Done And Checkout" at bounding box center [362, 312] width 95 height 18
select select "26"
select select "service"
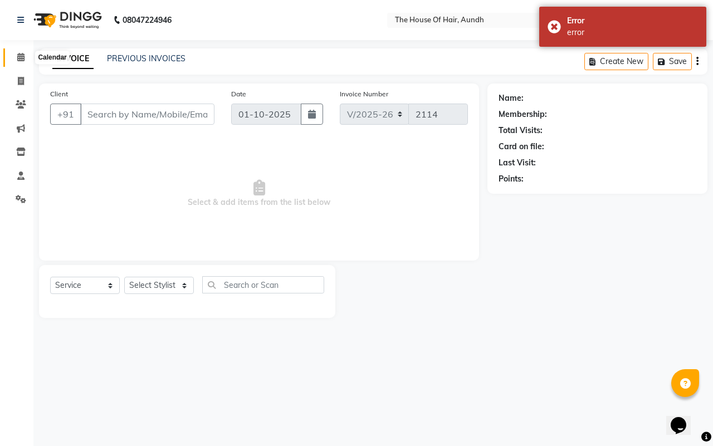
click at [29, 59] on span at bounding box center [20, 57] width 19 height 13
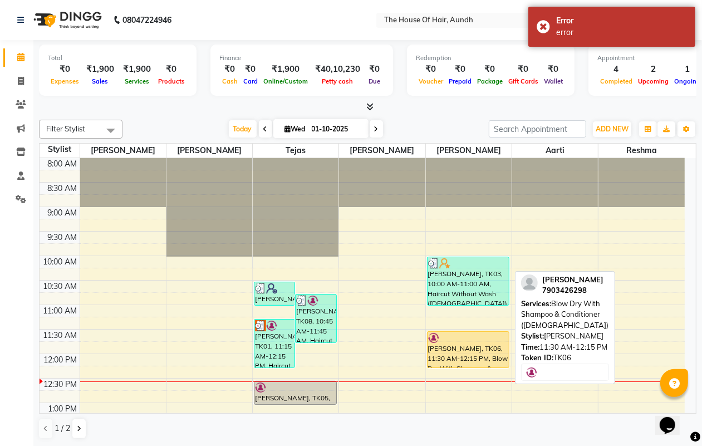
click at [467, 352] on div "[PERSON_NAME], TK06, 11:30 AM-12:15 PM, Blow Dry With Shampoo & Conditioner ([D…" at bounding box center [468, 350] width 81 height 36
select select "1"
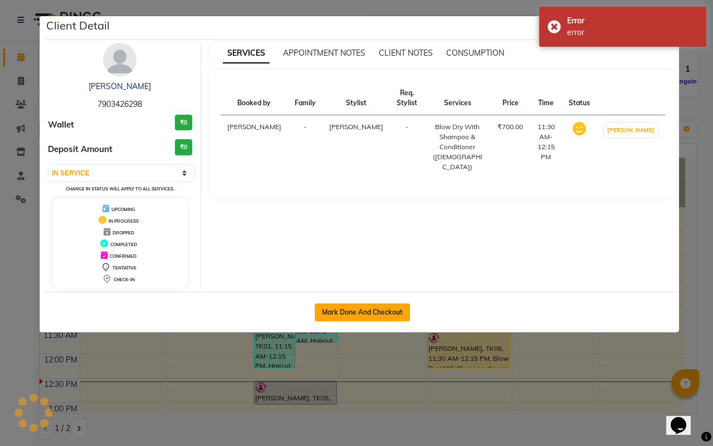
click at [377, 305] on button "Mark Done And Checkout" at bounding box center [362, 312] width 95 height 18
select select "26"
select select "service"
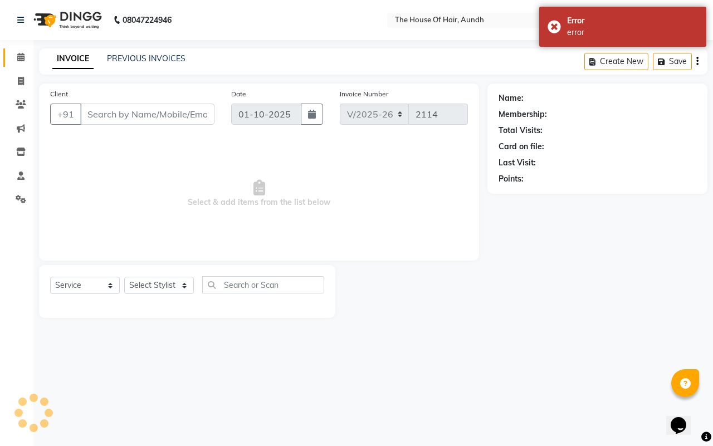
type input "7903426298"
select select "91118"
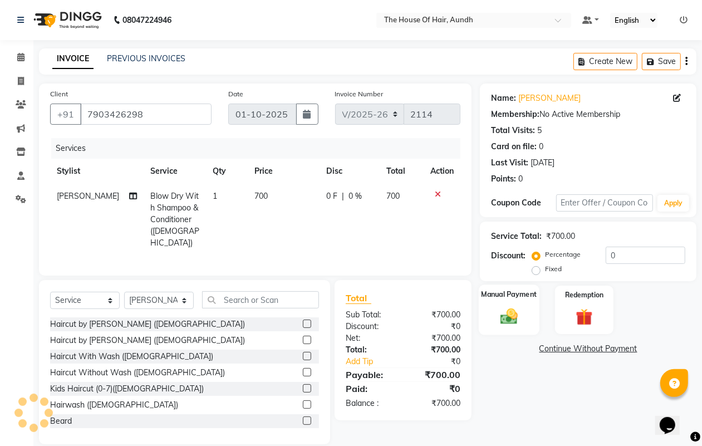
click at [501, 323] on img at bounding box center [509, 316] width 28 height 20
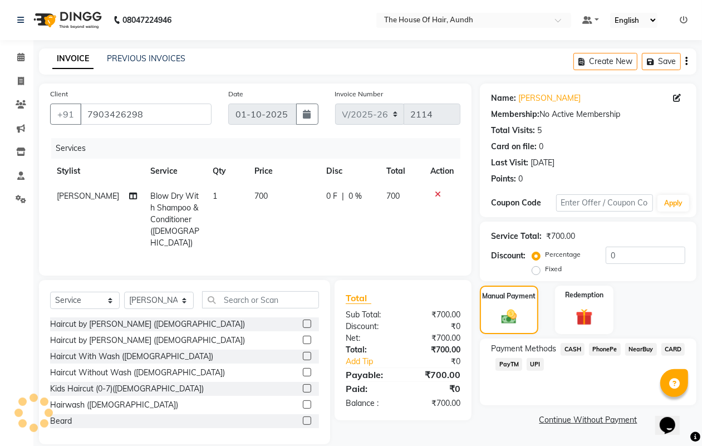
click at [537, 361] on span "UPI" at bounding box center [535, 364] width 17 height 13
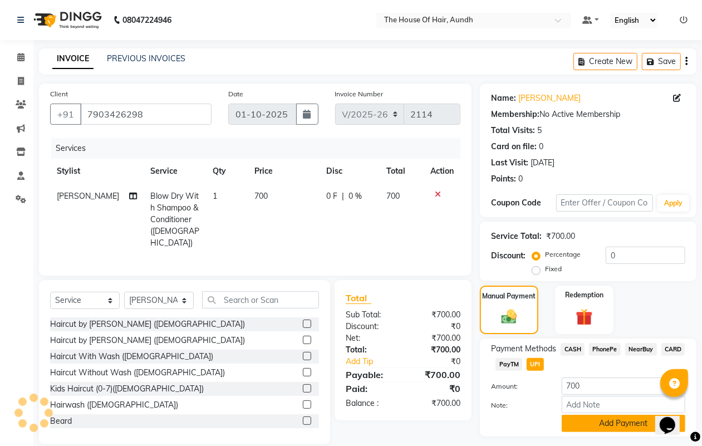
scroll to position [29, 0]
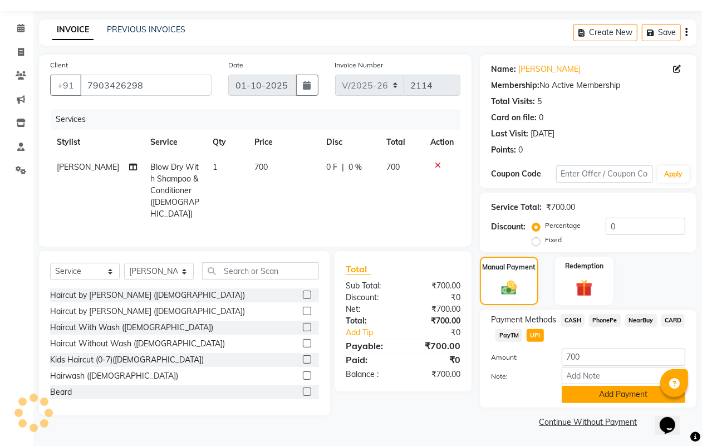
click at [578, 387] on button "Add Payment" at bounding box center [624, 394] width 124 height 17
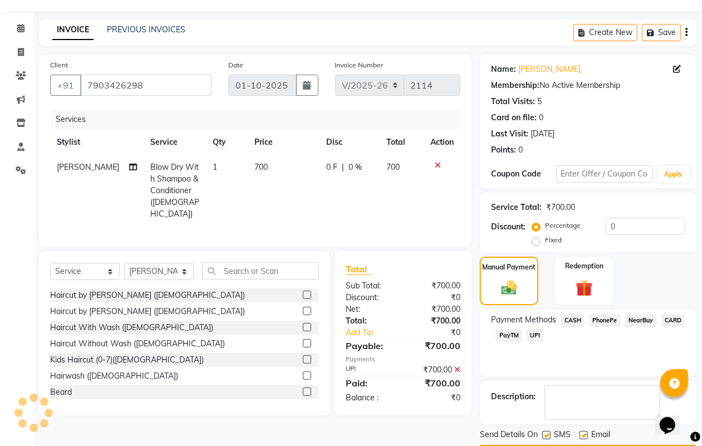
scroll to position [62, 0]
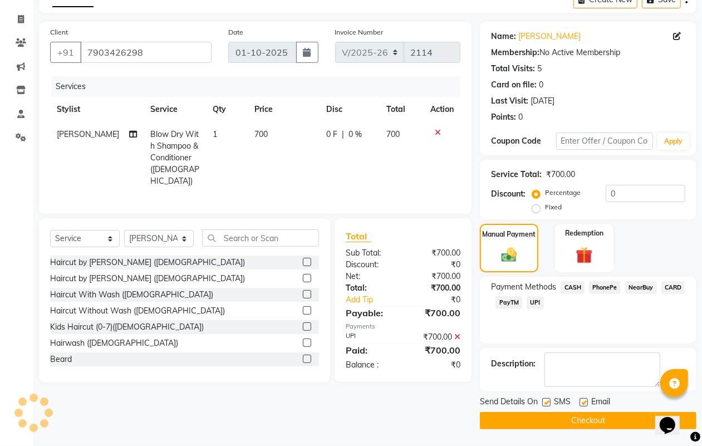
click at [540, 421] on button "Checkout" at bounding box center [588, 420] width 217 height 17
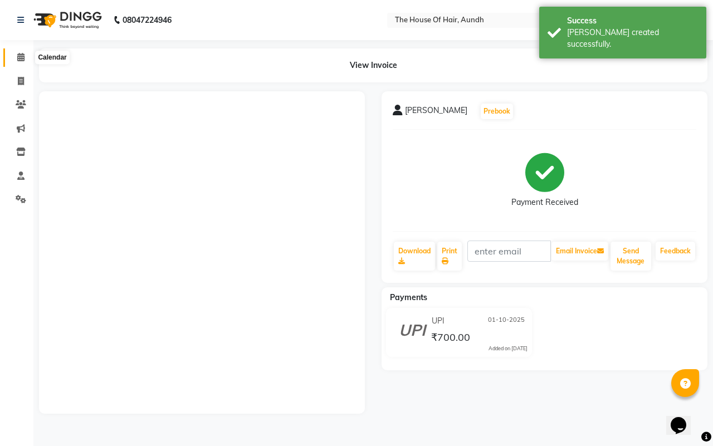
click at [20, 56] on icon at bounding box center [20, 57] width 7 height 8
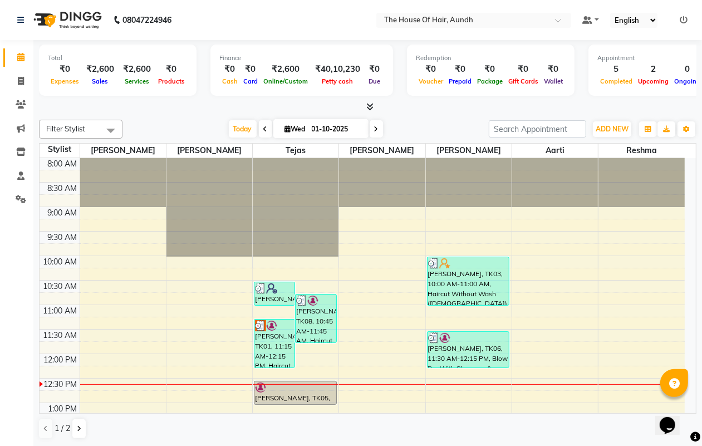
click at [1, 276] on div "Calendar Invoice Clients Marketing Inventory Staff Settings Completed InProgres…" at bounding box center [75, 231] width 150 height 398
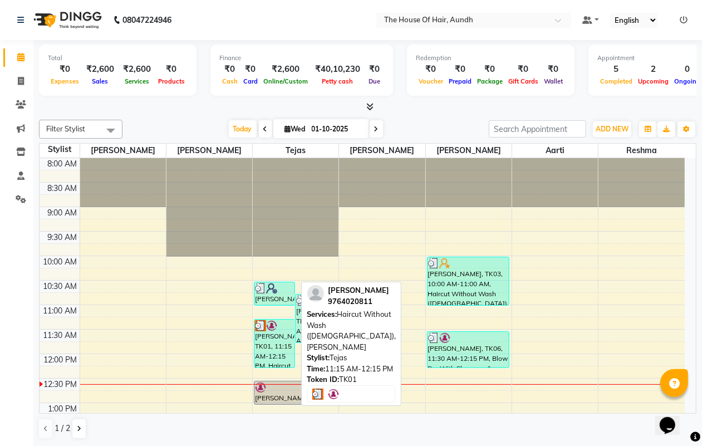
click at [274, 330] on img at bounding box center [271, 325] width 11 height 11
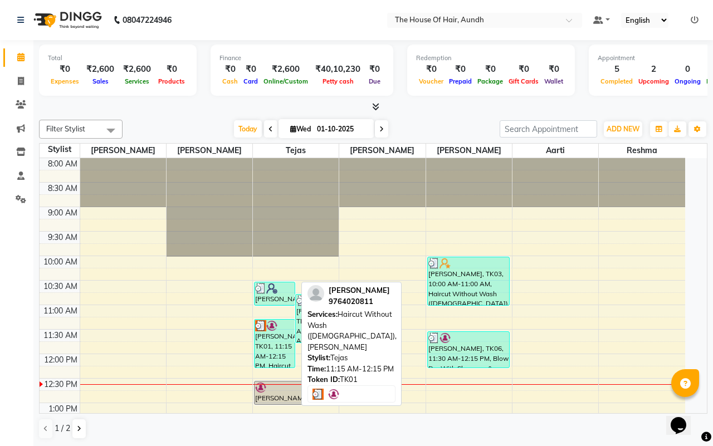
select select "3"
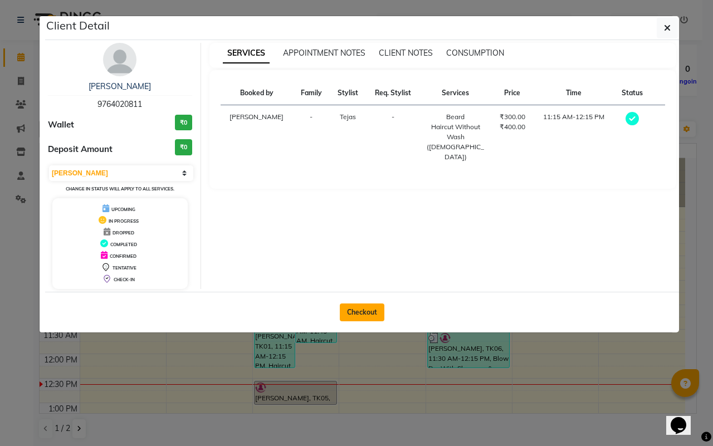
click at [352, 310] on button "Checkout" at bounding box center [362, 312] width 45 height 18
select select "service"
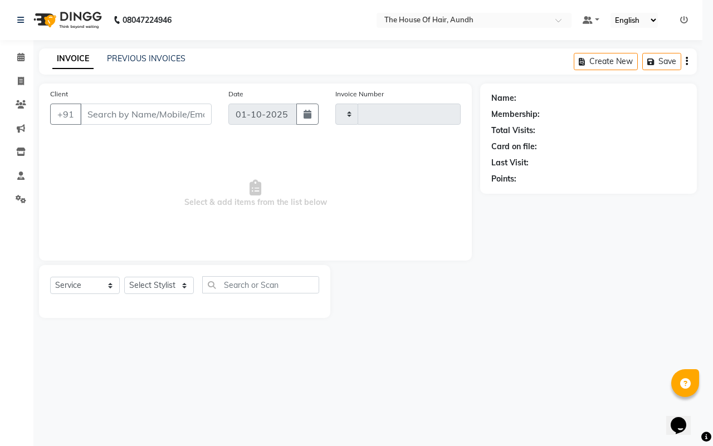
type input "2115"
select select "26"
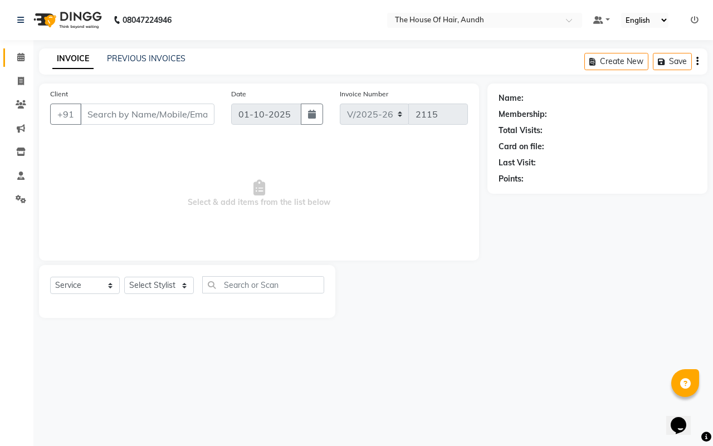
type input "9764020811"
select select "6864"
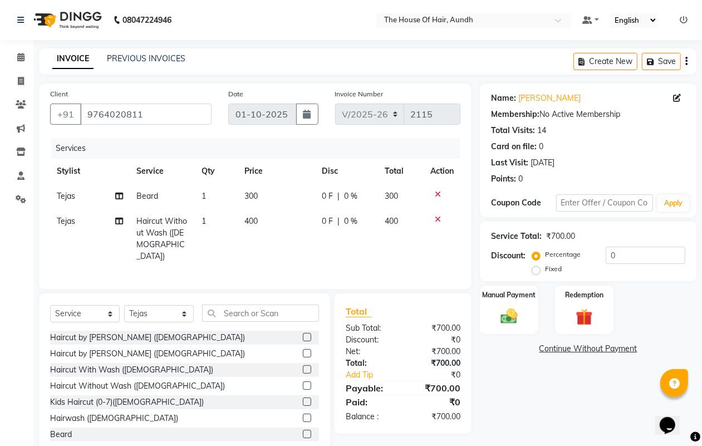
click at [188, 220] on td "Haircut Without Wash ([DEMOGRAPHIC_DATA])" at bounding box center [162, 239] width 65 height 60
select select "6864"
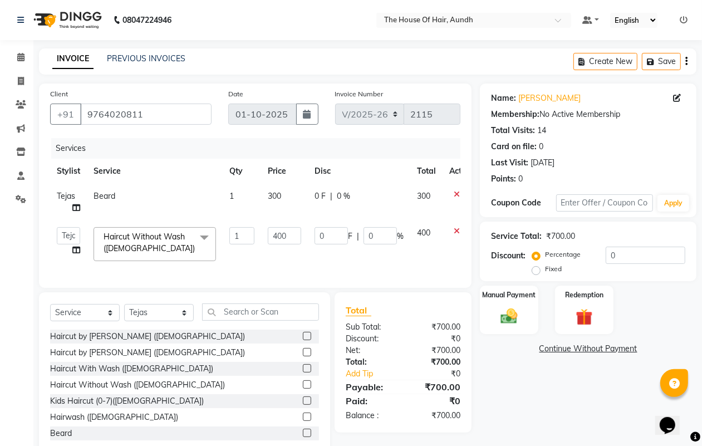
click at [176, 239] on span "Haircut Without Wash ([DEMOGRAPHIC_DATA])" at bounding box center [149, 243] width 91 height 22
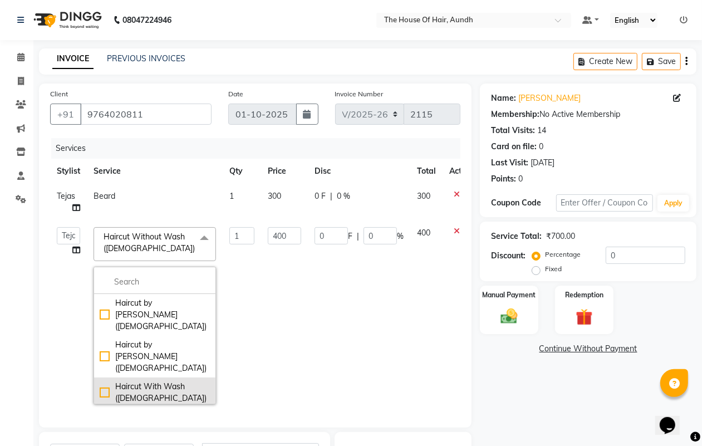
click at [149, 381] on div "Haircut With Wash ([DEMOGRAPHIC_DATA])" at bounding box center [155, 392] width 110 height 23
checkbox input "true"
checkbox input "false"
type input "500"
click at [310, 307] on td "0 F | 0 %" at bounding box center [359, 315] width 102 height 190
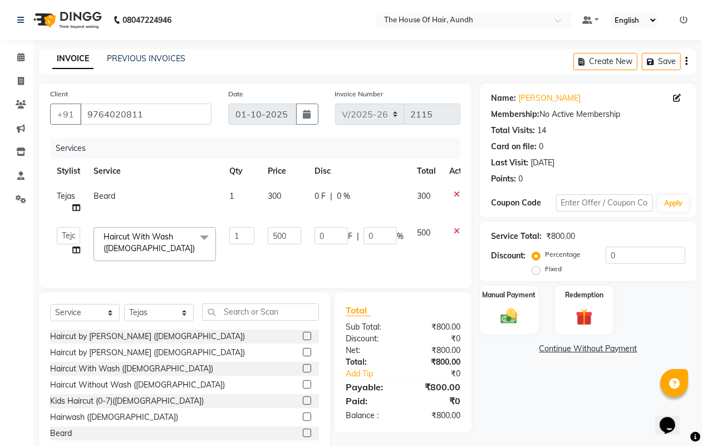
scroll to position [37, 0]
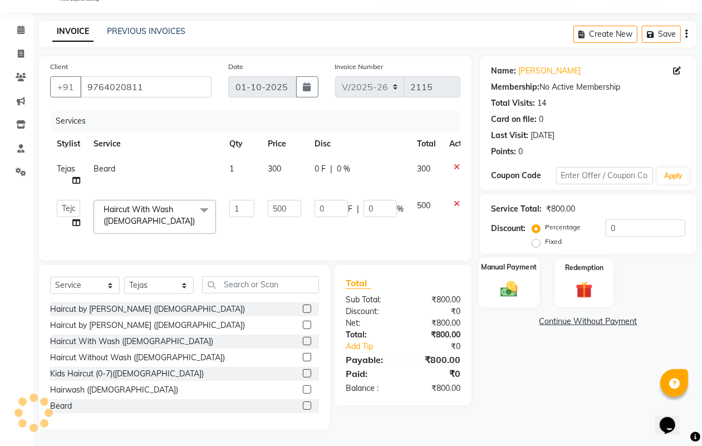
click at [505, 279] on img at bounding box center [509, 289] width 28 height 20
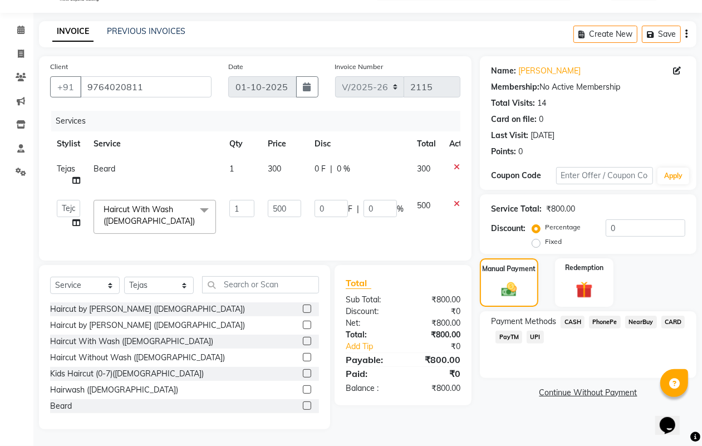
click at [532, 331] on span "UPI" at bounding box center [535, 337] width 17 height 13
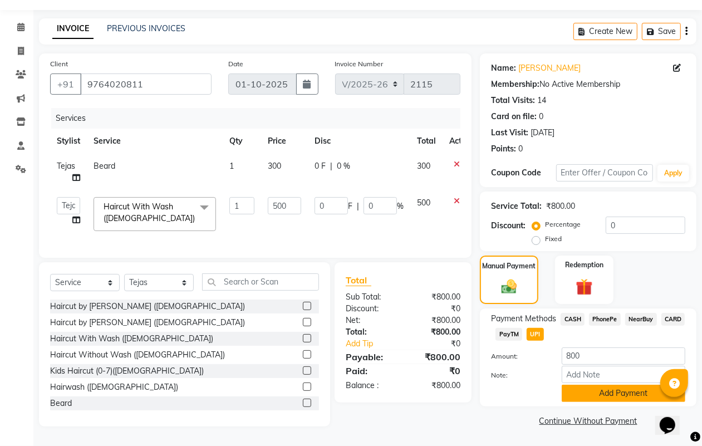
click at [575, 385] on button "Add Payment" at bounding box center [624, 393] width 124 height 17
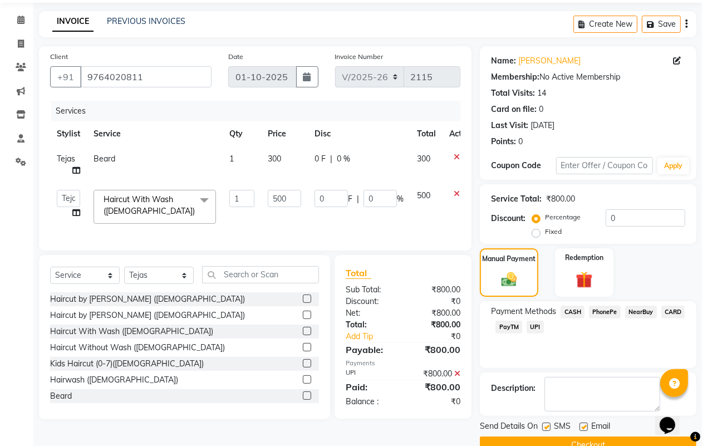
scroll to position [62, 0]
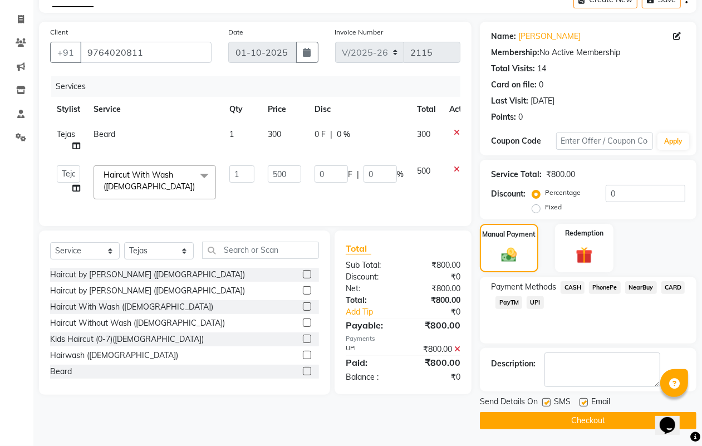
click at [577, 418] on button "Checkout" at bounding box center [588, 420] width 217 height 17
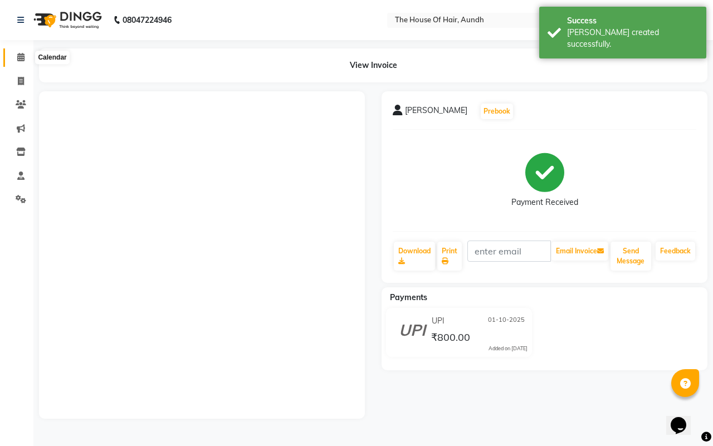
click at [21, 61] on icon at bounding box center [20, 57] width 7 height 8
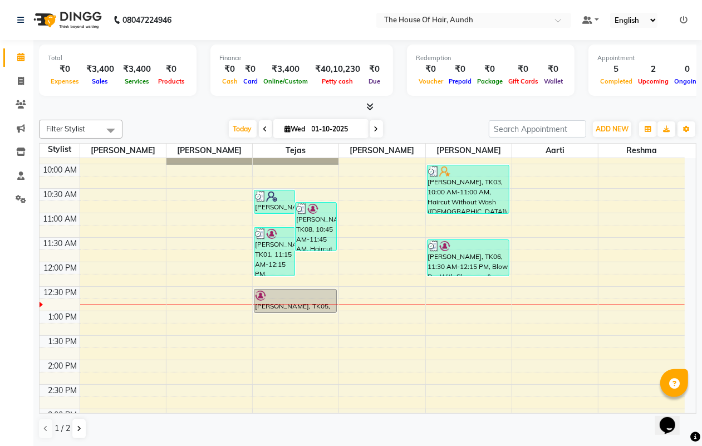
scroll to position [90, 0]
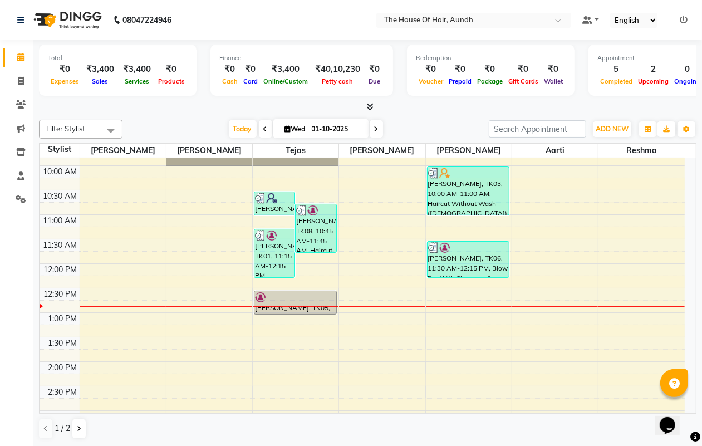
click at [375, 129] on icon at bounding box center [376, 129] width 4 height 7
type input "02-10-2025"
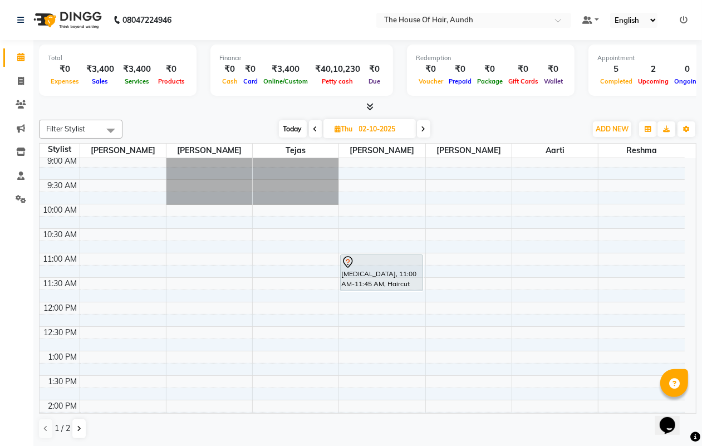
scroll to position [0, 0]
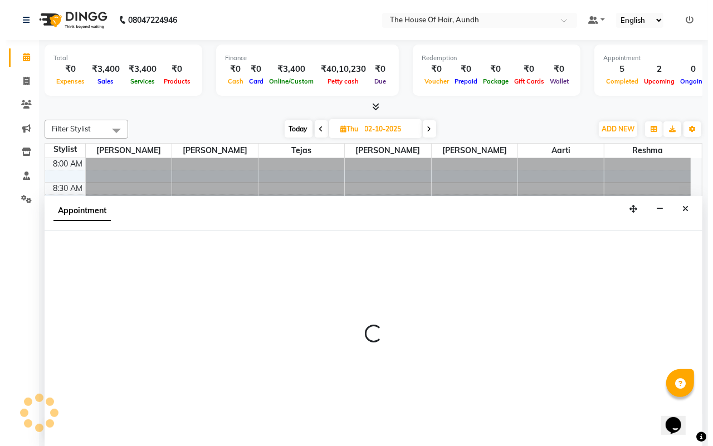
scroll to position [1, 0]
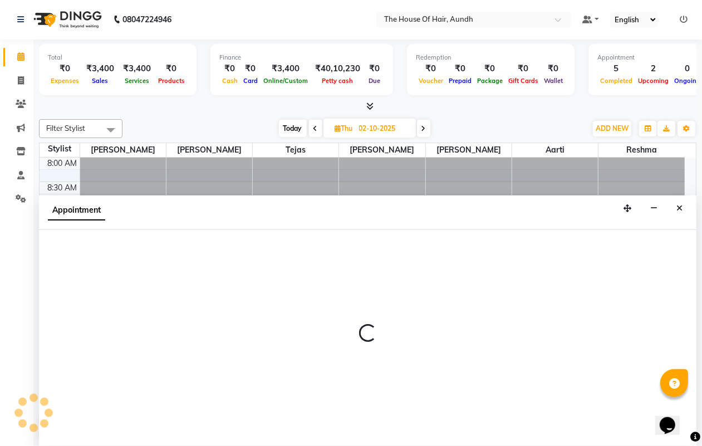
select select "32779"
select select "720"
select select "tentative"
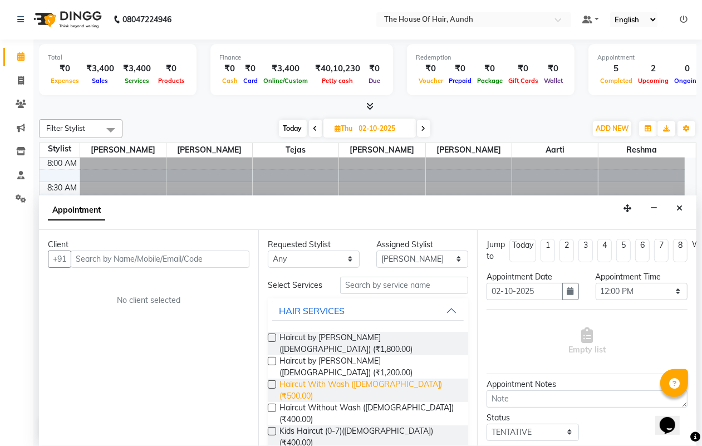
click at [305, 379] on span "Haircut With Wash ([DEMOGRAPHIC_DATA]) (₹500.00)" at bounding box center [369, 390] width 180 height 23
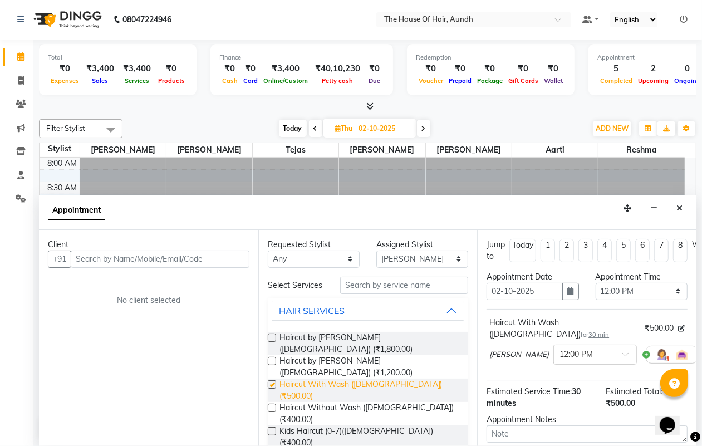
checkbox input "false"
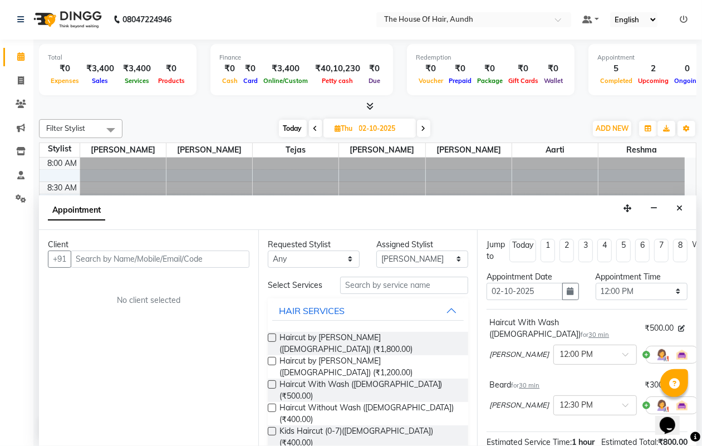
checkbox input "false"
click at [197, 260] on input "text" at bounding box center [160, 259] width 179 height 17
type input "8793175655"
click at [244, 254] on span "Add Client" at bounding box center [226, 259] width 37 height 10
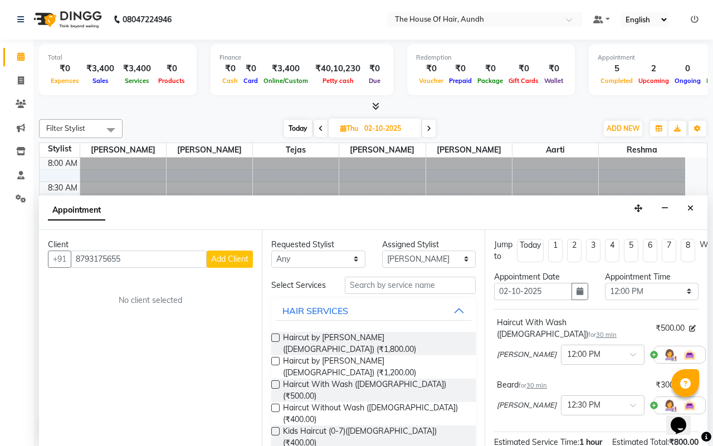
select select "22"
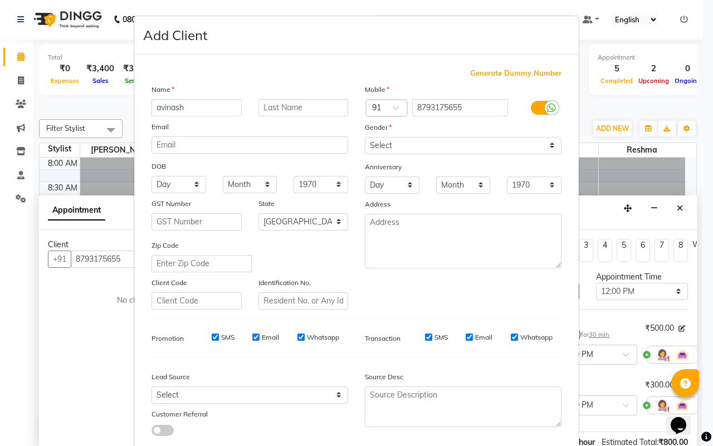
type input "avinash"
click at [463, 144] on select "Select [DEMOGRAPHIC_DATA] [DEMOGRAPHIC_DATA] Other Prefer Not To Say" at bounding box center [463, 145] width 197 height 17
select select "[DEMOGRAPHIC_DATA]"
click at [365, 137] on select "Select [DEMOGRAPHIC_DATA] [DEMOGRAPHIC_DATA] Other Prefer Not To Say" at bounding box center [463, 145] width 197 height 17
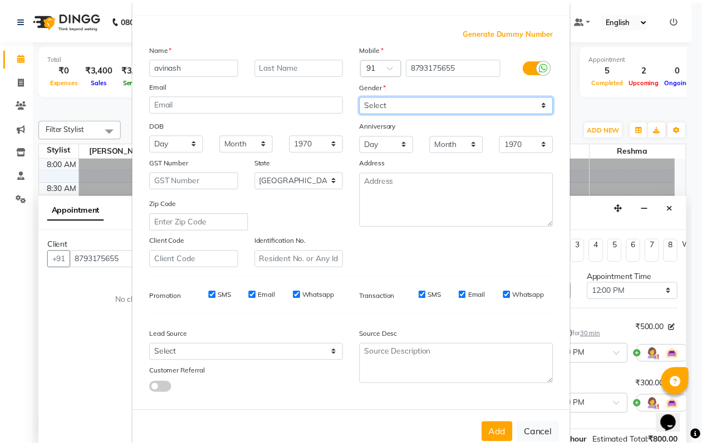
scroll to position [64, 0]
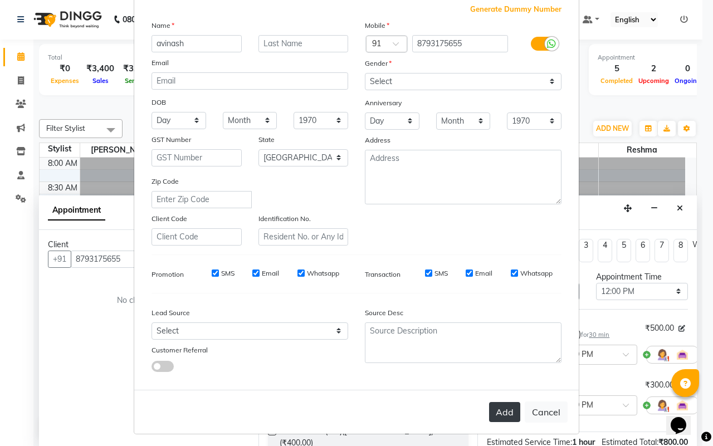
click at [489, 405] on button "Add" at bounding box center [504, 412] width 31 height 20
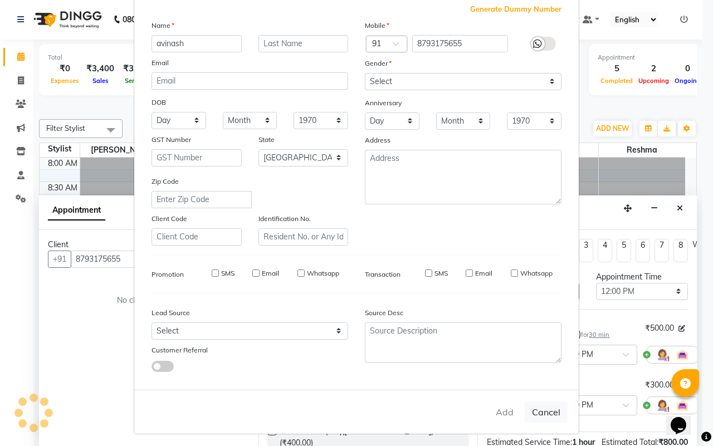
select select
select select "null"
select select
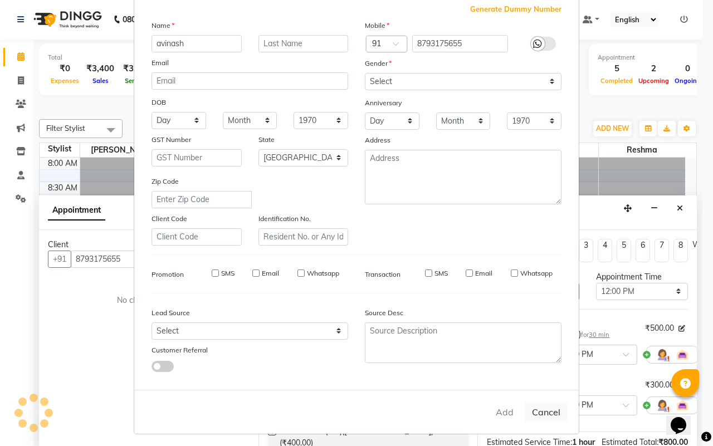
select select
checkbox input "false"
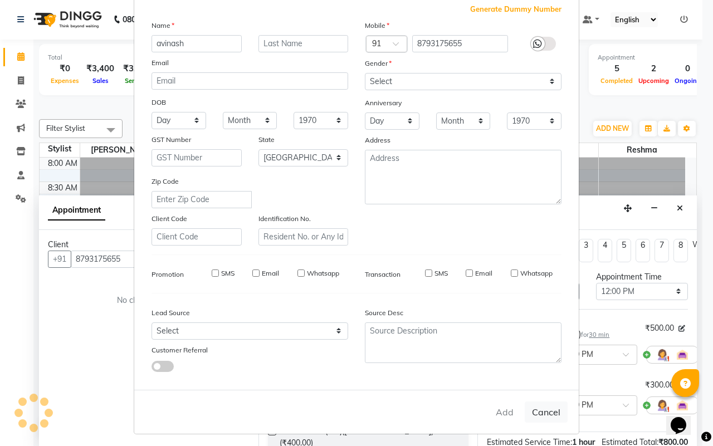
checkbox input "false"
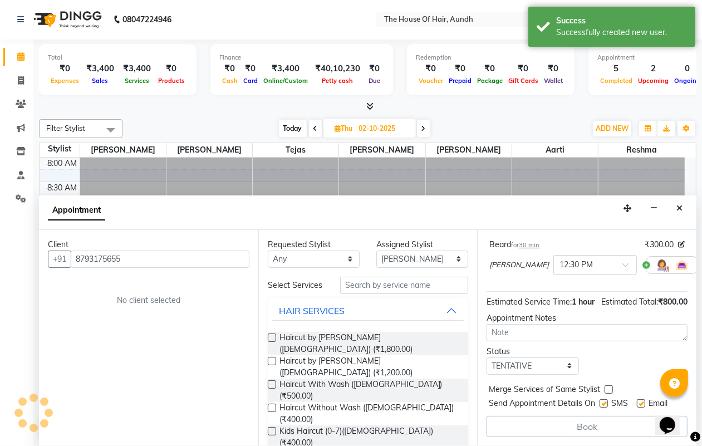
scroll to position [160, 0]
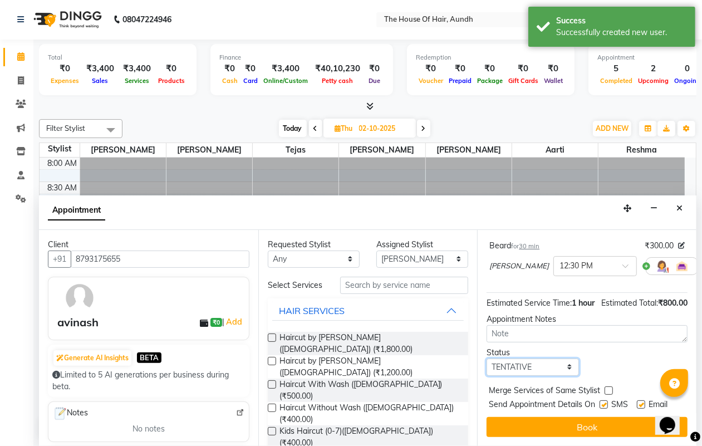
click at [518, 359] on select "Select TENTATIVE CONFIRM UPCOMING" at bounding box center [533, 367] width 92 height 17
select select "upcoming"
click at [487, 359] on select "Select TENTATIVE CONFIRM UPCOMING" at bounding box center [533, 367] width 92 height 17
click at [608, 386] on label at bounding box center [609, 390] width 8 height 8
click at [608, 388] on input "checkbox" at bounding box center [608, 391] width 7 height 7
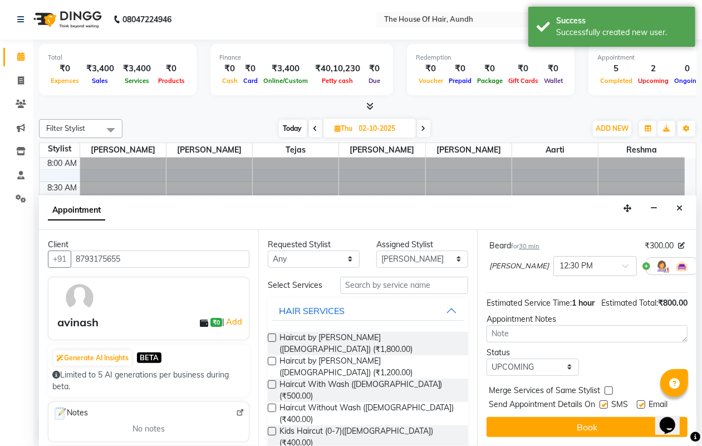
checkbox input "true"
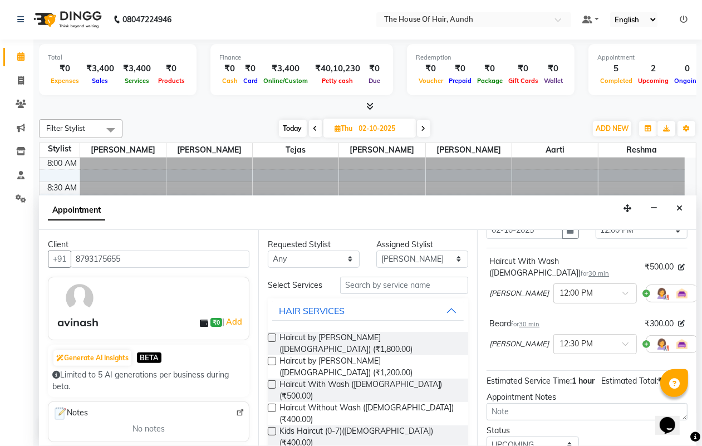
scroll to position [159, 0]
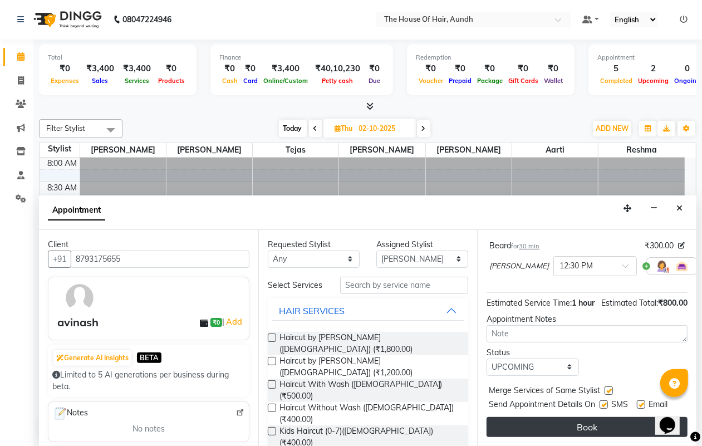
click at [566, 417] on button "Book" at bounding box center [587, 427] width 201 height 20
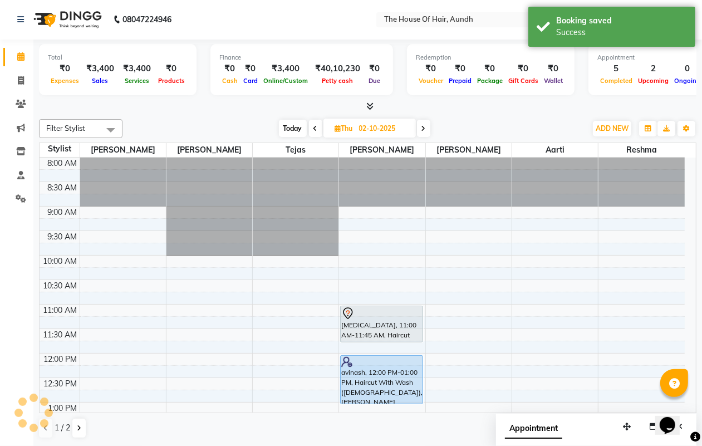
scroll to position [0, 0]
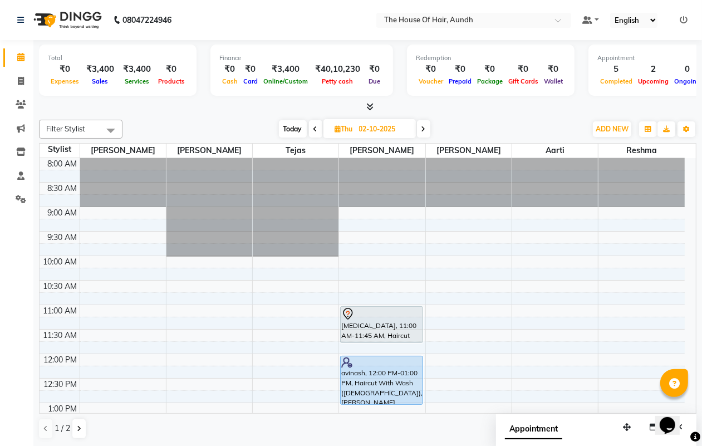
click at [289, 131] on span "Today" at bounding box center [293, 128] width 28 height 17
type input "01-10-2025"
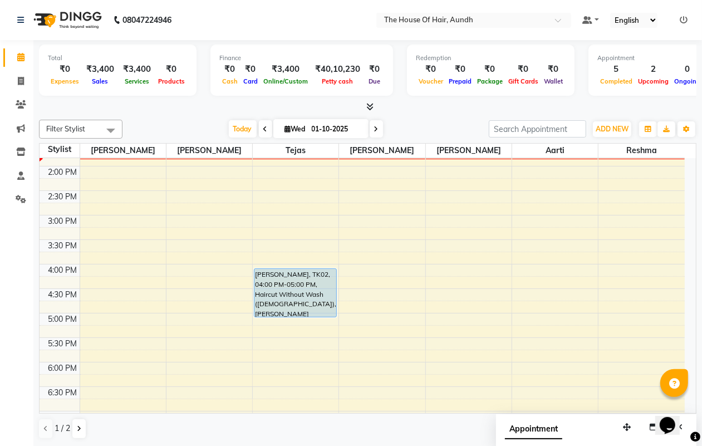
scroll to position [318, 0]
